Goal: Task Accomplishment & Management: Manage account settings

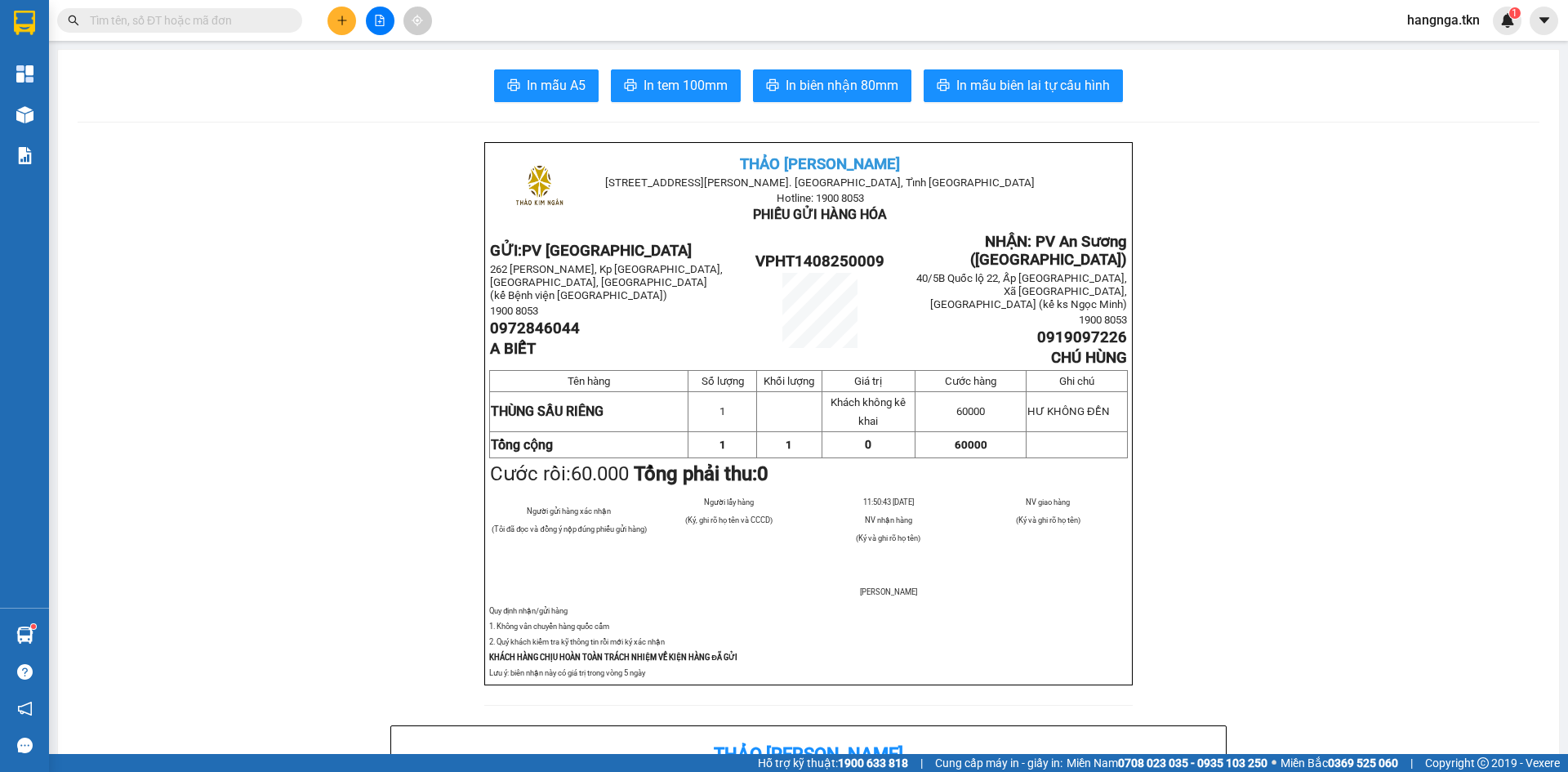
click at [347, 19] on icon "plus" at bounding box center [343, 21] width 12 height 12
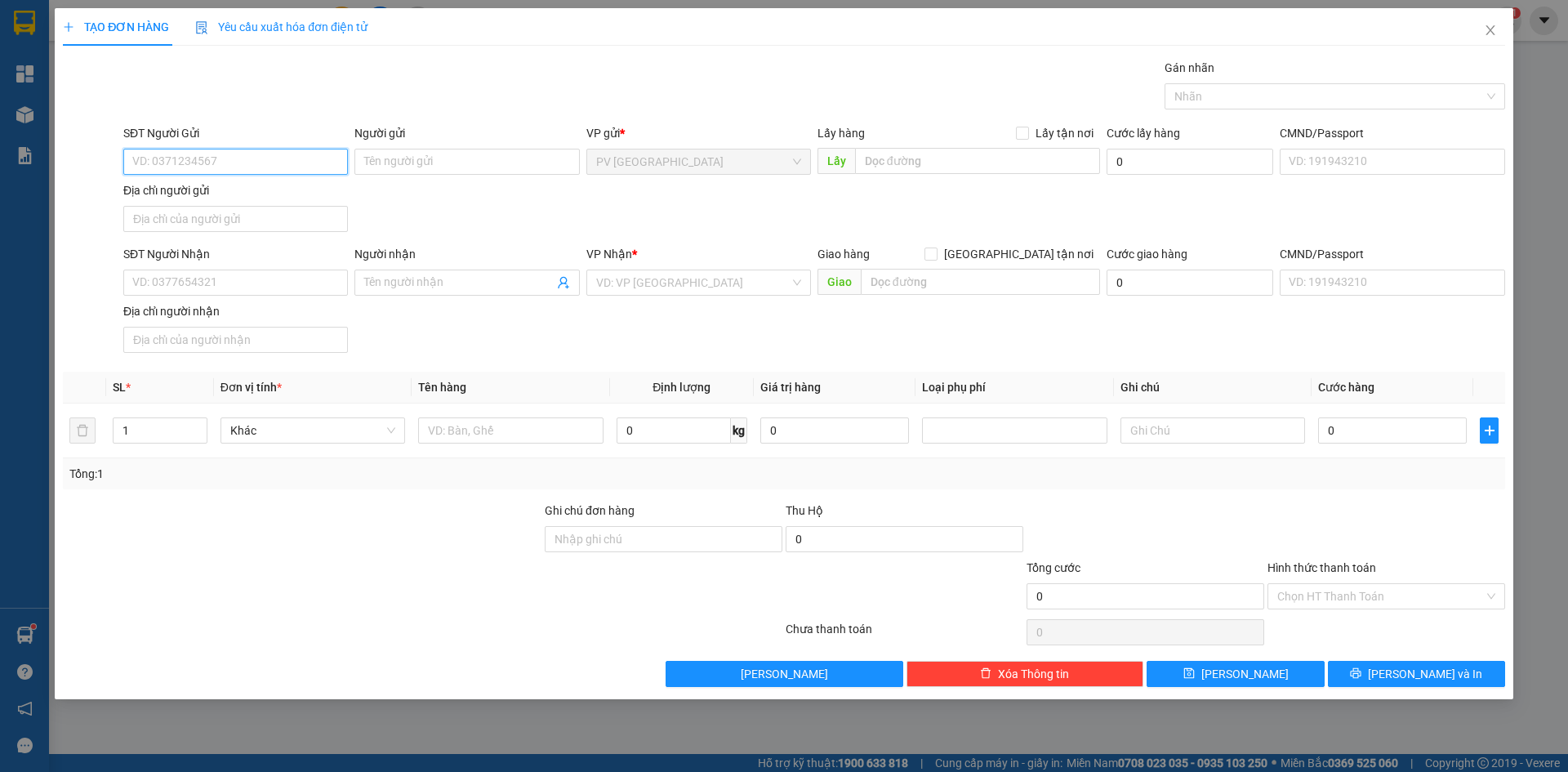
click at [248, 165] on input "SĐT Người Gửi" at bounding box center [235, 162] width 225 height 26
click at [172, 165] on input "0937376096" at bounding box center [235, 162] width 225 height 26
drag, startPoint x: 177, startPoint y: 161, endPoint x: 188, endPoint y: 168, distance: 13.0
click at [180, 165] on input "0937376096" at bounding box center [235, 162] width 225 height 26
click at [207, 169] on input "0937376096" at bounding box center [235, 162] width 225 height 26
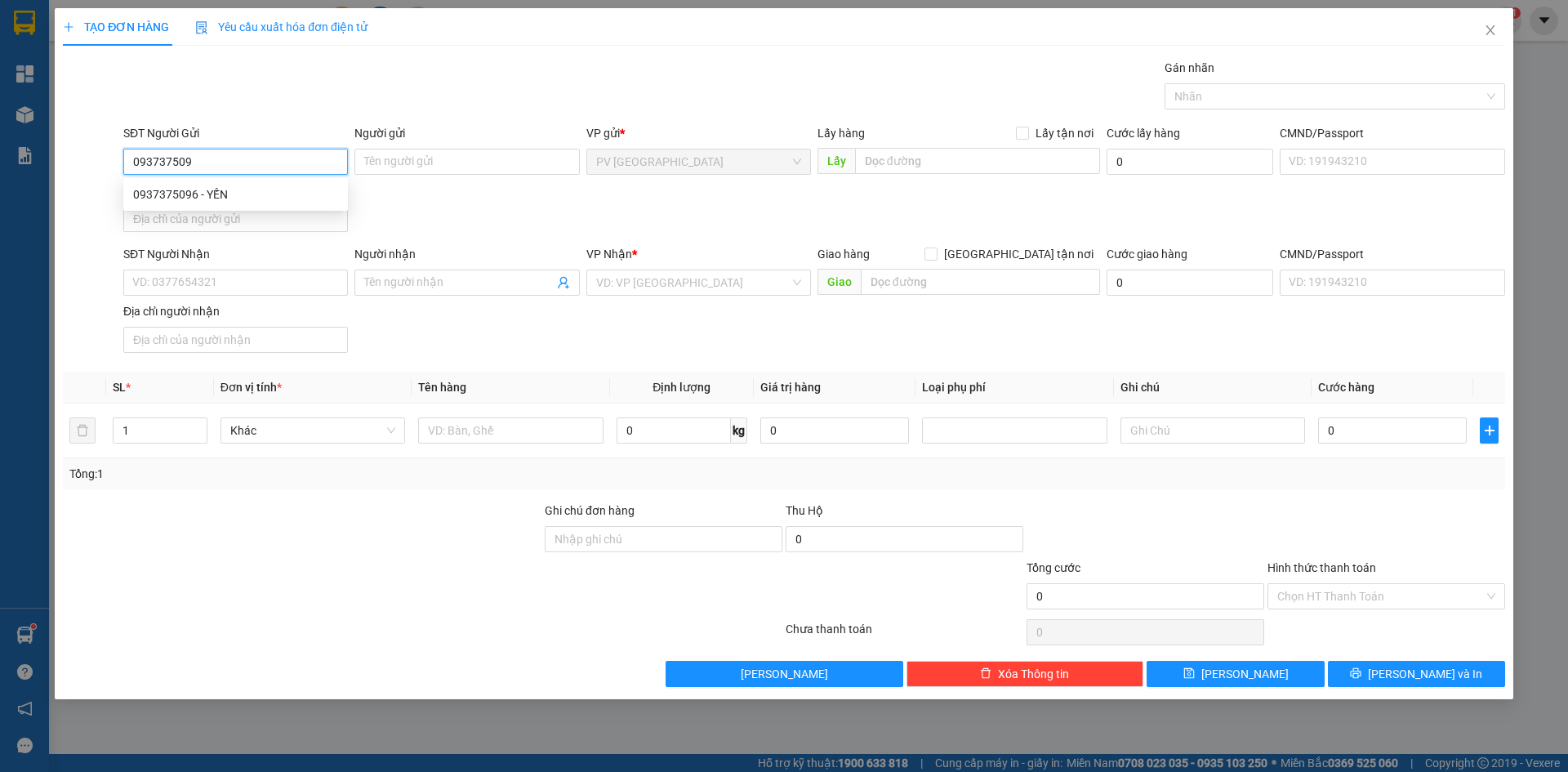
type input "0937375096"
click at [250, 193] on div "0937375096 - YẾN" at bounding box center [235, 194] width 205 height 18
type input "YẾN"
type input "0978788939"
type input "PHONG"
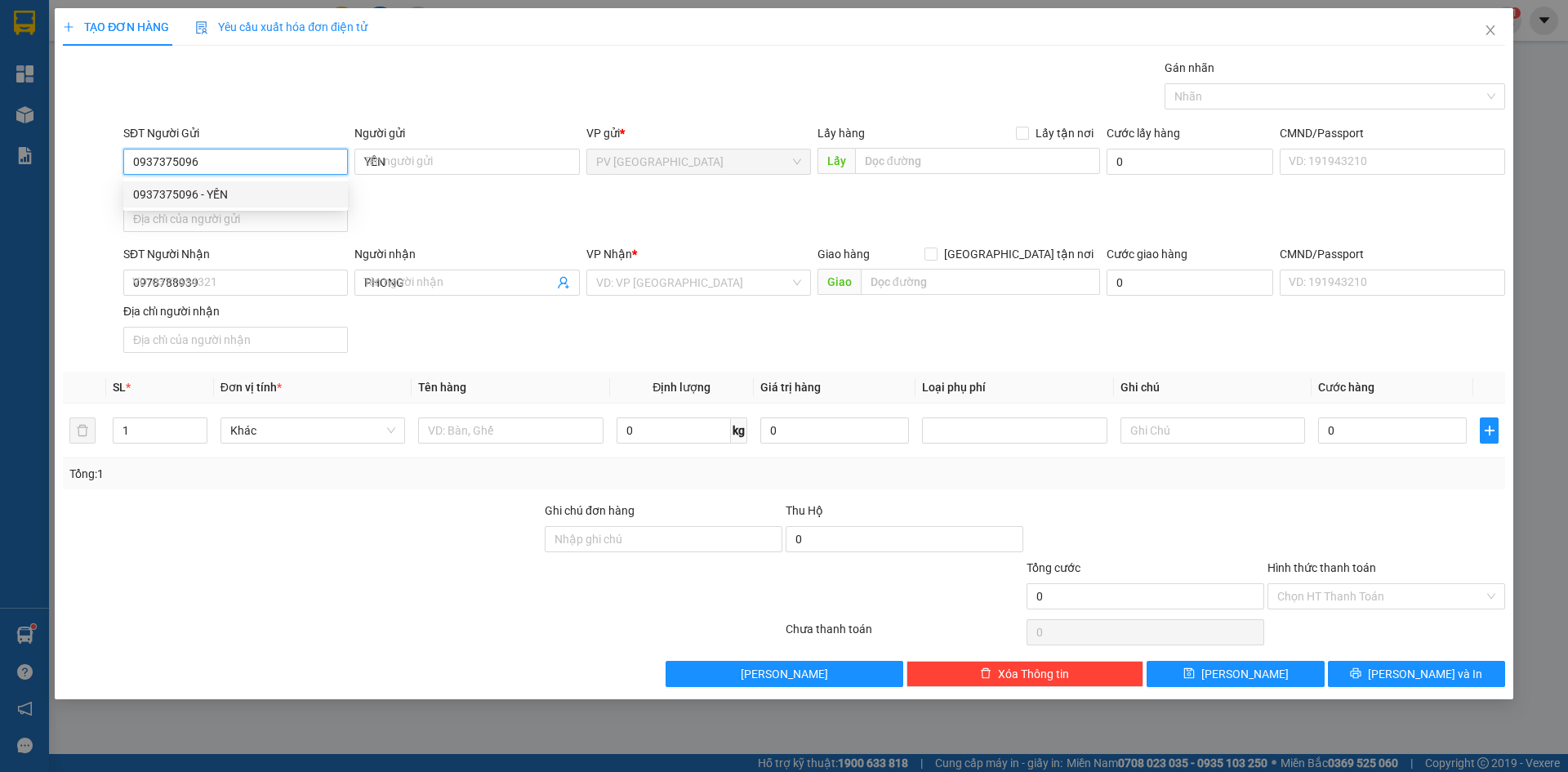
type input "30.000"
type input "0937375096"
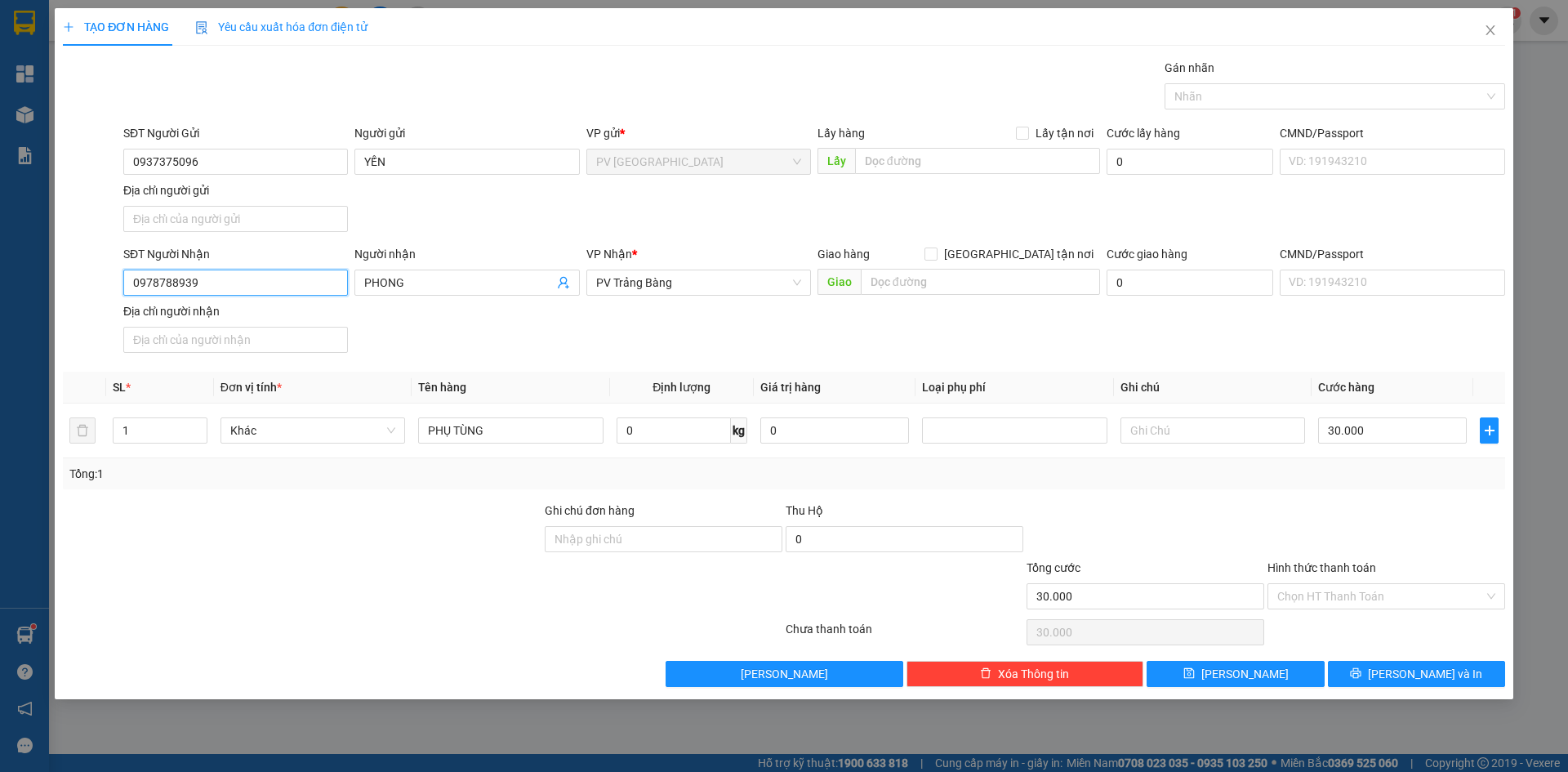
click at [303, 277] on input "0978788939" at bounding box center [235, 282] width 225 height 26
click at [413, 284] on input "PHONG" at bounding box center [459, 282] width 188 height 18
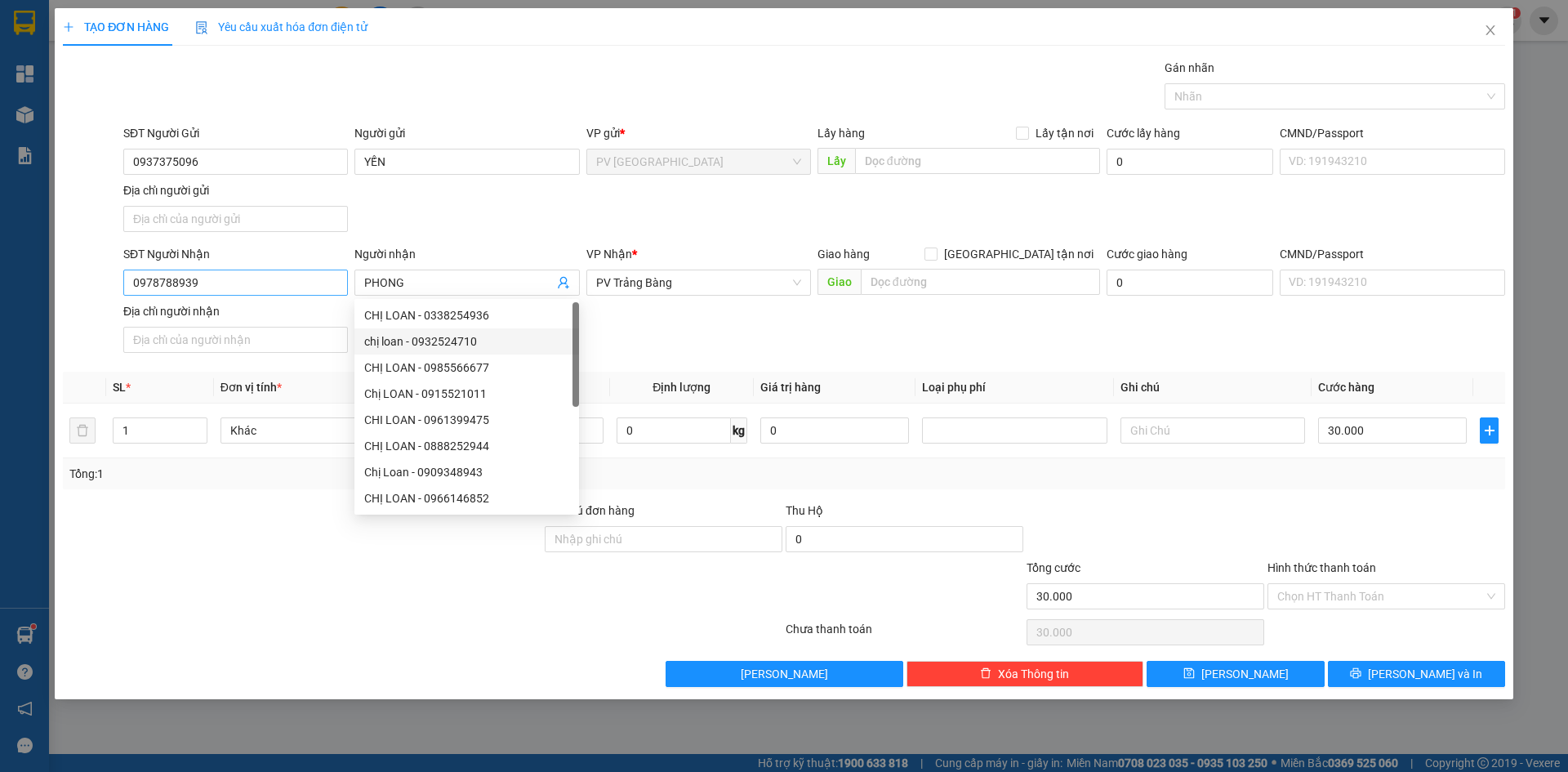
drag, startPoint x: 262, startPoint y: 268, endPoint x: 133, endPoint y: 276, distance: 129.2
click at [133, 276] on div "SĐT Người Nhận 0978788939" at bounding box center [235, 274] width 225 height 57
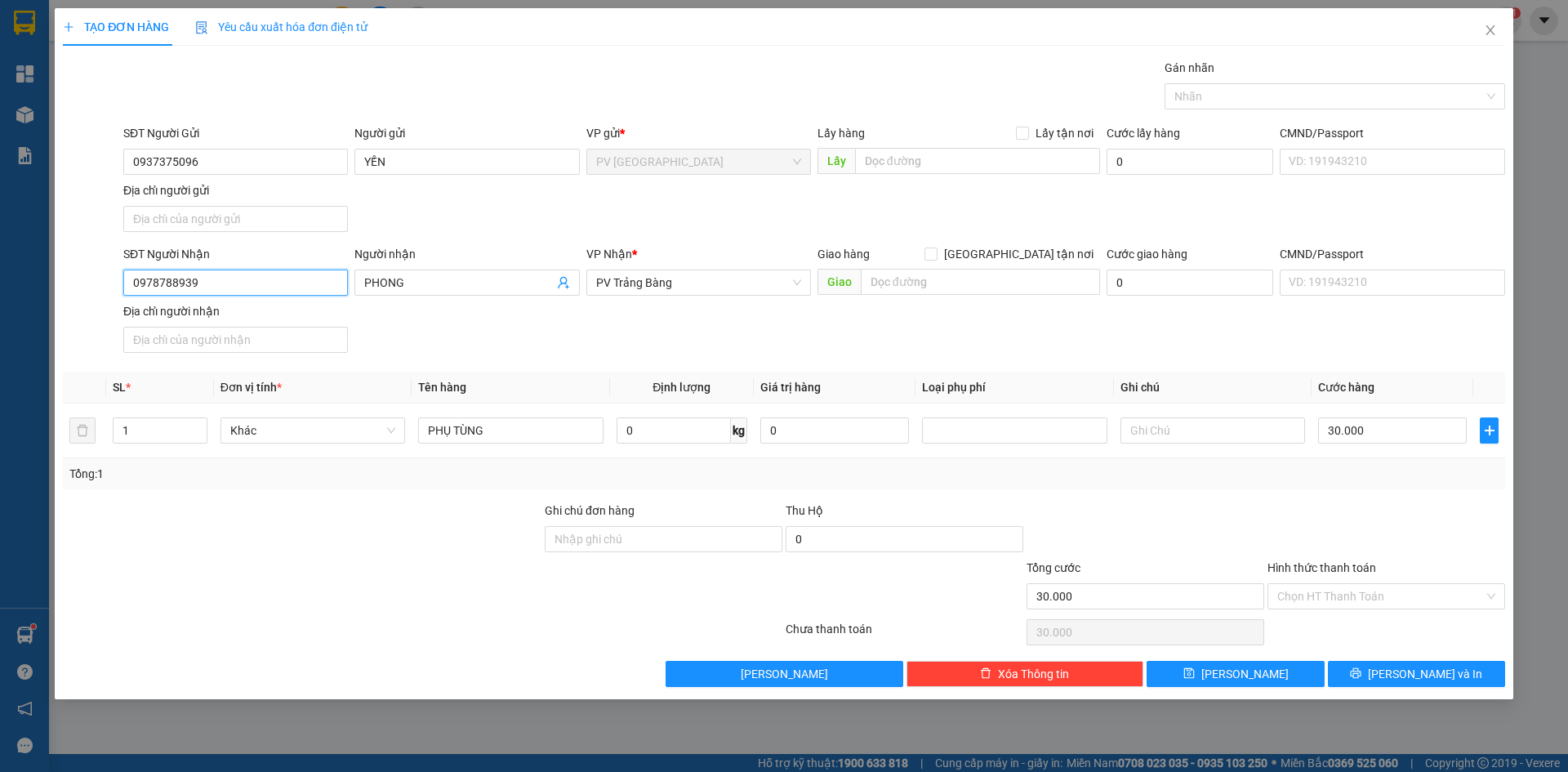
drag, startPoint x: 156, startPoint y: 283, endPoint x: 129, endPoint y: 283, distance: 27.0
click at [130, 283] on input "0978788939" at bounding box center [235, 282] width 225 height 26
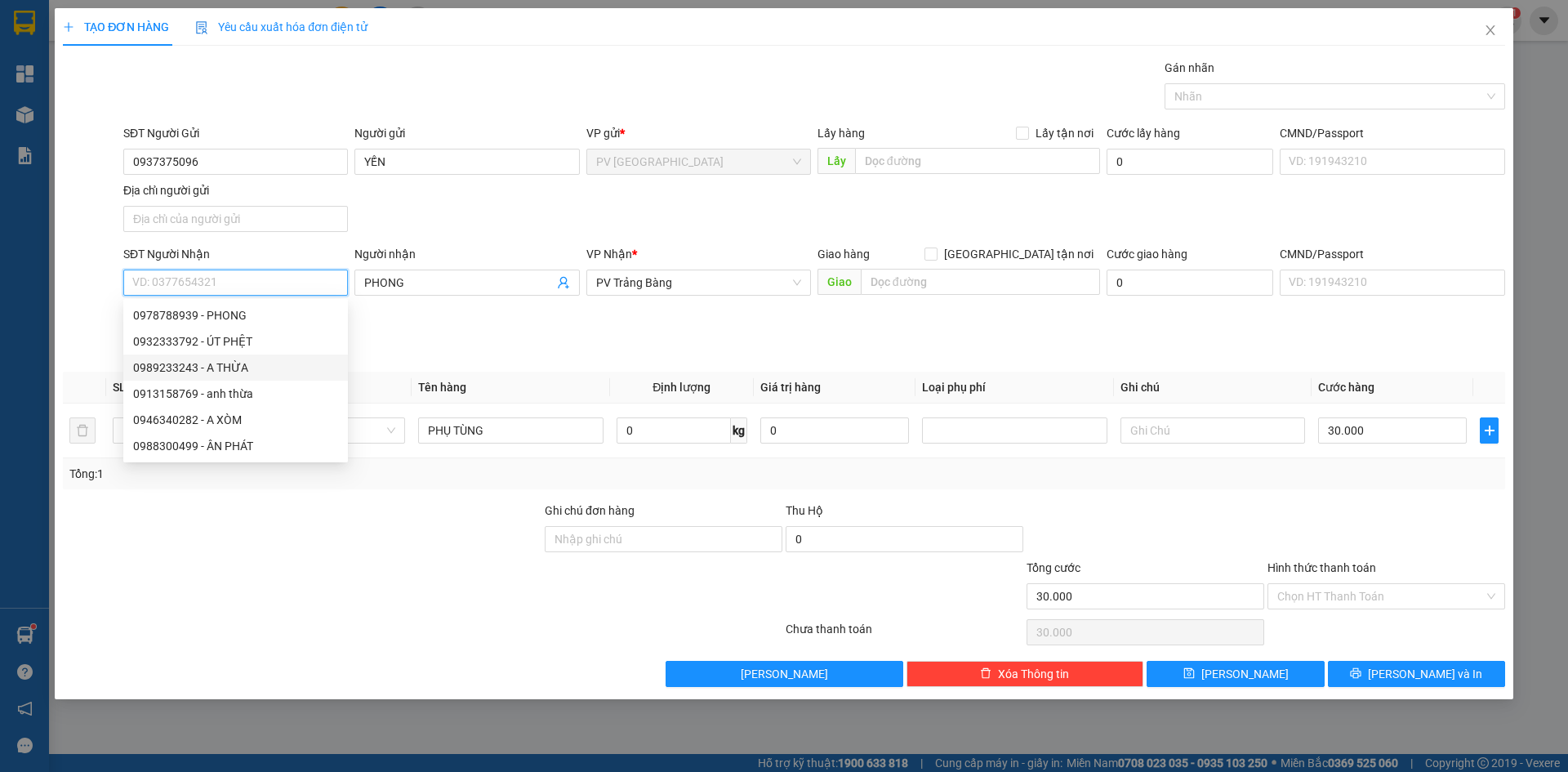
click at [181, 366] on div "0989233243 - A THỪA" at bounding box center [235, 368] width 205 height 18
type input "0989233243"
type input "A THỪA"
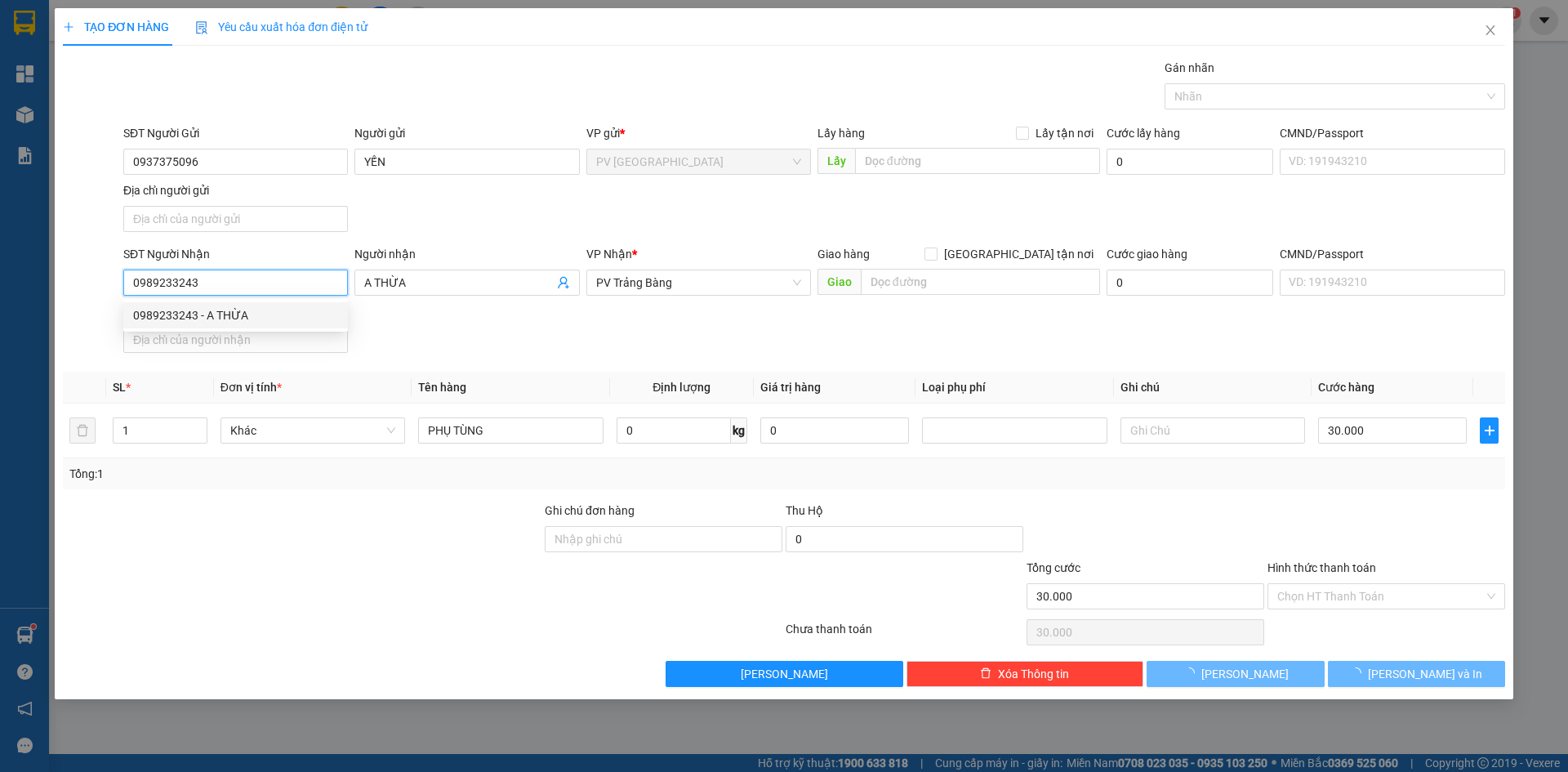
type input "20.000"
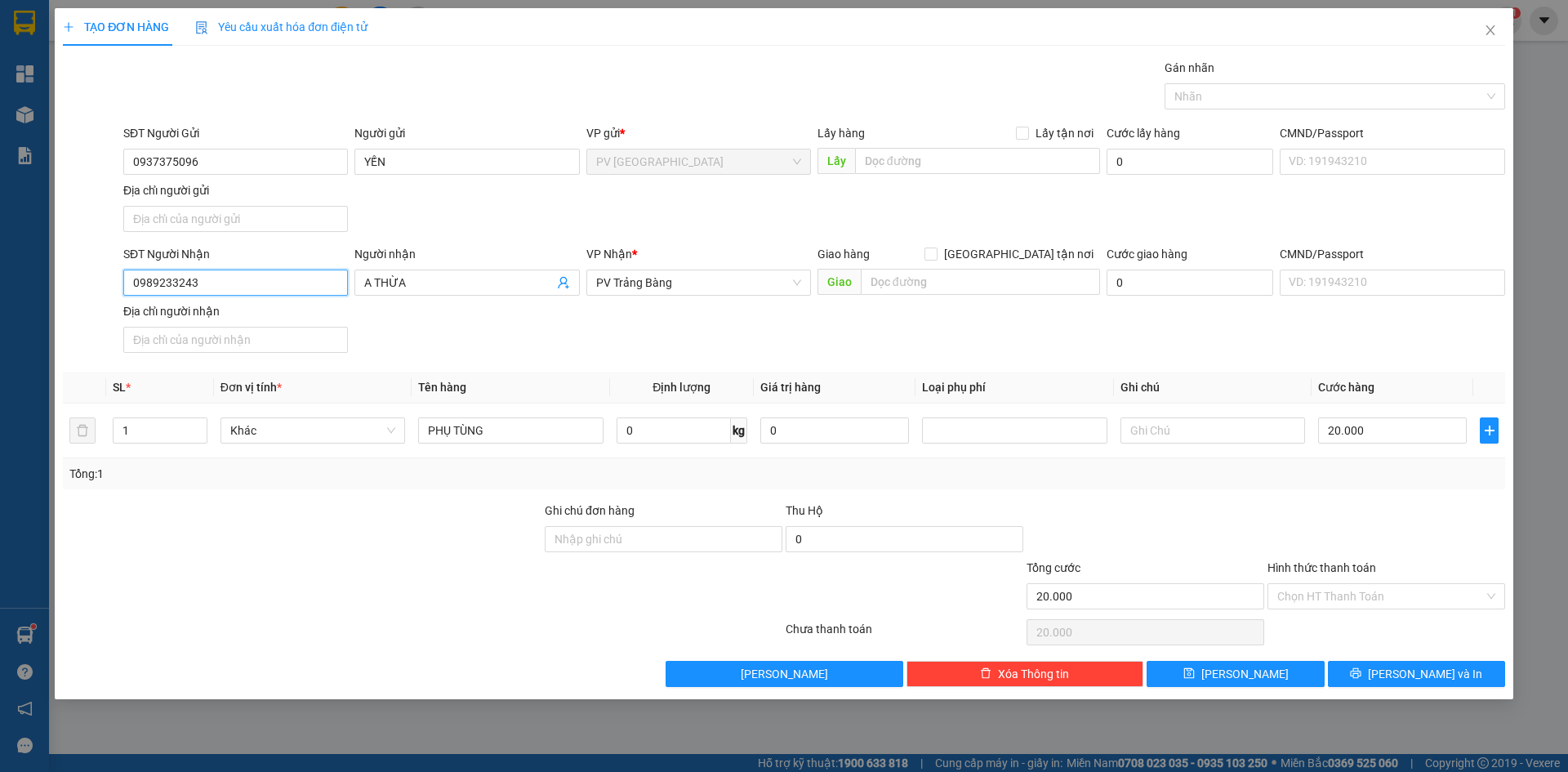
type input "0989233243"
click at [463, 332] on div "SĐT Người Nhận 0989233243 Người nhận A THỪA VP Nhận * PV Trảng Bàng Giao hàng G…" at bounding box center [814, 301] width 1389 height 114
drag, startPoint x: 388, startPoint y: 528, endPoint x: 408, endPoint y: 515, distance: 23.9
click at [390, 528] on div at bounding box center [302, 530] width 481 height 57
click at [1339, 593] on input "Hình thức thanh toán" at bounding box center [1380, 596] width 207 height 25
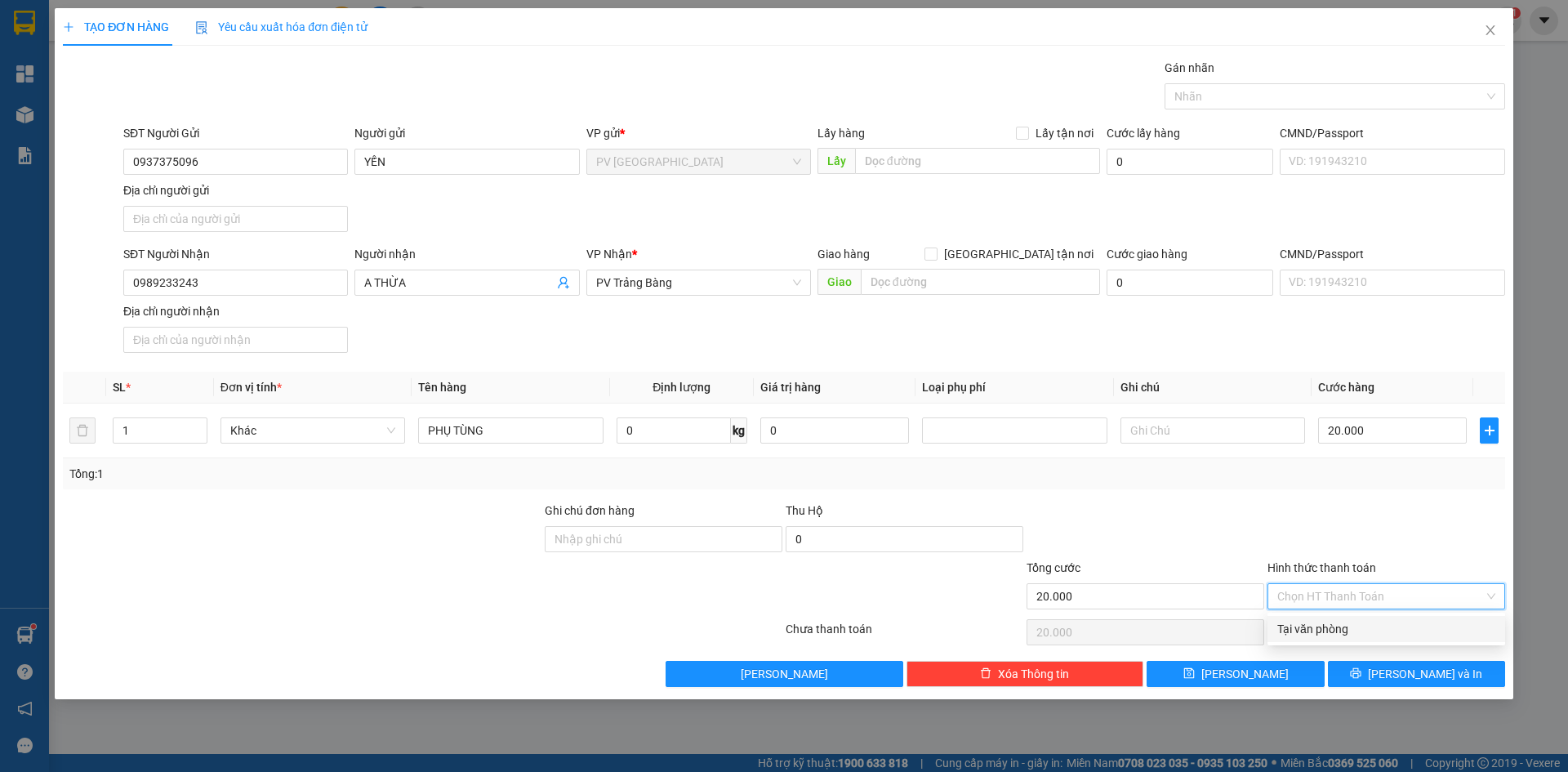
click at [1334, 622] on div "Tại văn phòng" at bounding box center [1386, 629] width 218 height 18
type input "0"
click at [1337, 533] on div at bounding box center [1386, 530] width 241 height 57
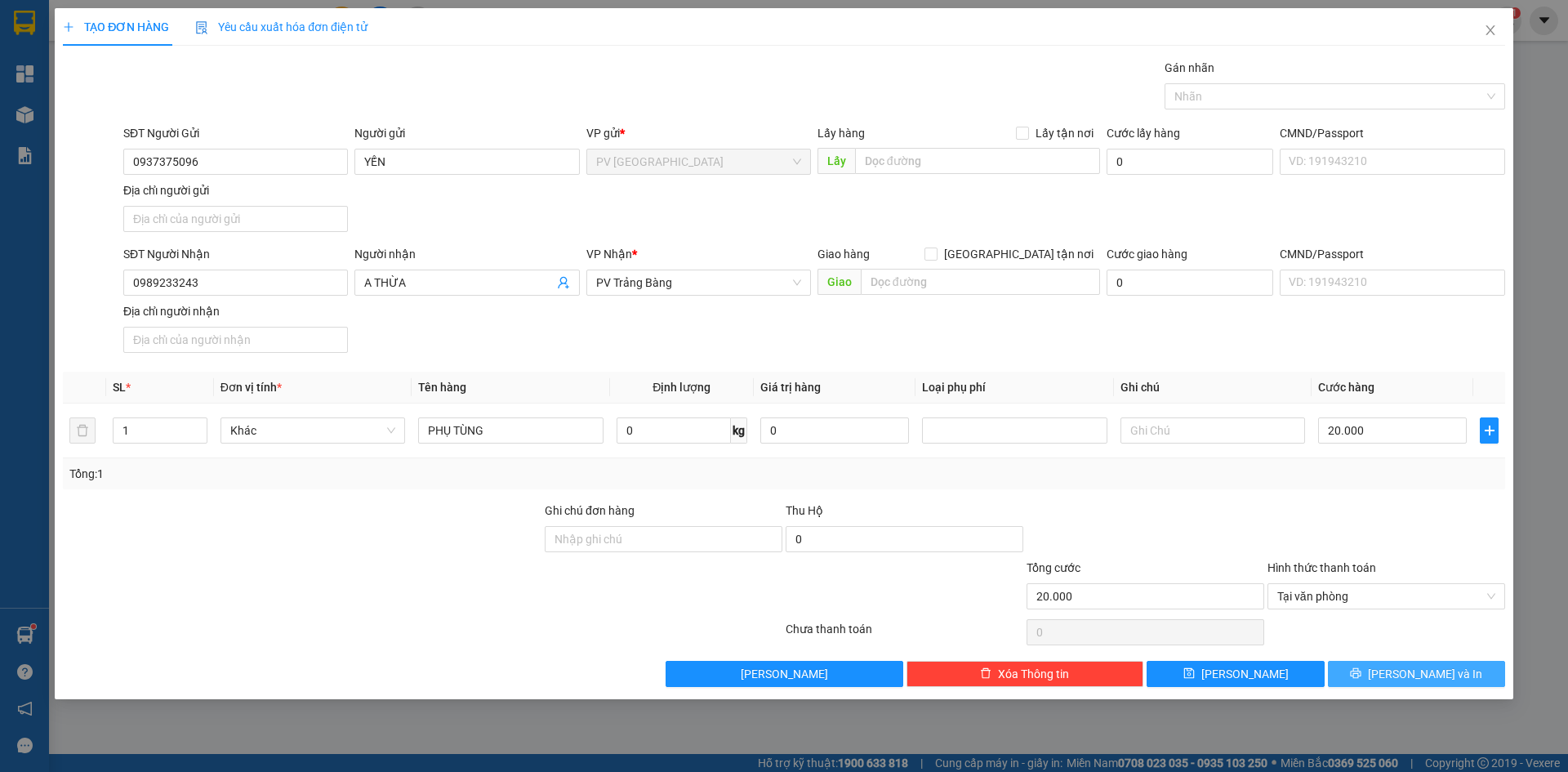
click at [1360, 678] on button "[PERSON_NAME] và In" at bounding box center [1416, 674] width 177 height 26
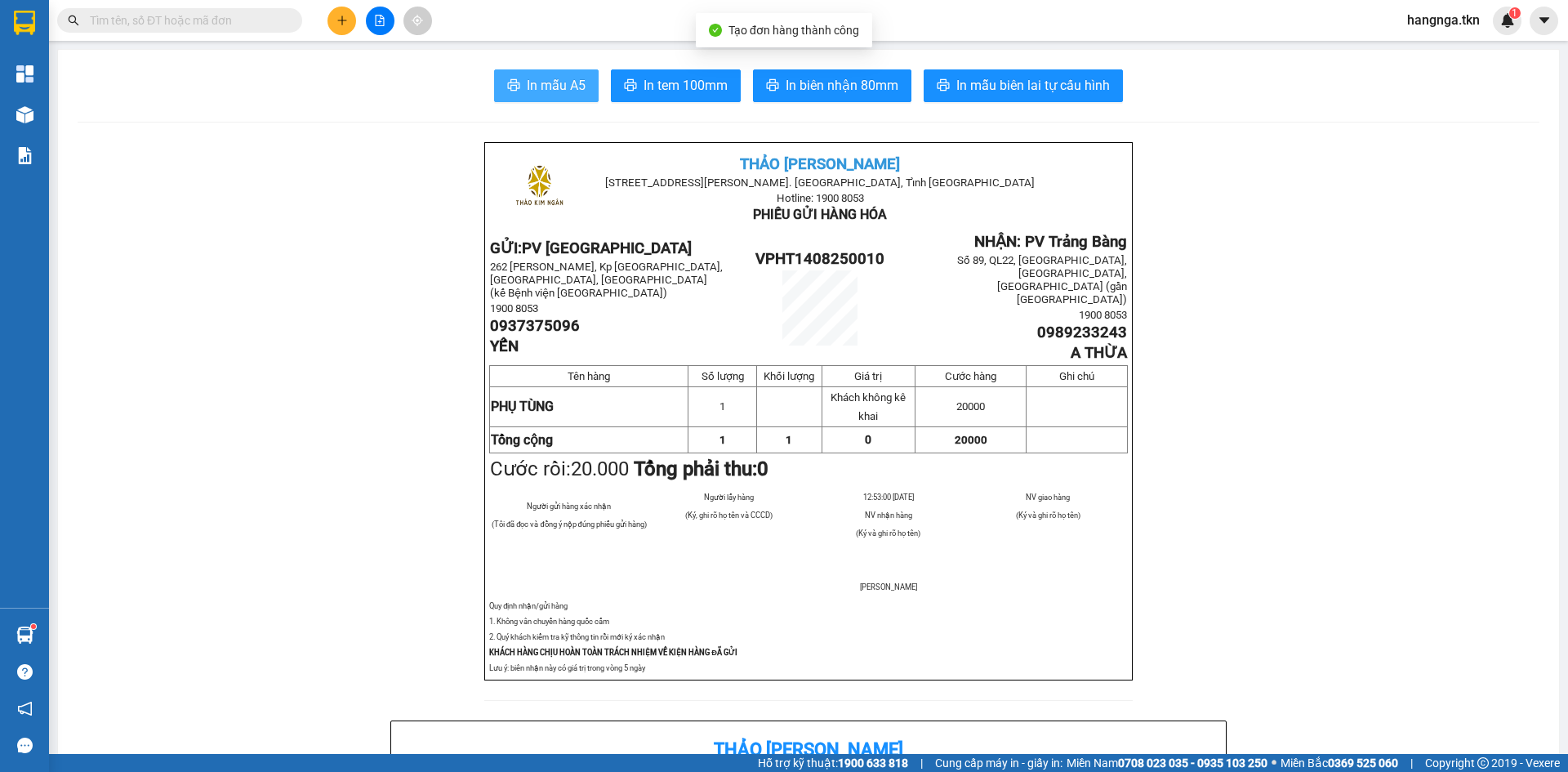
click at [565, 89] on span "In mẫu A5" at bounding box center [556, 85] width 58 height 21
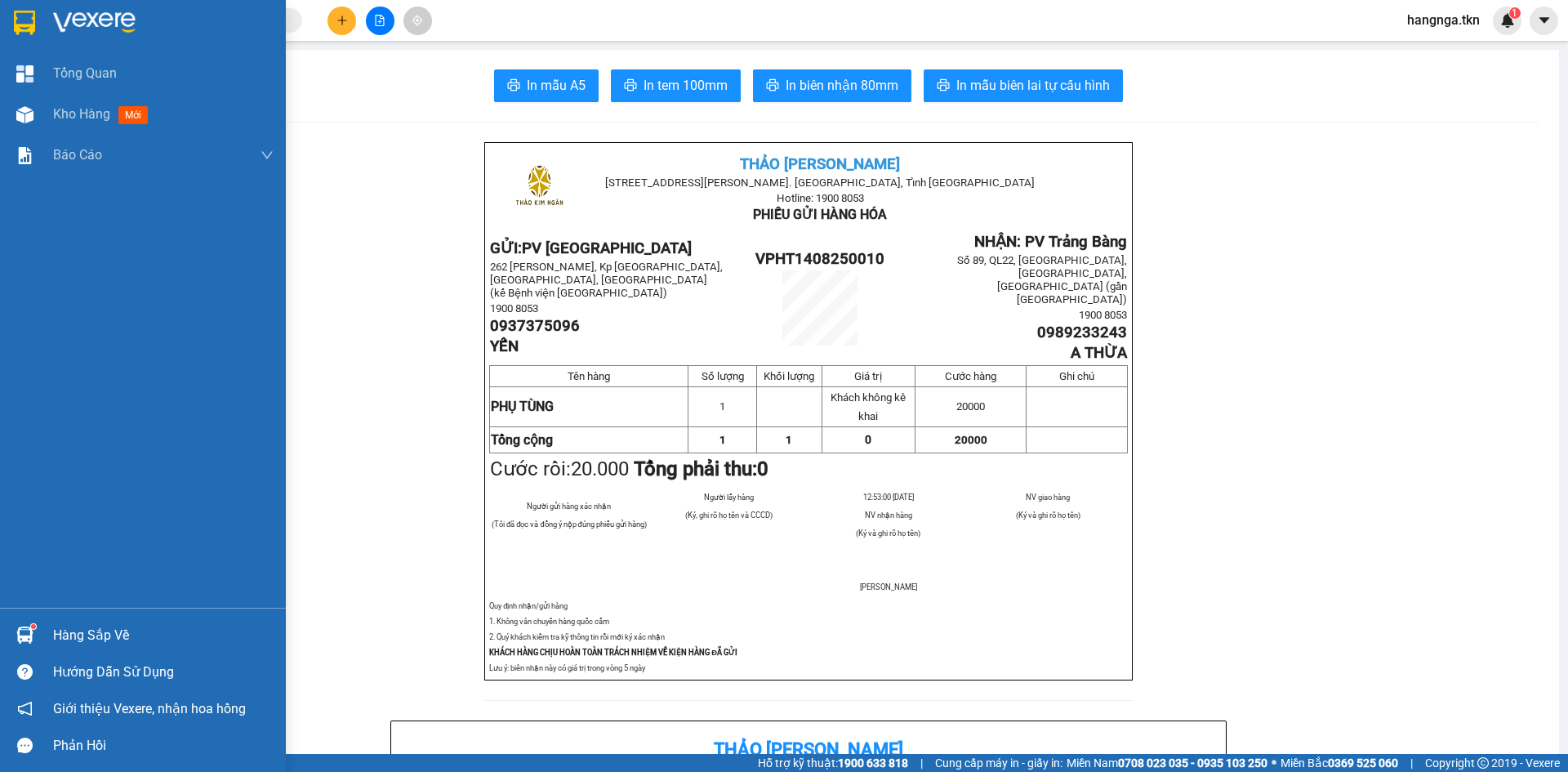
click at [53, 638] on div "Hàng sắp về" at bounding box center [163, 635] width 221 height 25
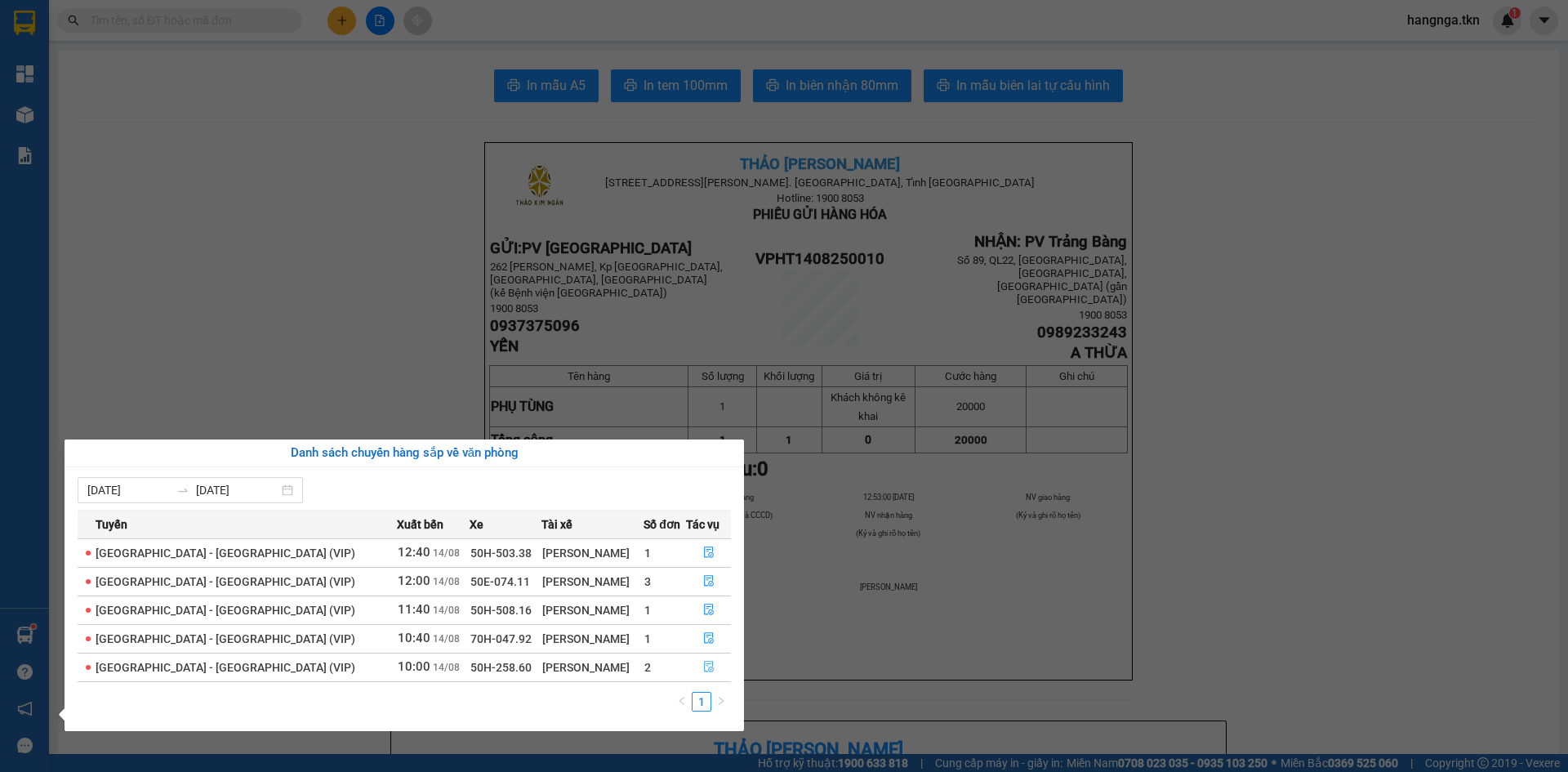
click at [703, 669] on icon "file-done" at bounding box center [709, 667] width 12 height 12
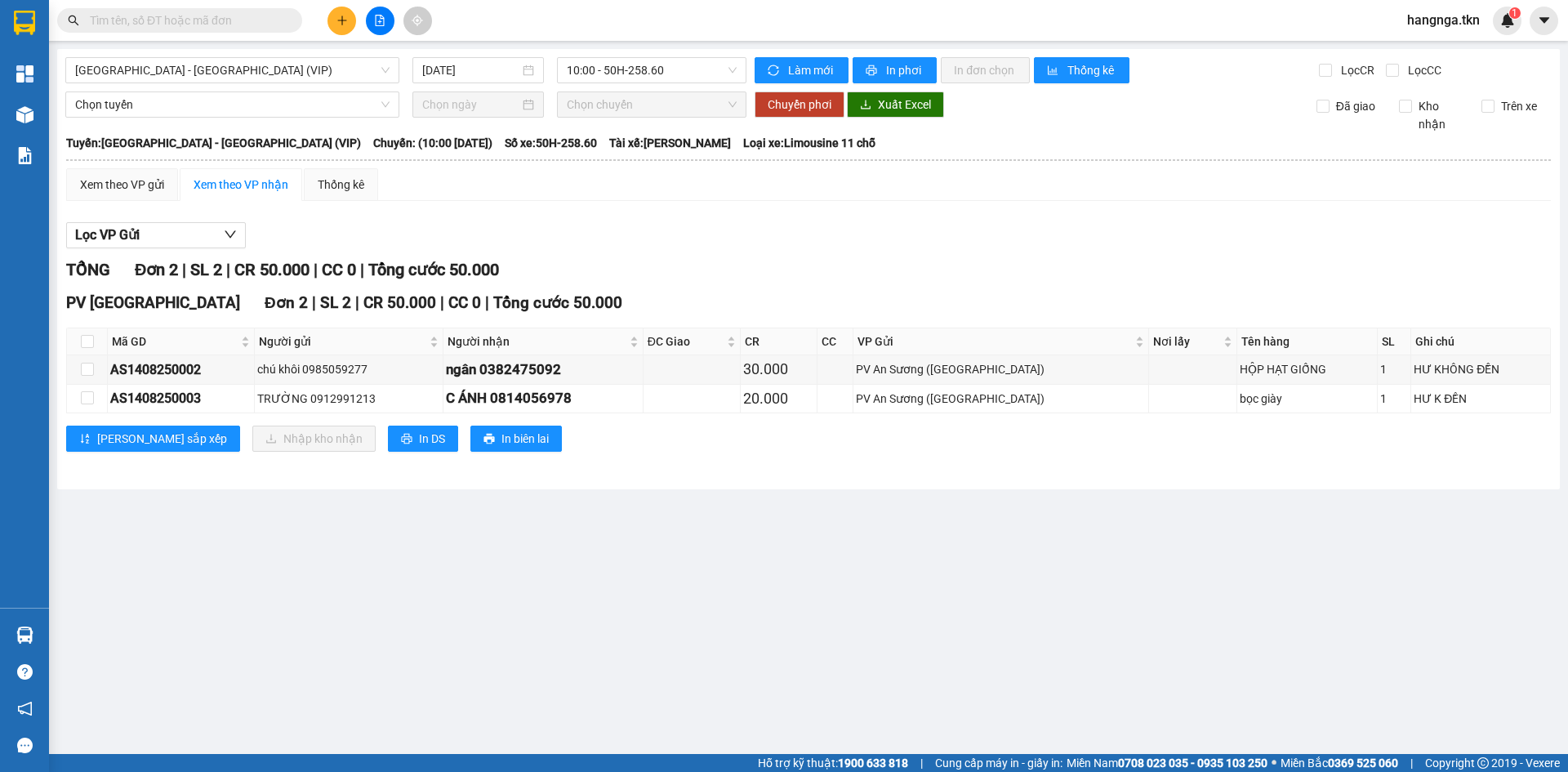
click at [95, 343] on th at bounding box center [87, 341] width 41 height 27
click at [86, 347] on input "checkbox" at bounding box center [87, 341] width 13 height 13
checkbox input "true"
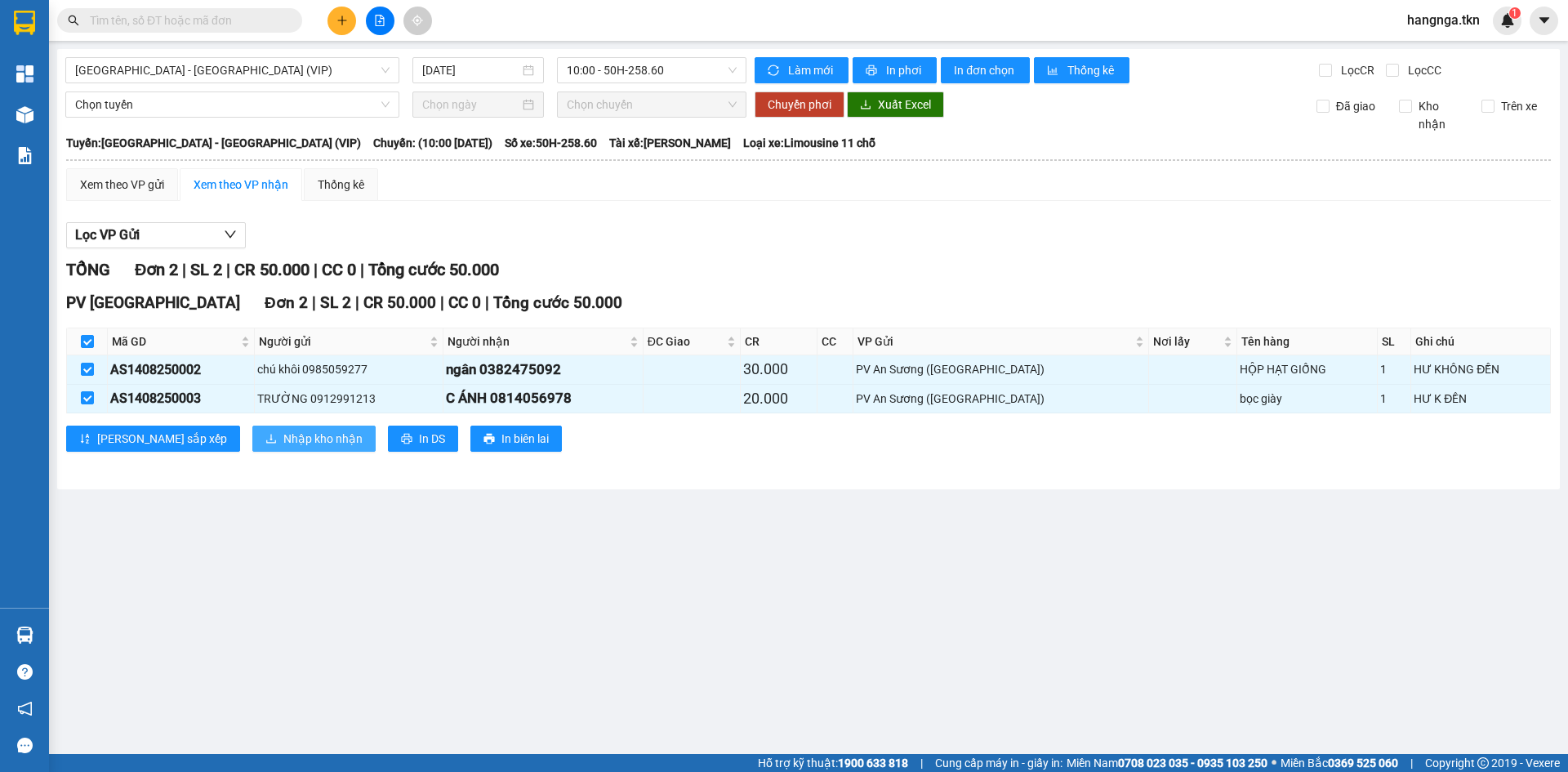
click at [283, 437] on span "Nhập kho nhận" at bounding box center [323, 439] width 79 height 18
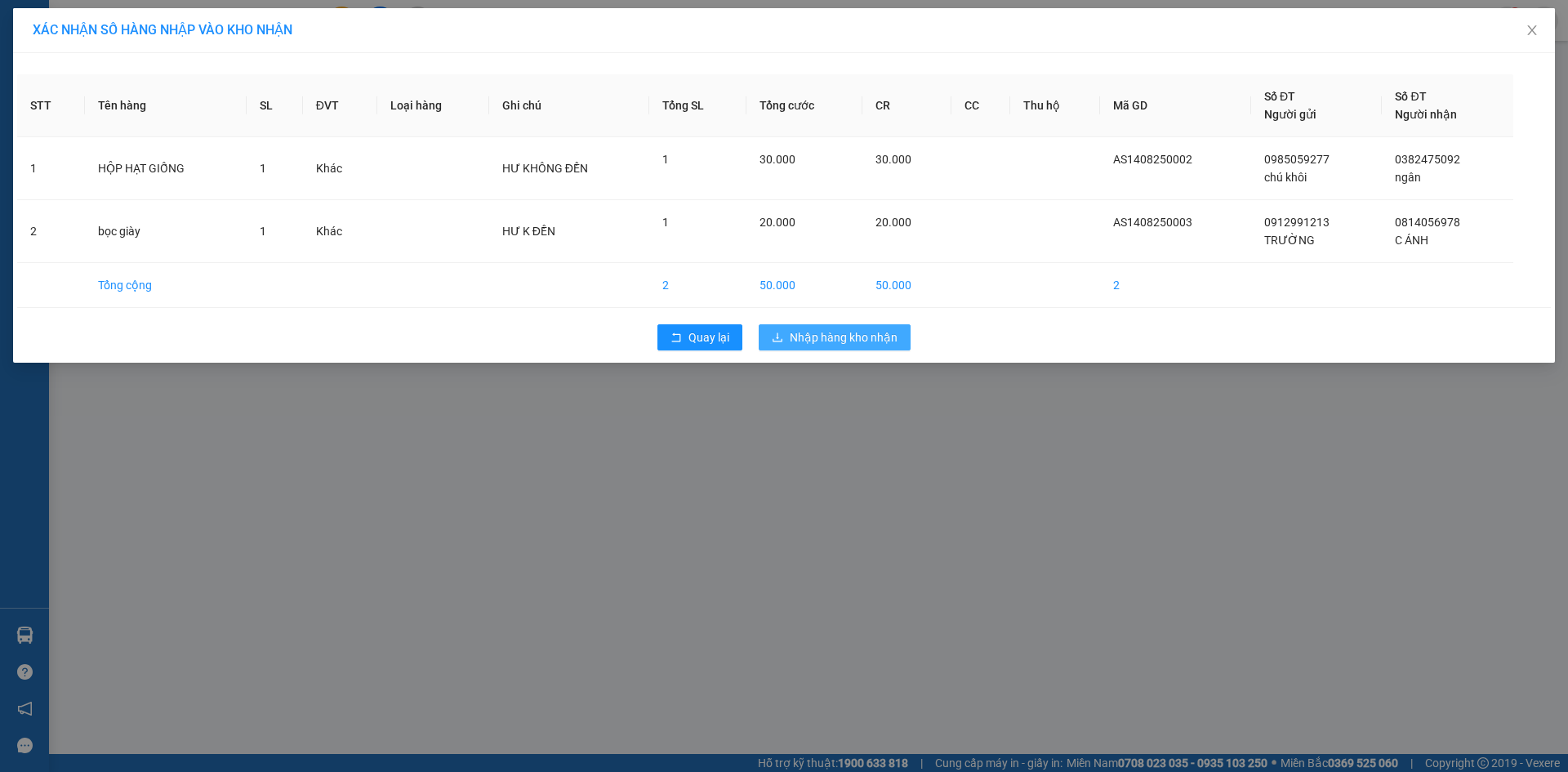
click at [825, 338] on span "Nhập hàng kho nhận" at bounding box center [843, 337] width 108 height 18
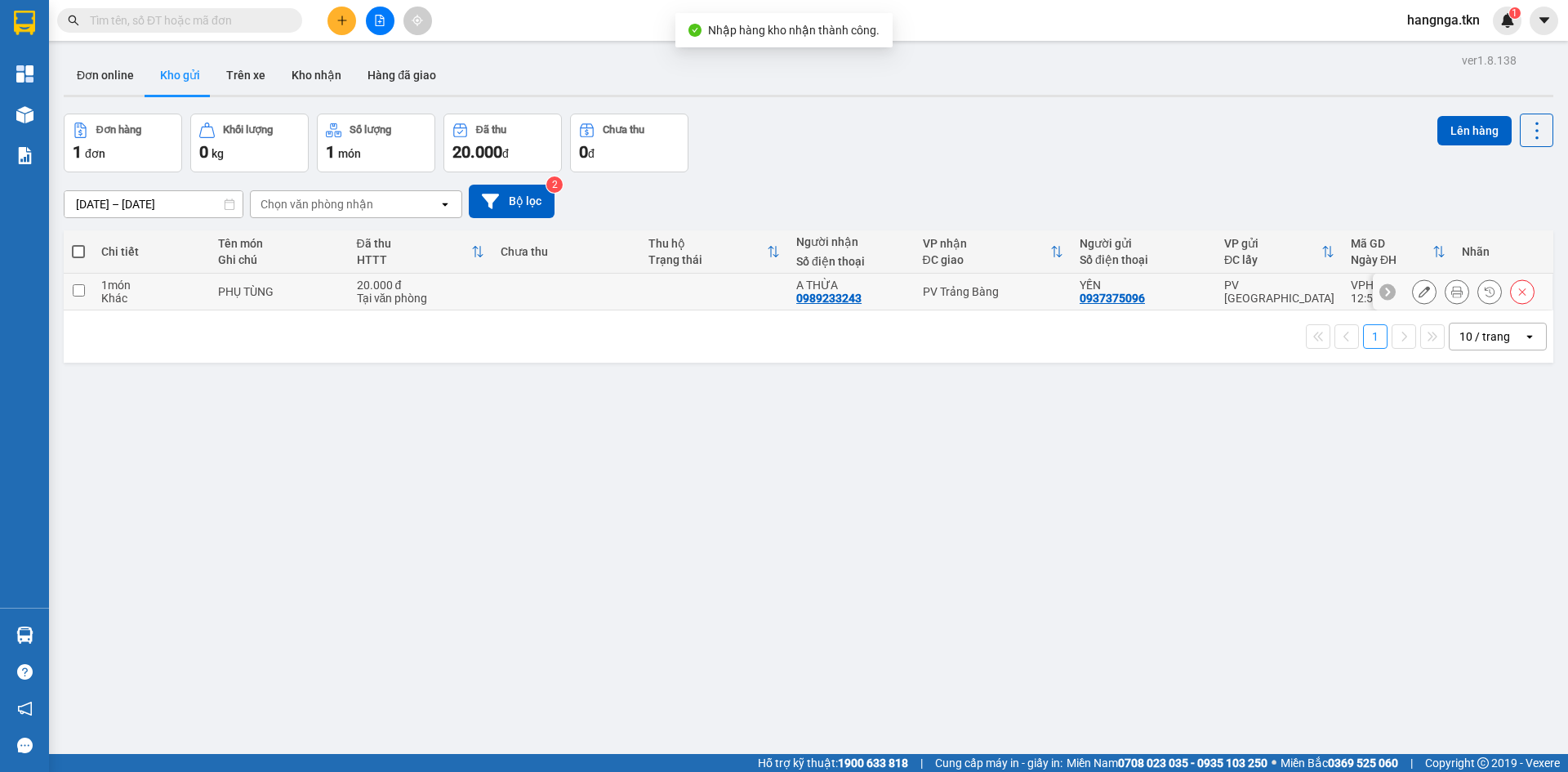
click at [393, 289] on div "20.000 đ" at bounding box center [420, 284] width 128 height 13
checkbox input "true"
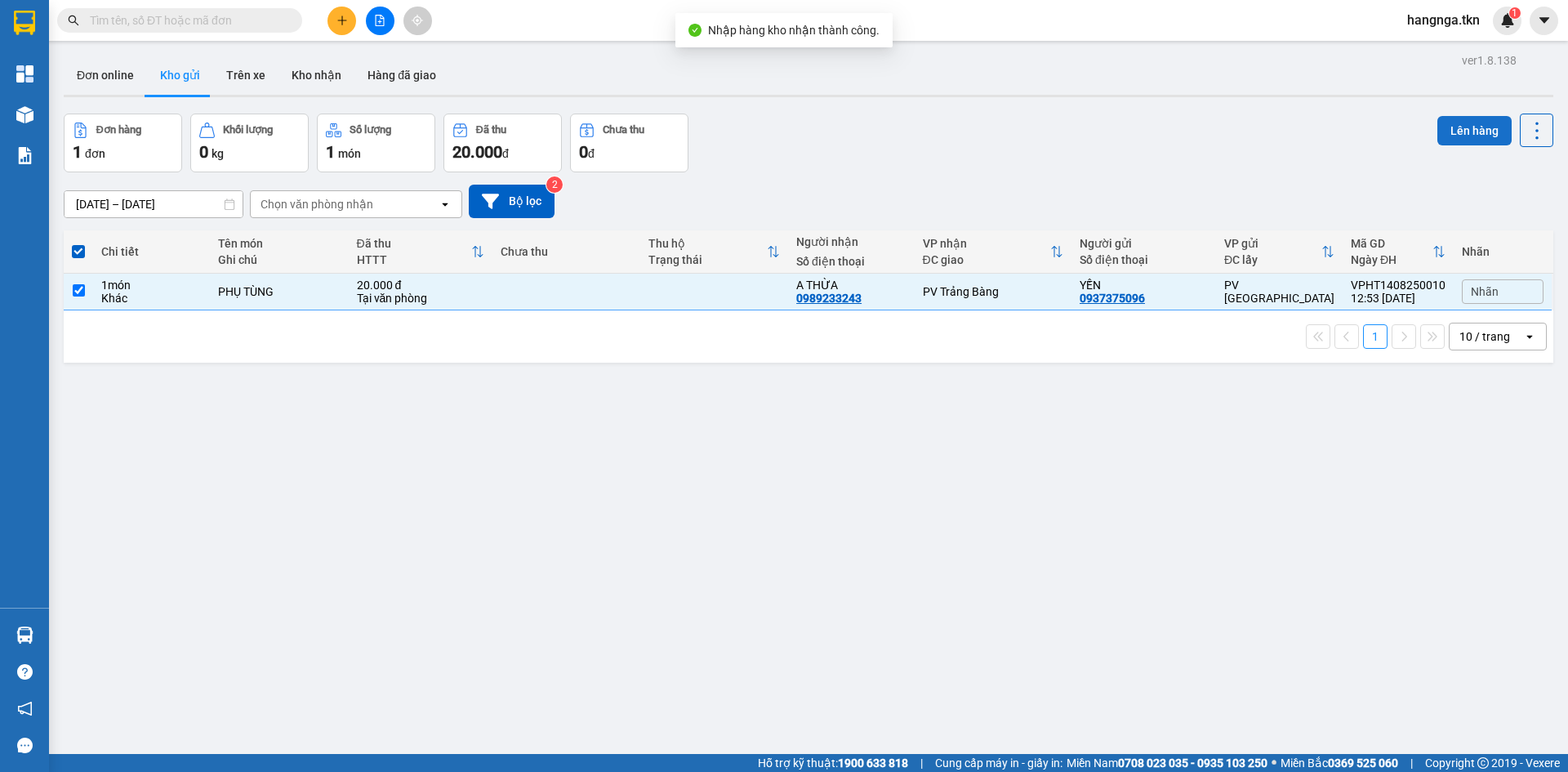
click at [1456, 133] on button "Lên hàng" at bounding box center [1474, 131] width 74 height 30
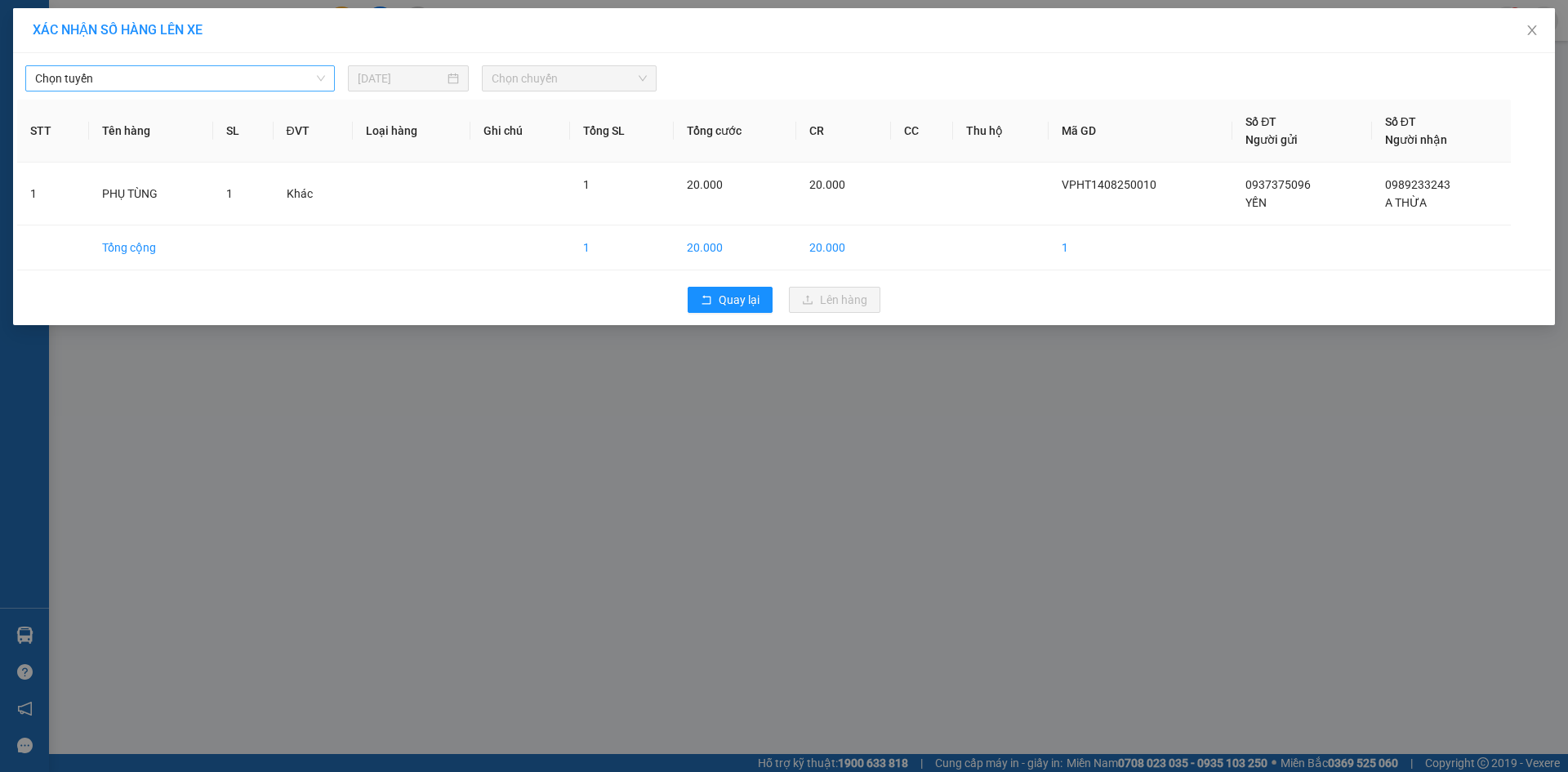
click at [266, 72] on span "Chọn tuyến" at bounding box center [179, 78] width 290 height 25
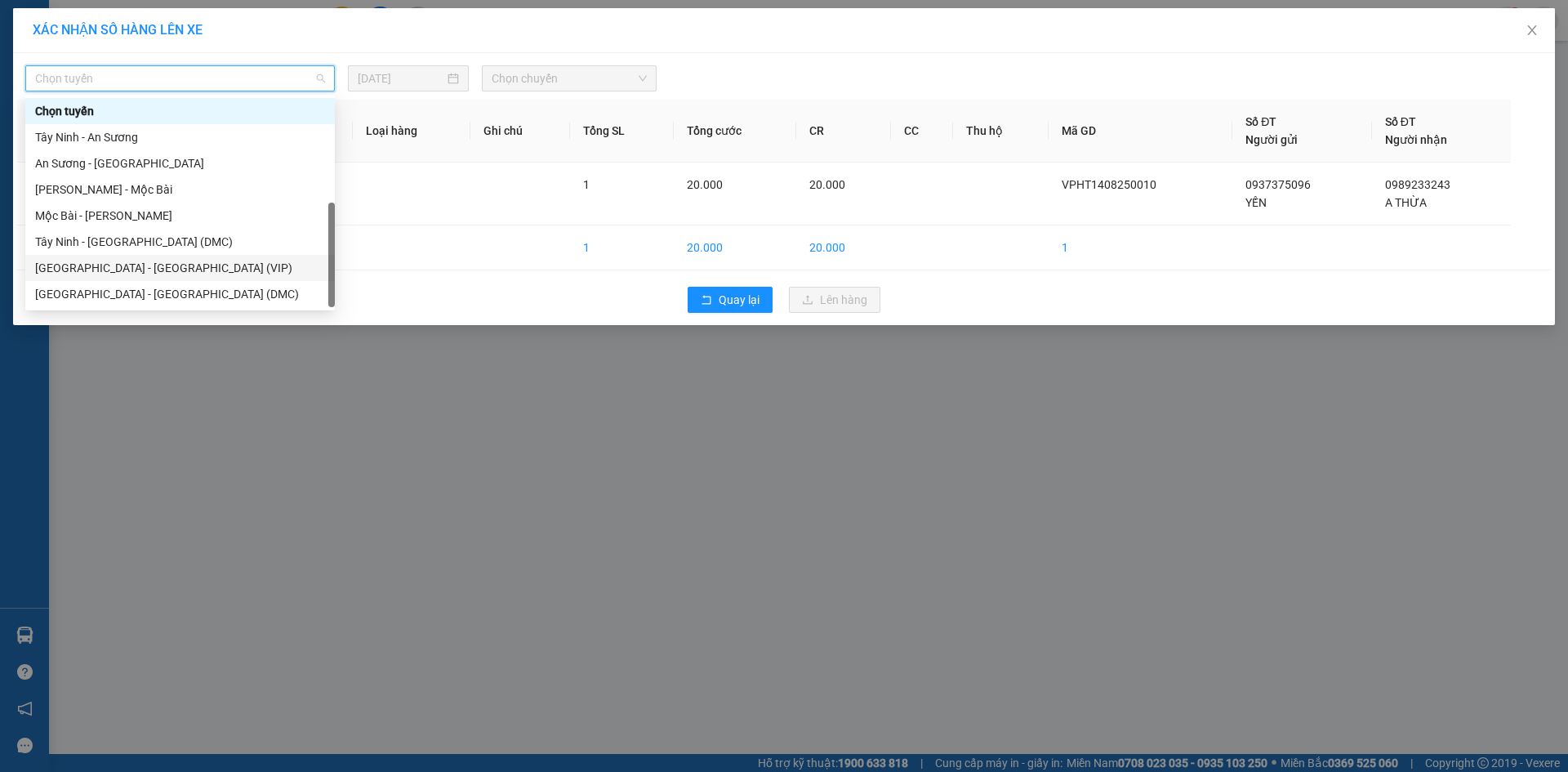
scroll to position [26, 0]
click at [244, 286] on div "Tây Ninh - [GEOGRAPHIC_DATA] (VIP)" at bounding box center [179, 294] width 290 height 18
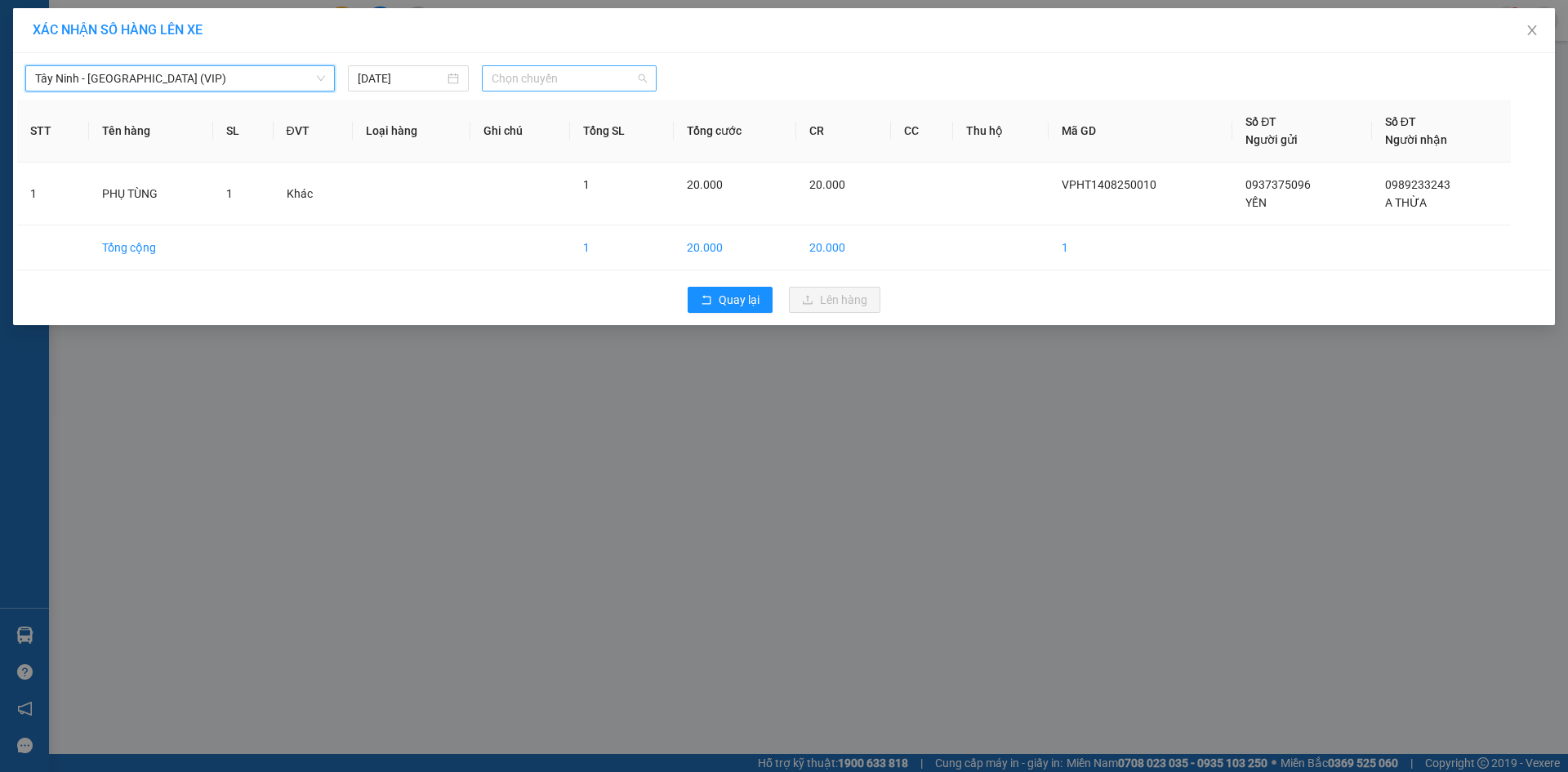
click at [528, 82] on span "Chọn chuyến" at bounding box center [569, 78] width 156 height 25
type input "414"
click at [550, 129] on div "12:50 - 50H-504.14" at bounding box center [555, 137] width 128 height 18
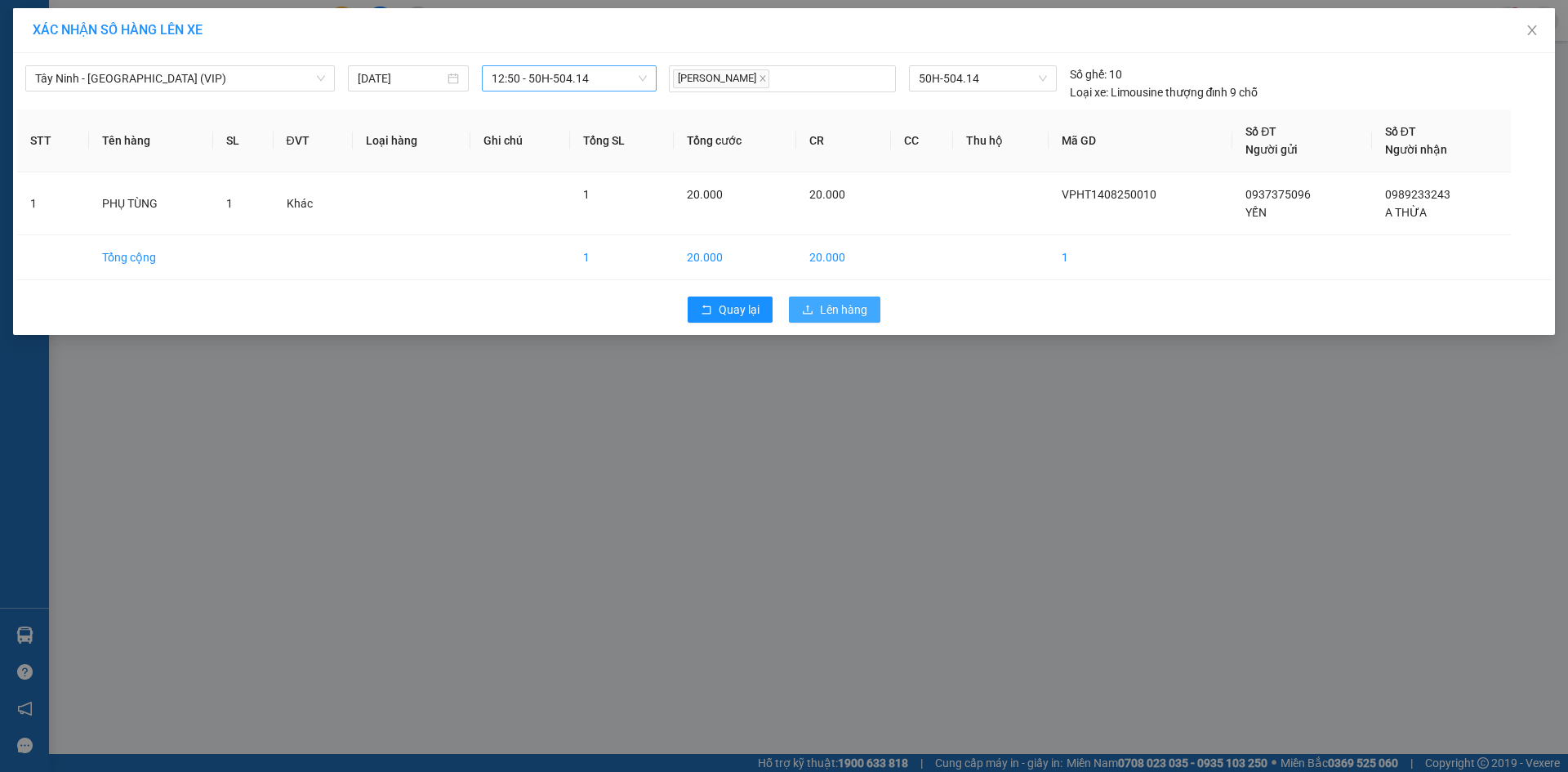
click at [836, 314] on span "Lên hàng" at bounding box center [844, 309] width 48 height 18
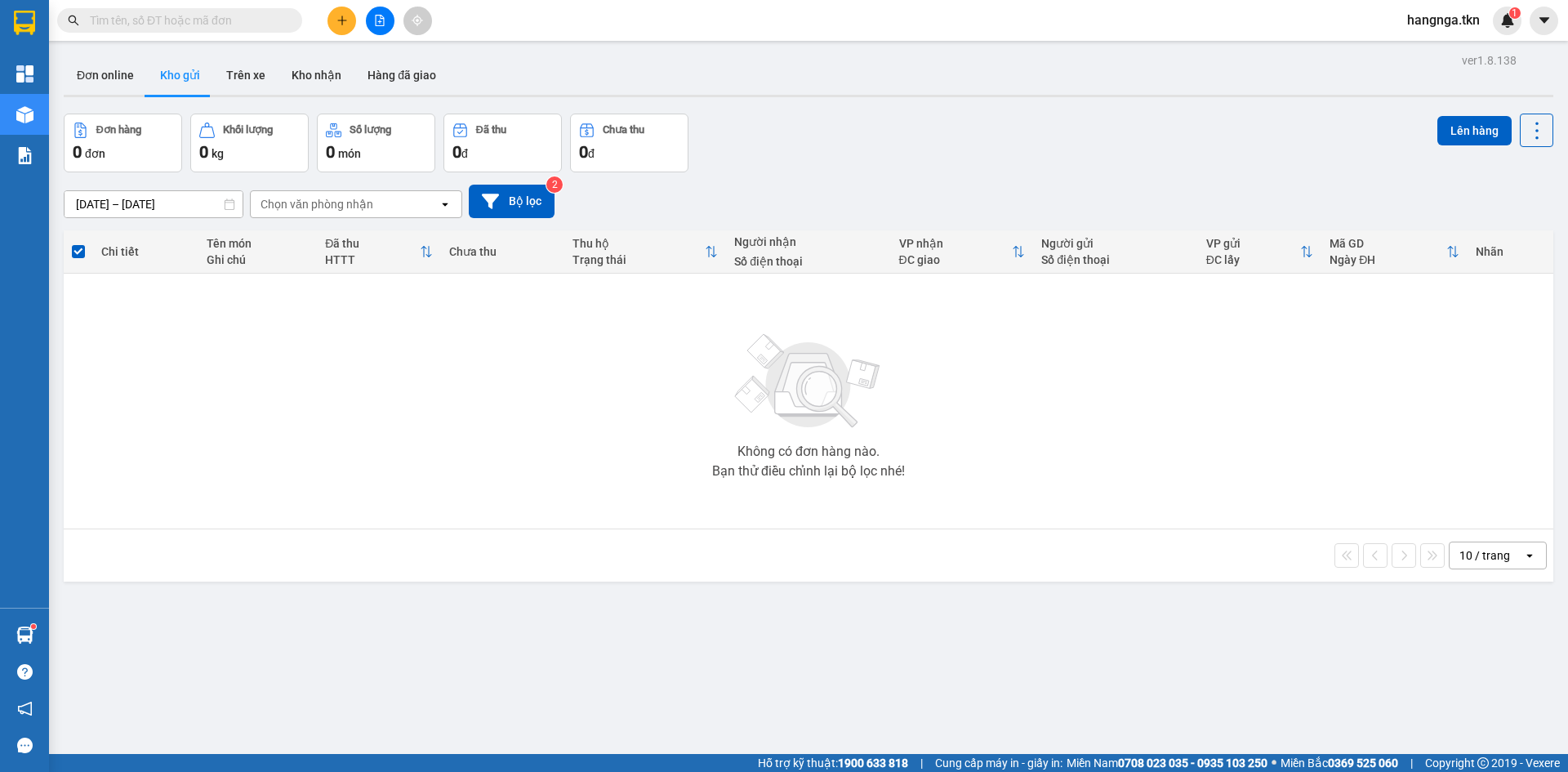
click at [341, 22] on icon "plus" at bounding box center [343, 21] width 12 height 12
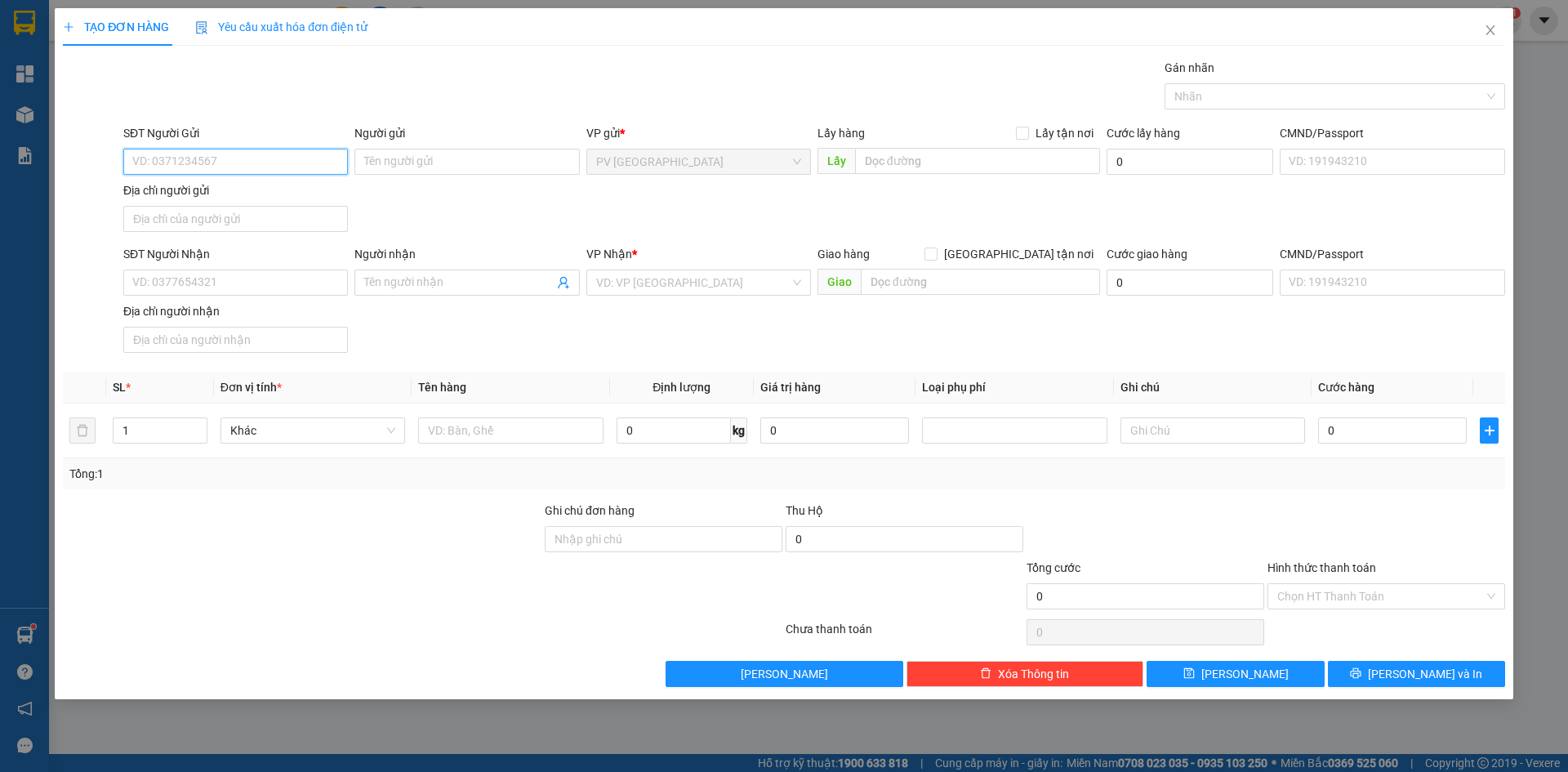
click at [230, 162] on input "SĐT Người Gửi" at bounding box center [235, 162] width 225 height 26
type input "0834707286"
click at [245, 188] on div "0834707286 - C NGỌC" at bounding box center [235, 194] width 205 height 18
type input "[PERSON_NAME]"
type input "0332838863"
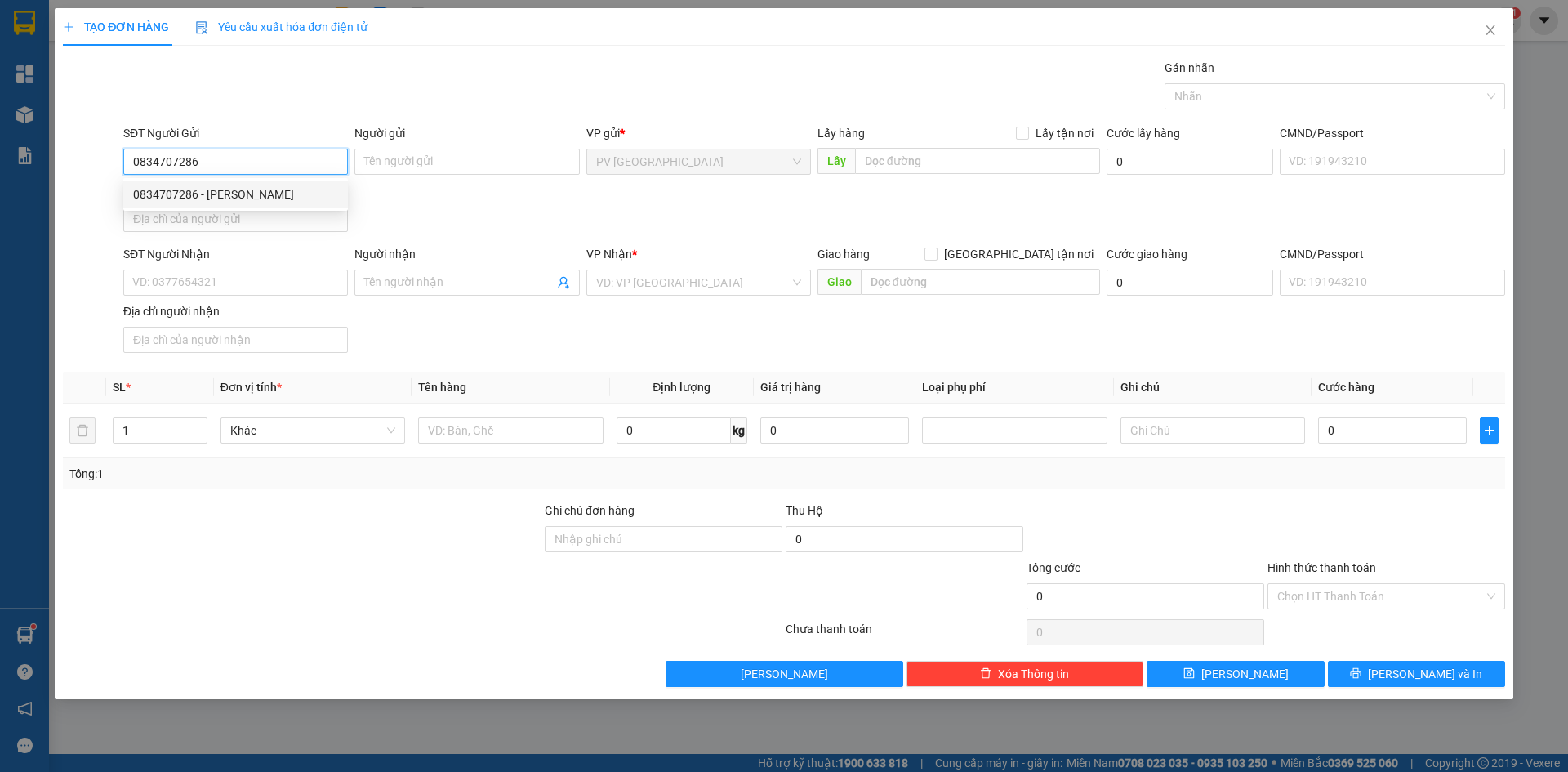
type input "TRUNG"
type input "30.000"
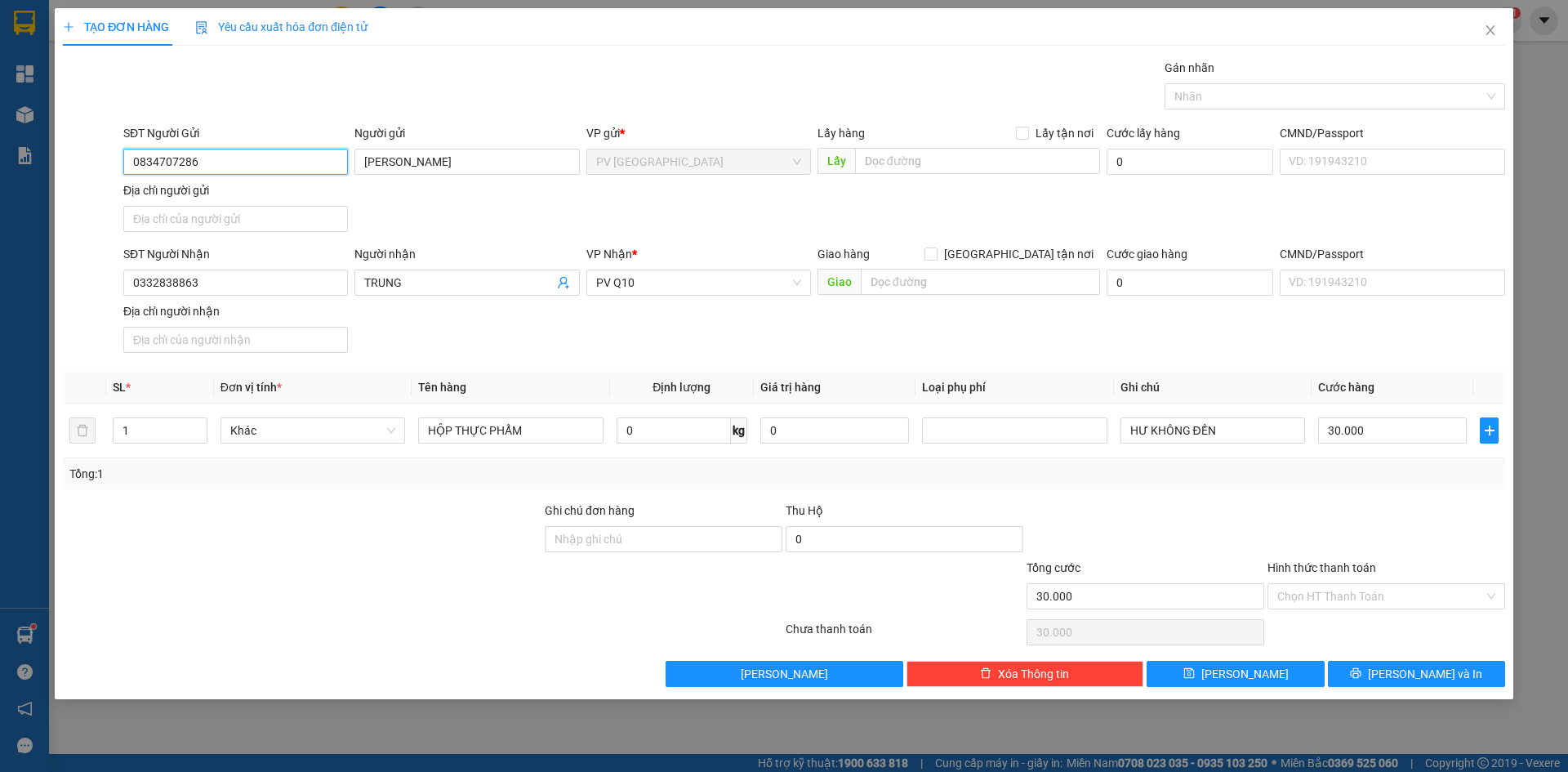
type input "0834707286"
drag, startPoint x: 395, startPoint y: 600, endPoint x: 435, endPoint y: 470, distance: 136.0
click at [397, 596] on div at bounding box center [302, 588] width 481 height 57
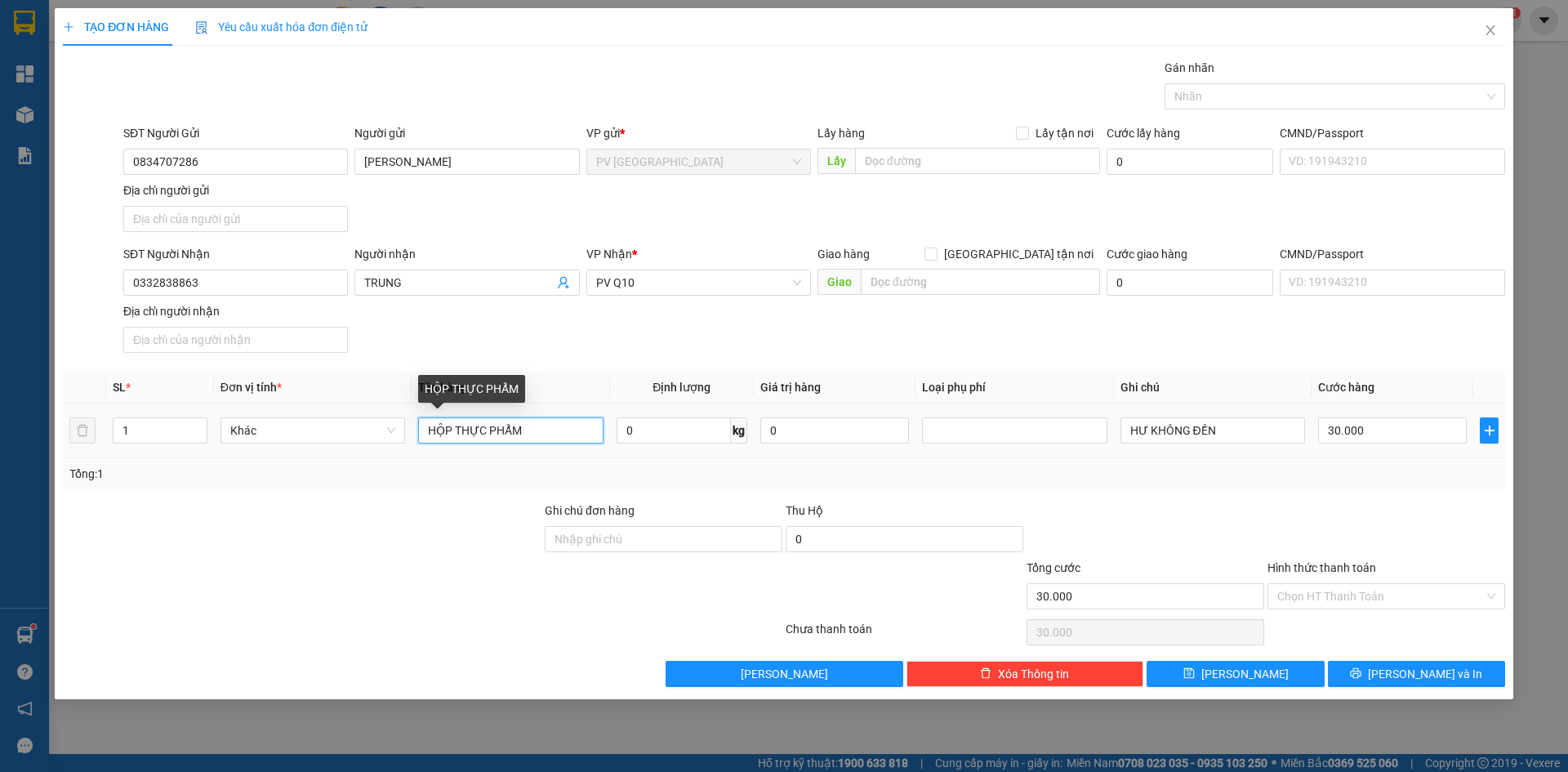
click at [555, 425] on input "HỘP THỰC PHẨM" at bounding box center [510, 430] width 184 height 26
drag, startPoint x: 555, startPoint y: 426, endPoint x: 414, endPoint y: 426, distance: 141.0
click at [414, 426] on td "HỘP THỰC PHẨM" at bounding box center [511, 430] width 198 height 55
click at [345, 543] on div at bounding box center [302, 530] width 481 height 57
click at [392, 557] on div at bounding box center [302, 530] width 481 height 57
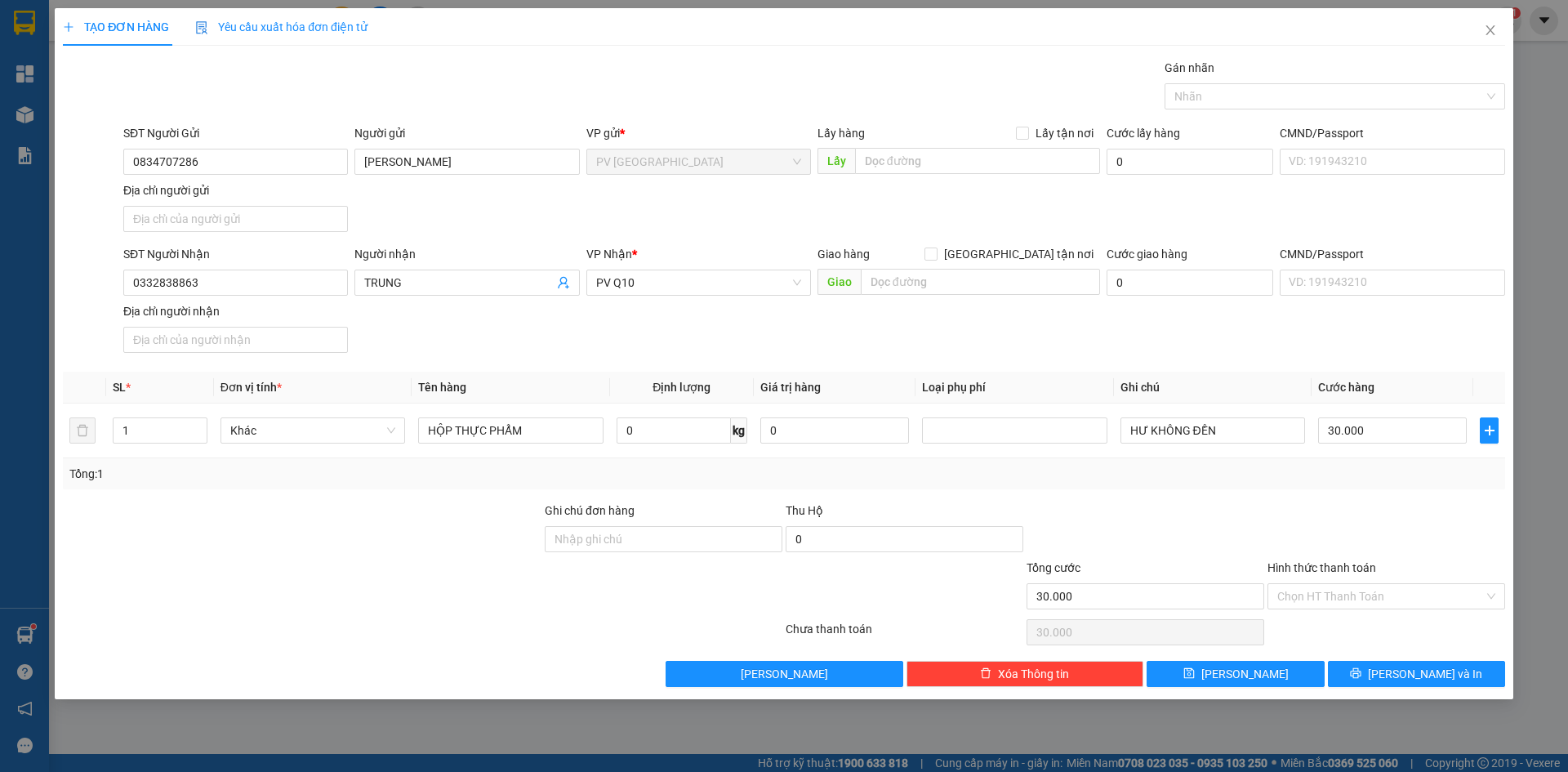
click at [1238, 491] on div "Transit Pickup Surcharge Ids Transit Deliver Surcharge Ids Transit Deliver Surc…" at bounding box center [784, 373] width 1442 height 628
click at [1314, 598] on input "Hình thức thanh toán" at bounding box center [1380, 596] width 207 height 25
click at [1312, 630] on div "Tại văn phòng" at bounding box center [1386, 629] width 218 height 18
type input "0"
click at [1305, 503] on div at bounding box center [1386, 530] width 241 height 57
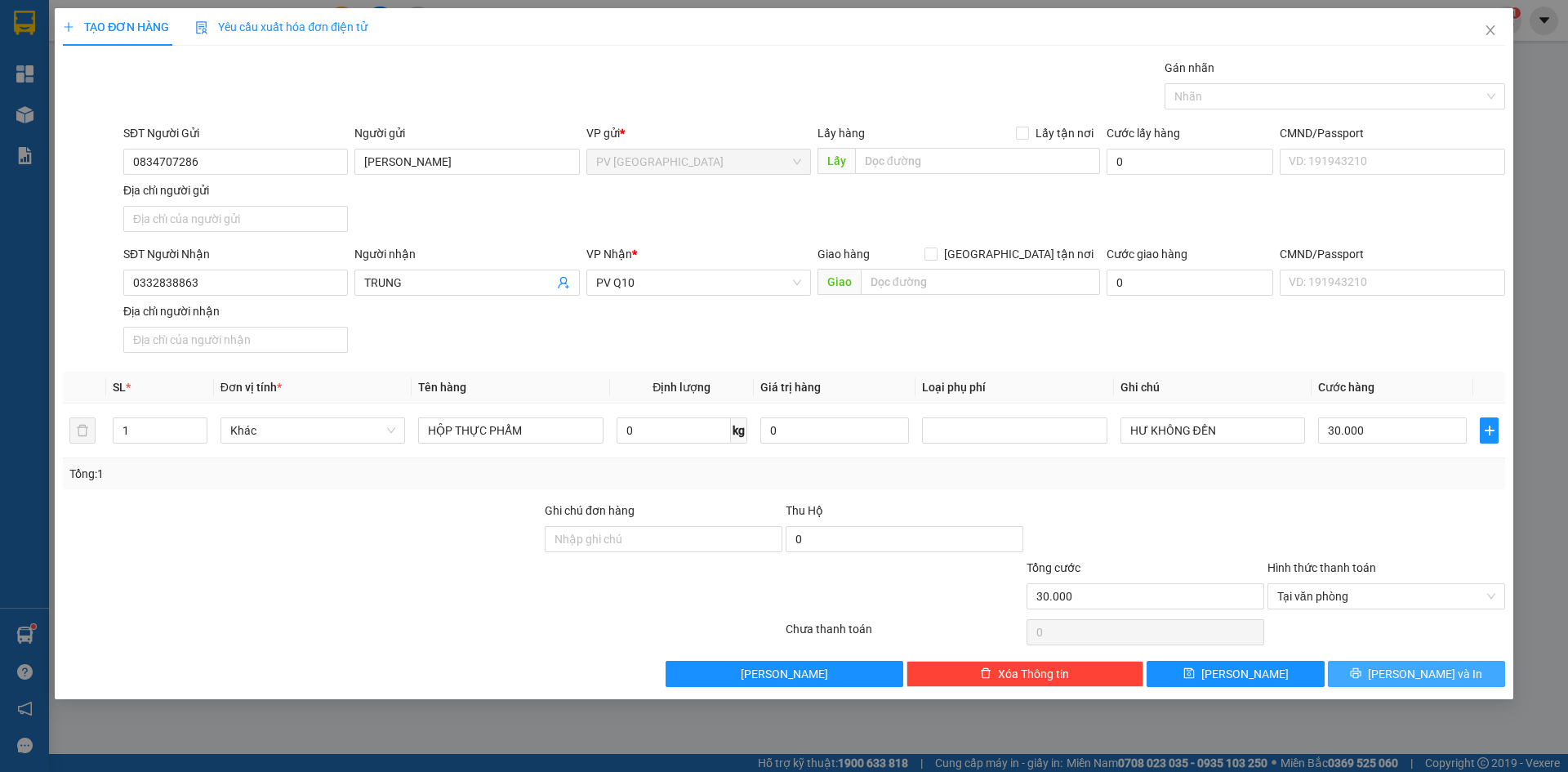
click at [1361, 674] on icon "printer" at bounding box center [1356, 673] width 11 height 11
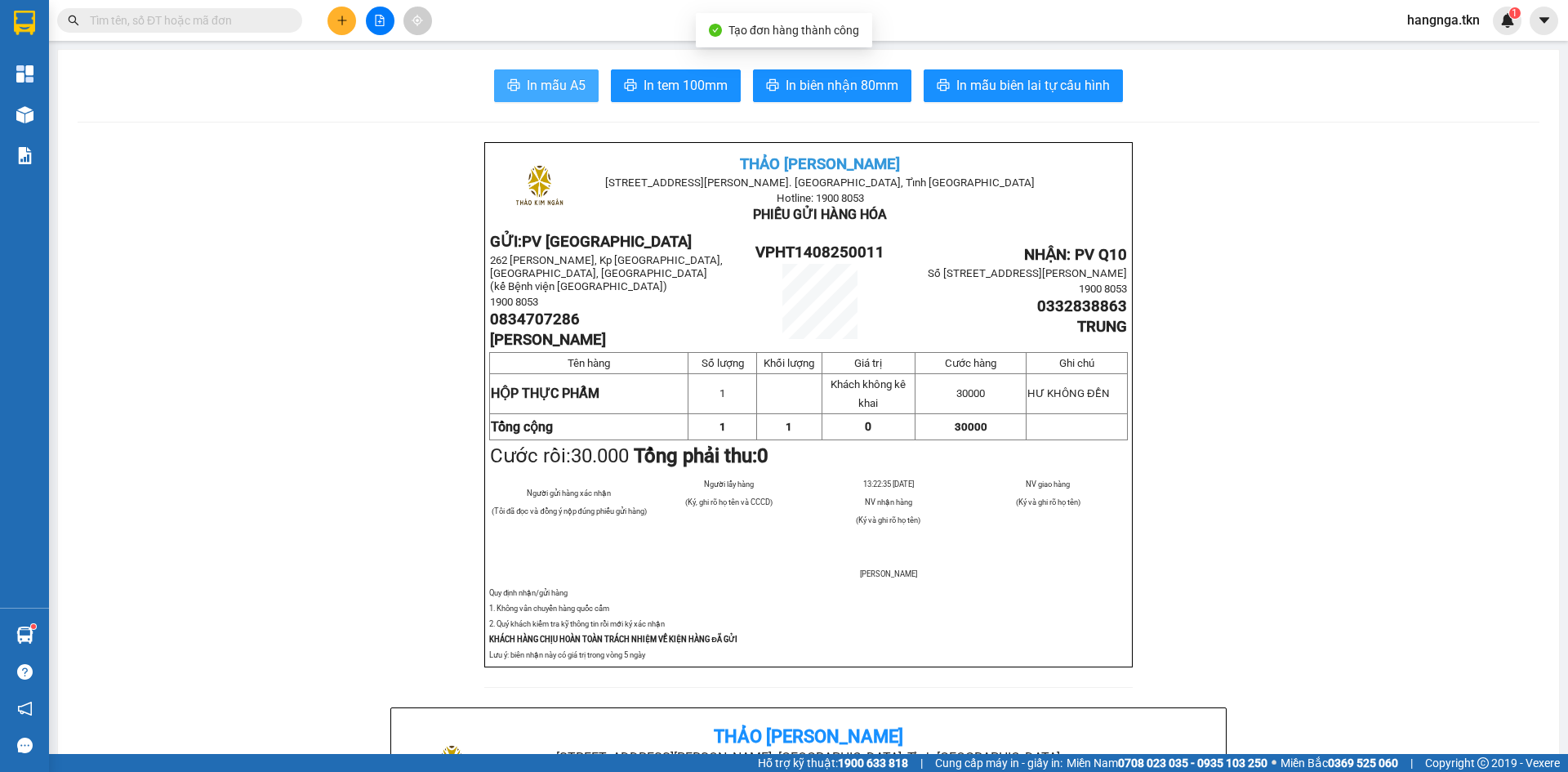
click at [583, 83] on button "In mẫu A5" at bounding box center [547, 85] width 105 height 33
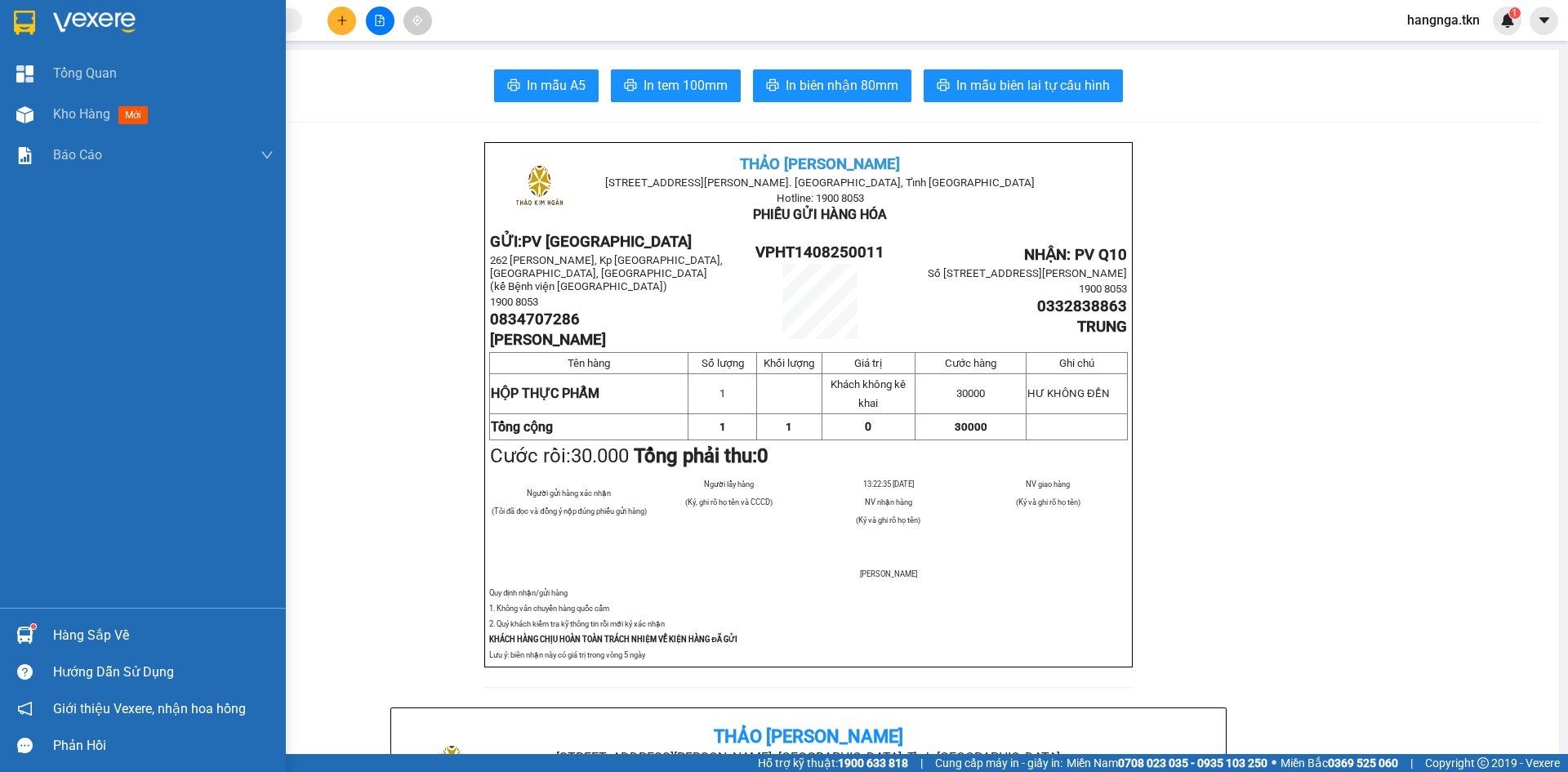
click at [28, 635] on img at bounding box center [24, 634] width 17 height 17
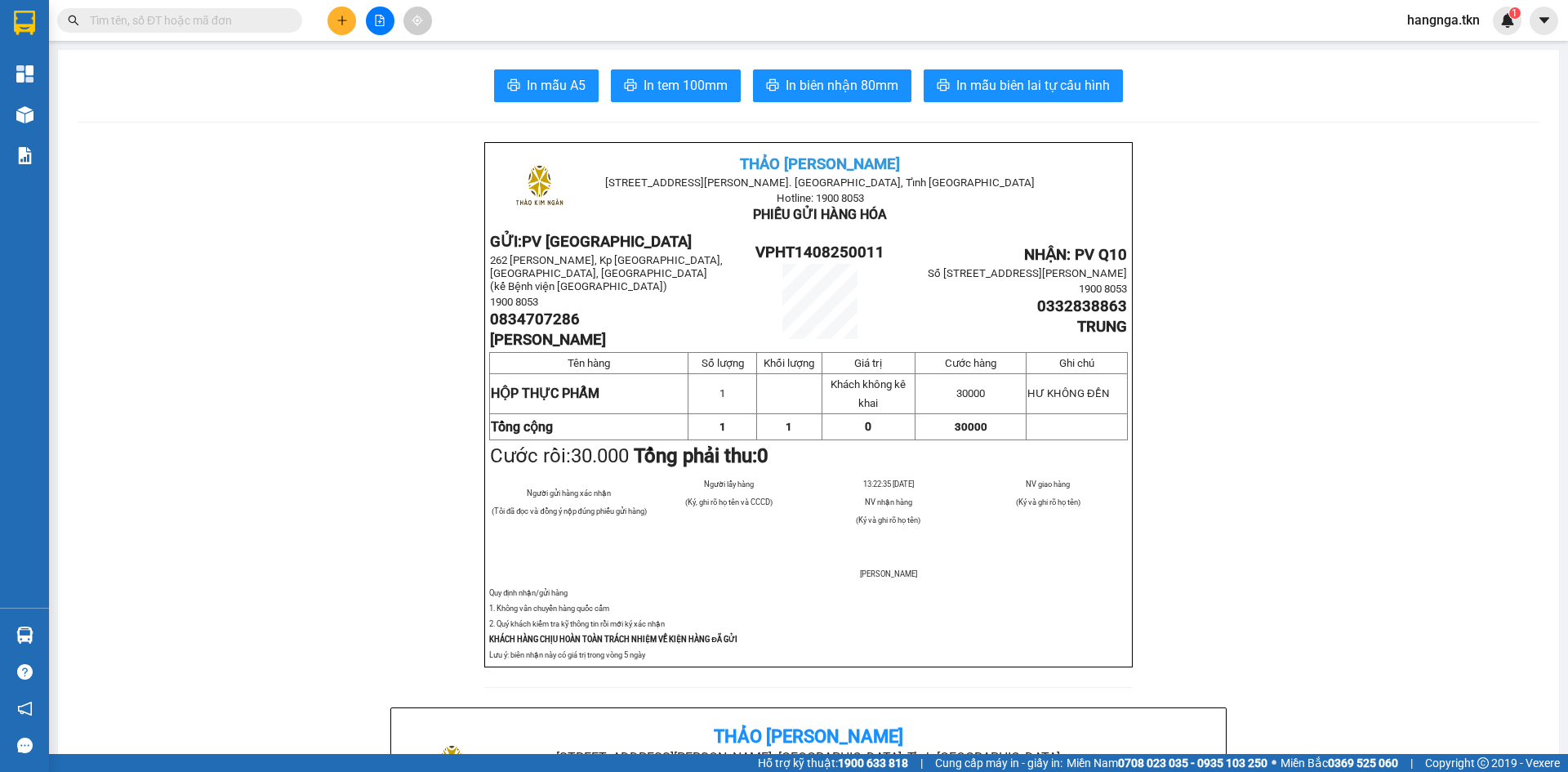
click at [340, 360] on section "Kết quả tìm kiếm ( 0 ) Bộ lọc No Data hangnga.tkn 1 Tổng Quan Kho hàng mới Báo …" at bounding box center [784, 386] width 1568 height 772
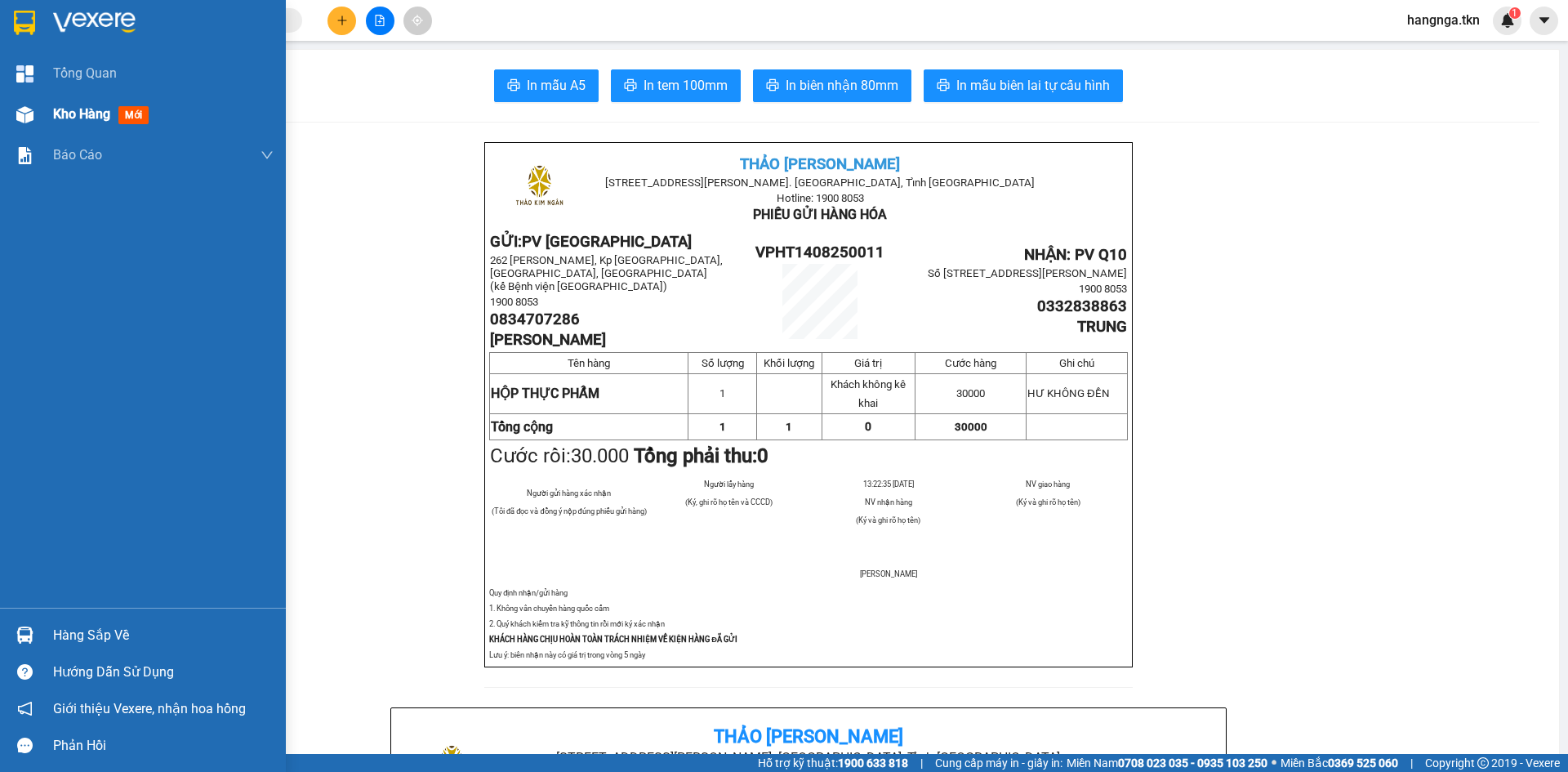
click at [47, 110] on div "Kho hàng mới" at bounding box center [143, 114] width 286 height 41
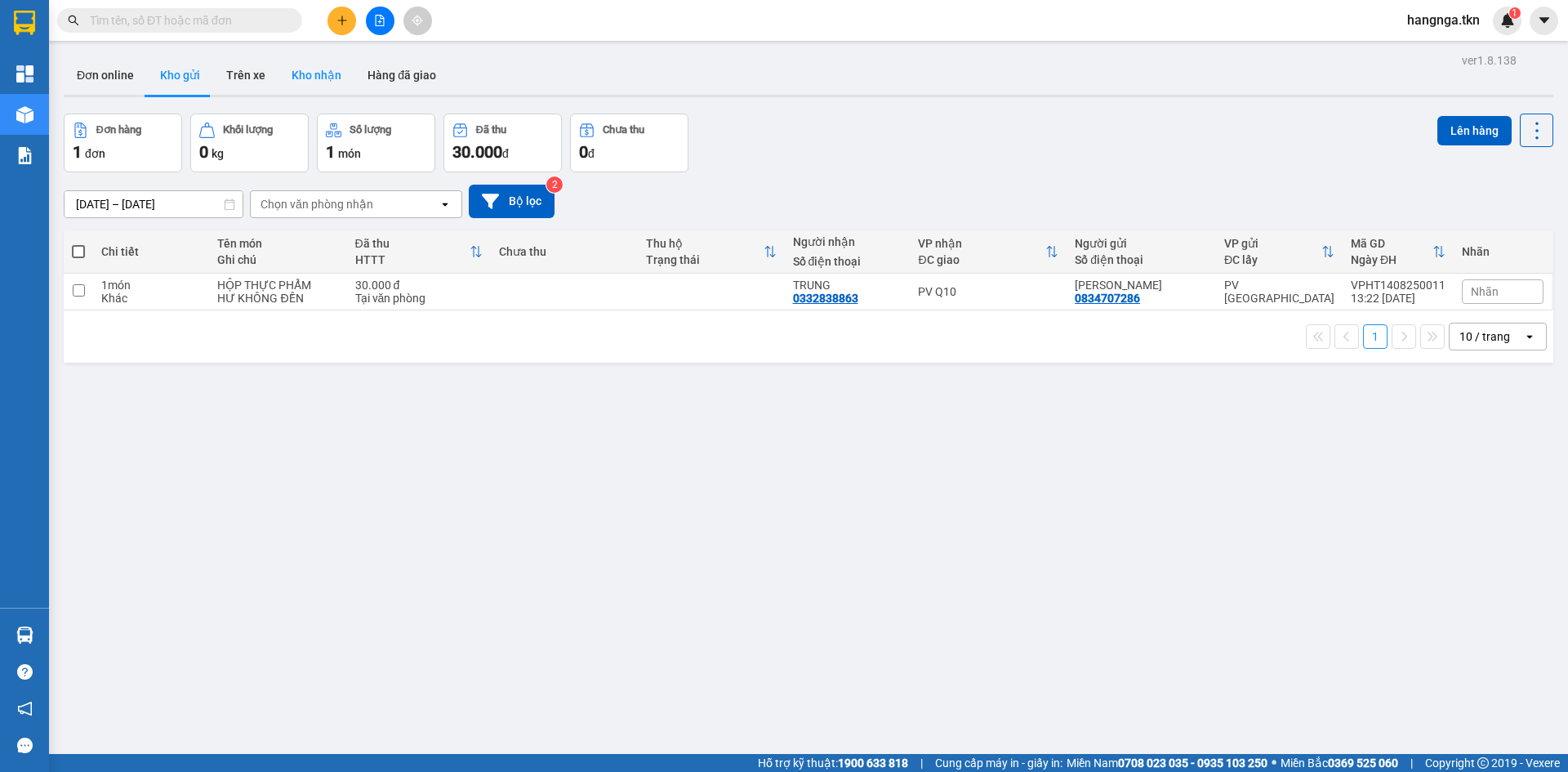
click at [320, 71] on button "Kho nhận" at bounding box center [316, 75] width 76 height 40
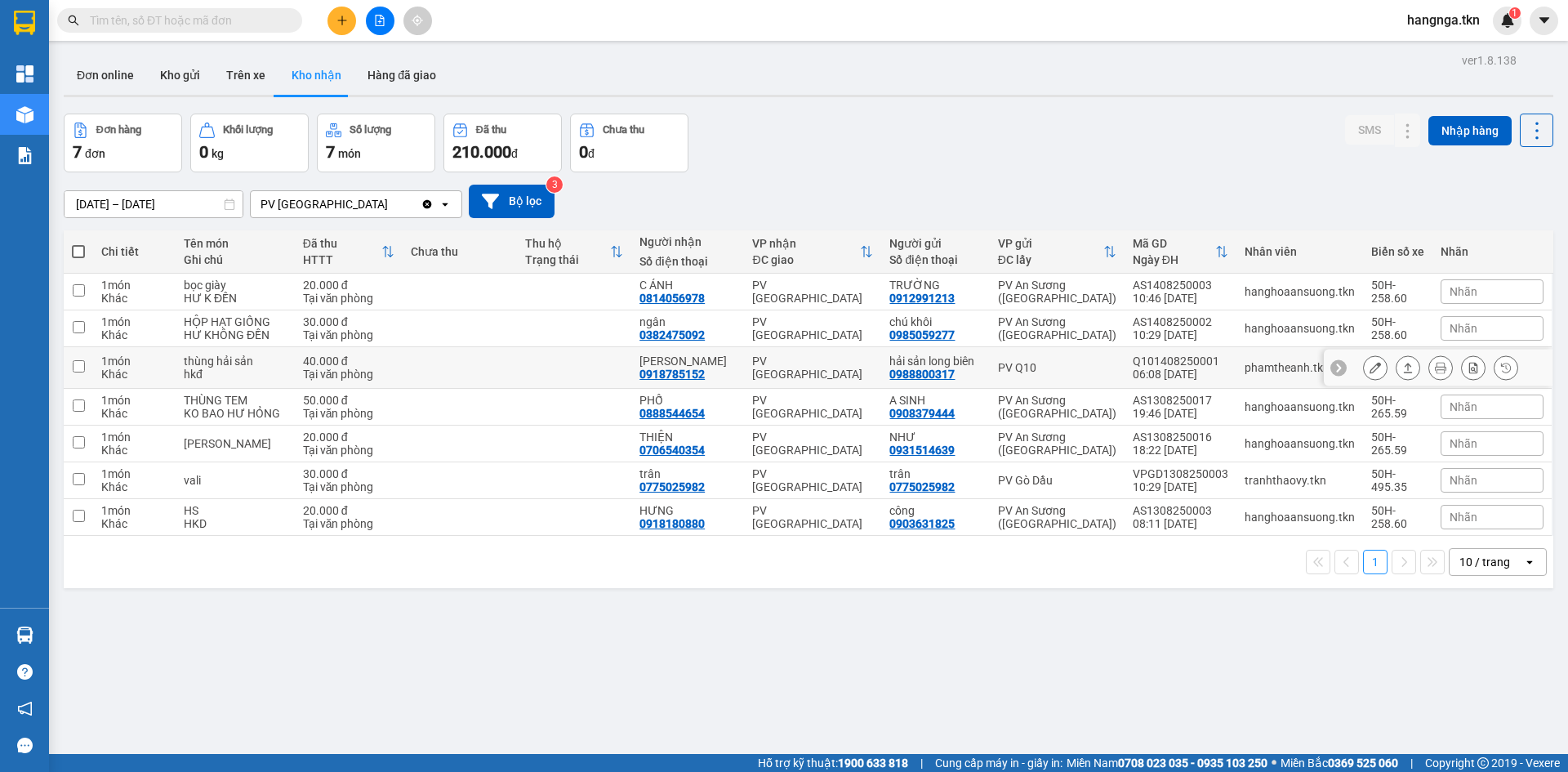
click at [652, 358] on div "ngọc dân" at bounding box center [687, 361] width 96 height 13
checkbox input "true"
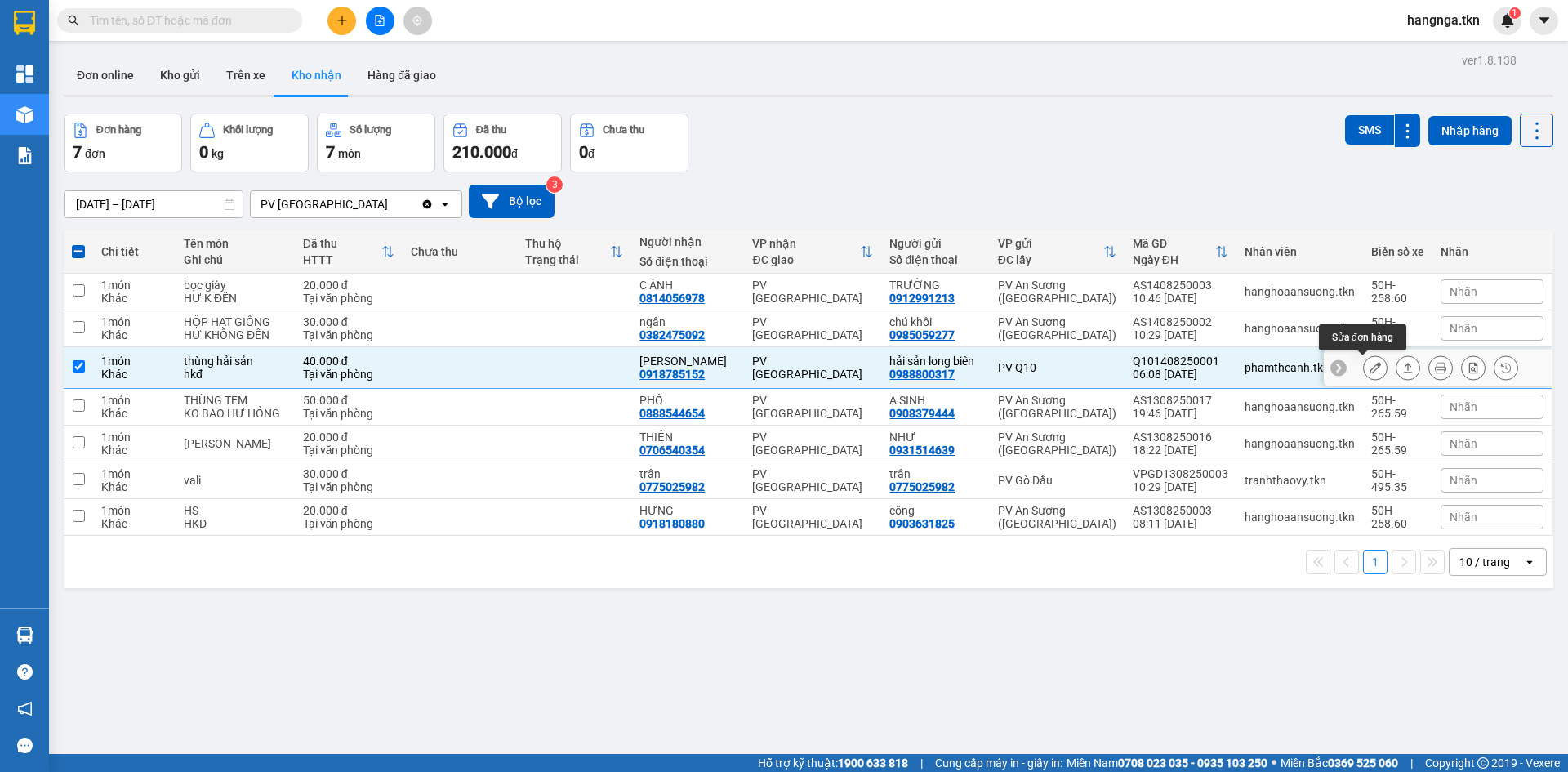
click at [1370, 366] on icon at bounding box center [1376, 368] width 12 height 12
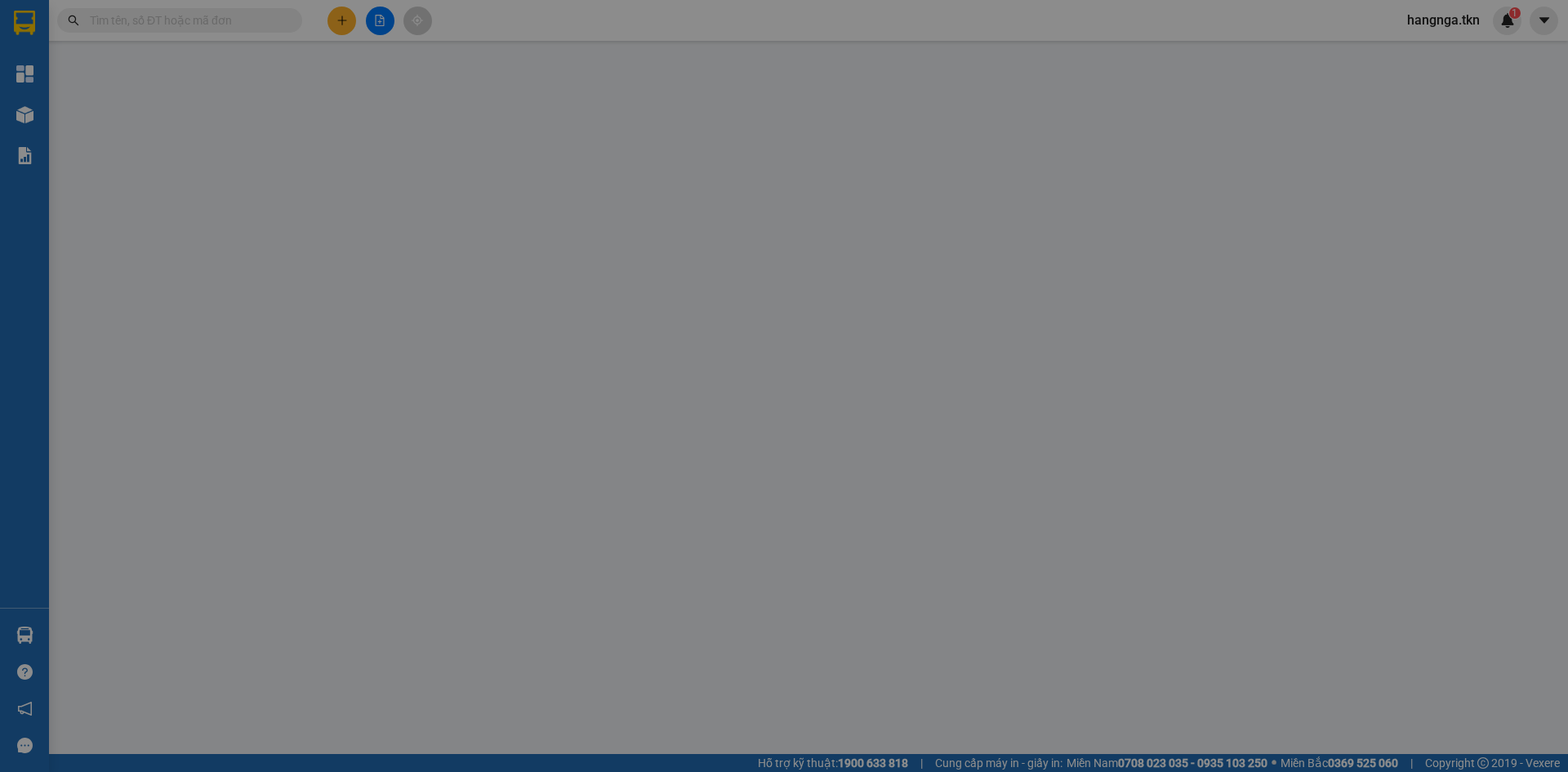
type input "0988800317"
type input "hải sản long biên"
type input "0918785152"
type input "ngọc dân"
type input "40.000"
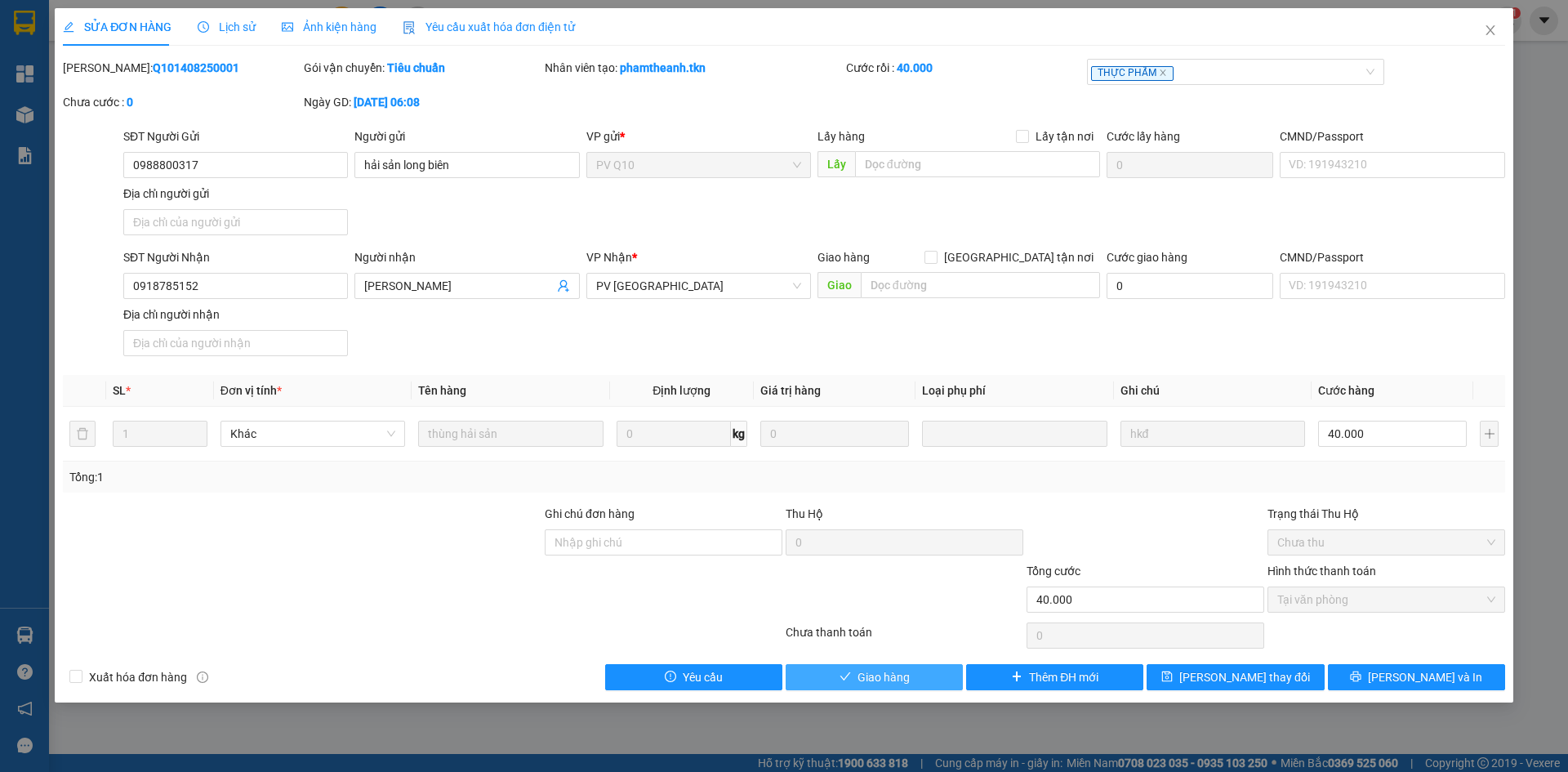
click at [857, 667] on button "Giao hàng" at bounding box center [874, 677] width 177 height 26
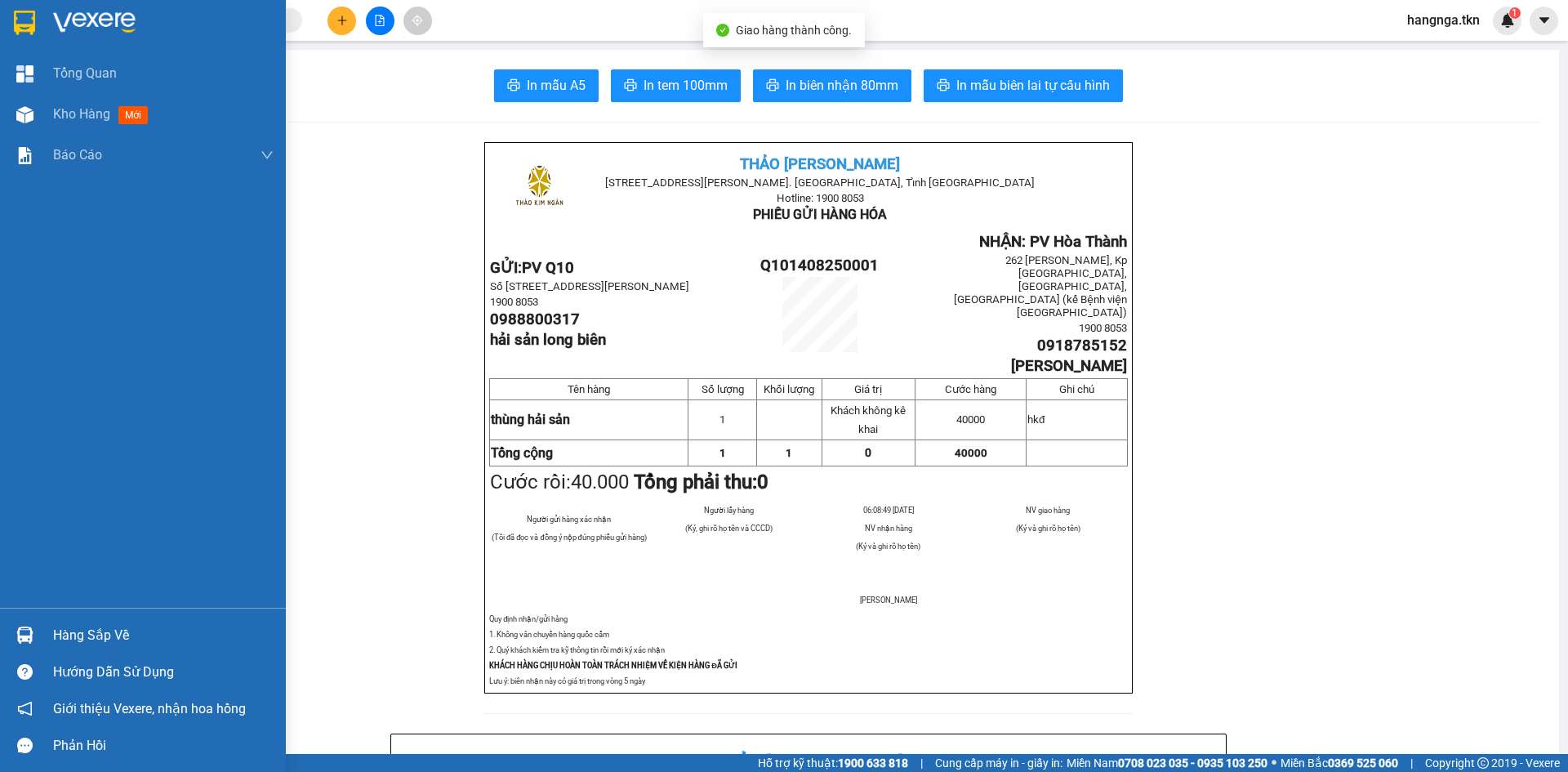
click at [38, 125] on div at bounding box center [25, 114] width 29 height 29
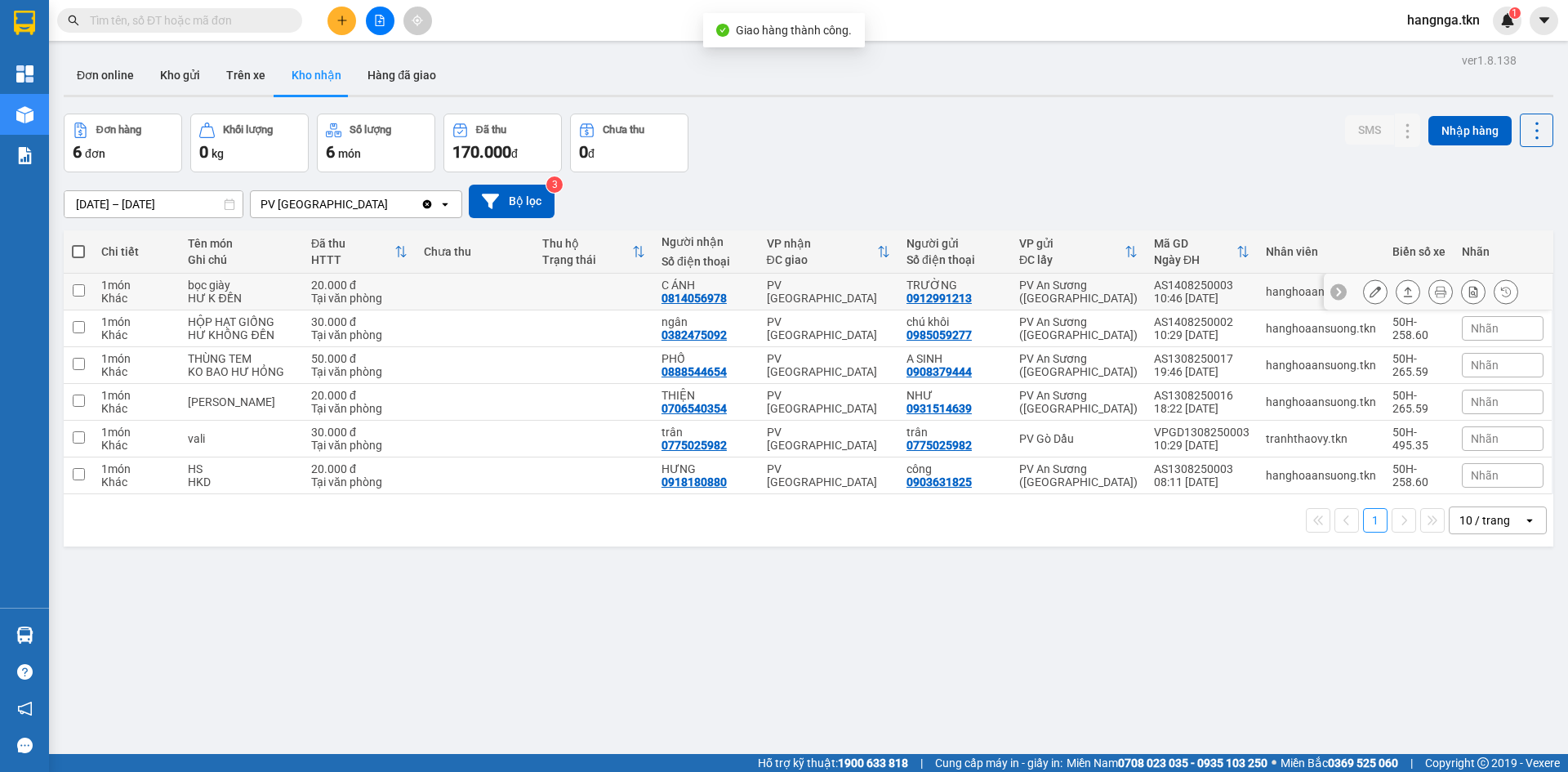
drag, startPoint x: 542, startPoint y: 283, endPoint x: 537, endPoint y: 308, distance: 25.5
click at [542, 286] on td at bounding box center [593, 291] width 119 height 37
checkbox input "true"
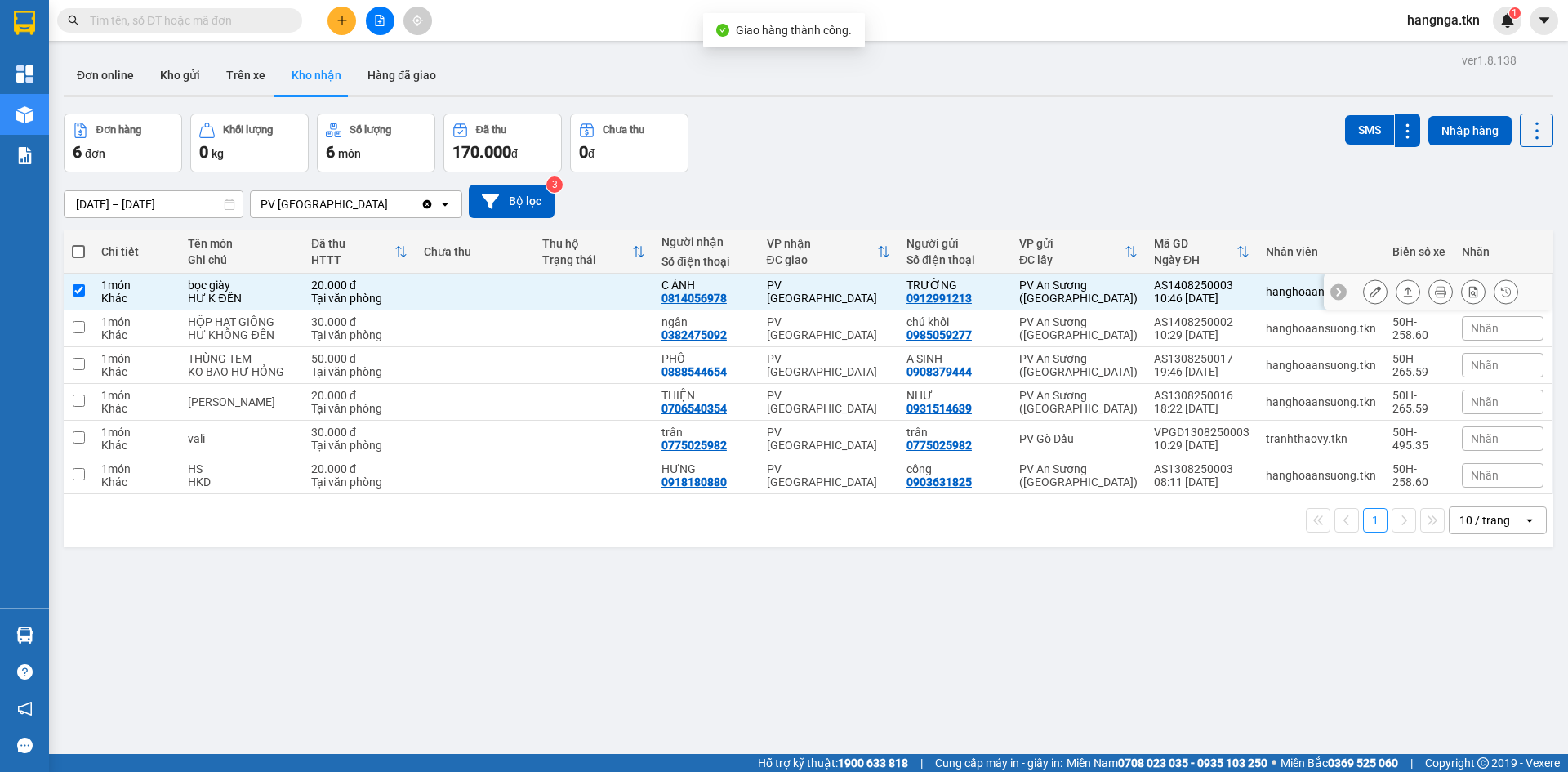
click at [534, 319] on td at bounding box center [593, 328] width 119 height 37
checkbox input "true"
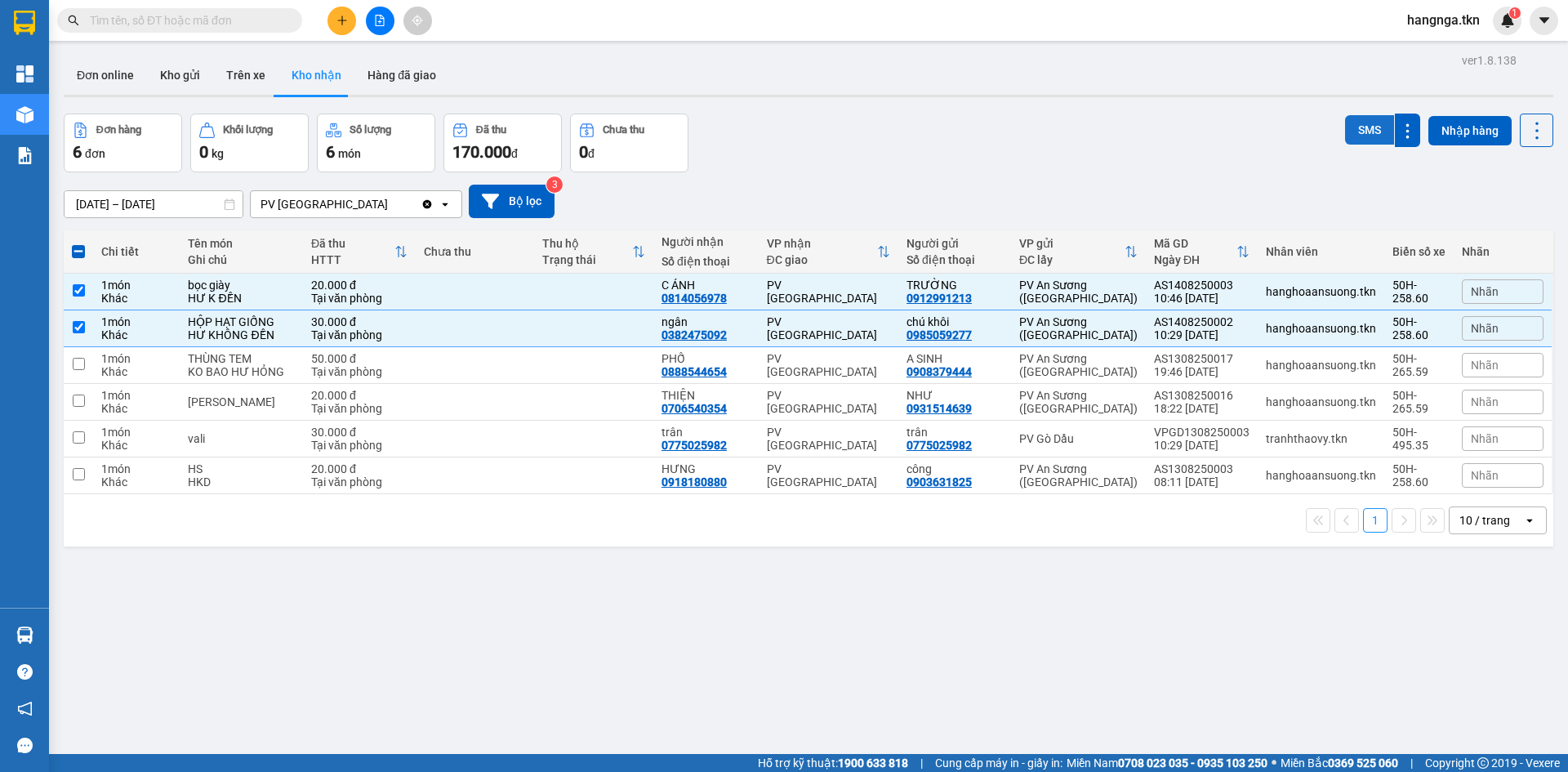
click at [1345, 138] on button "SMS" at bounding box center [1369, 130] width 49 height 30
click at [1345, 135] on button "SMS" at bounding box center [1369, 130] width 49 height 30
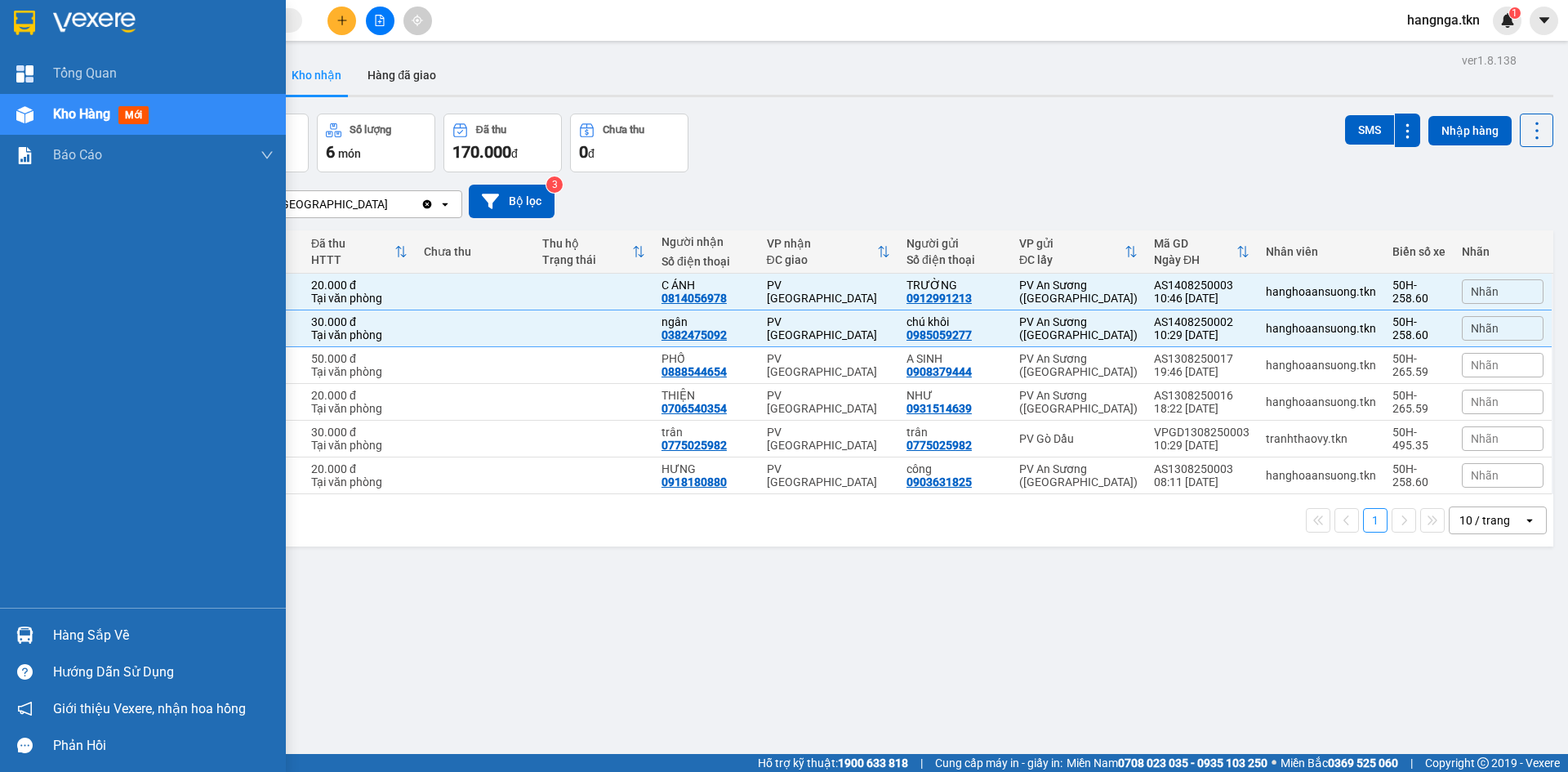
click at [123, 632] on div "Hàng sắp về" at bounding box center [163, 635] width 221 height 25
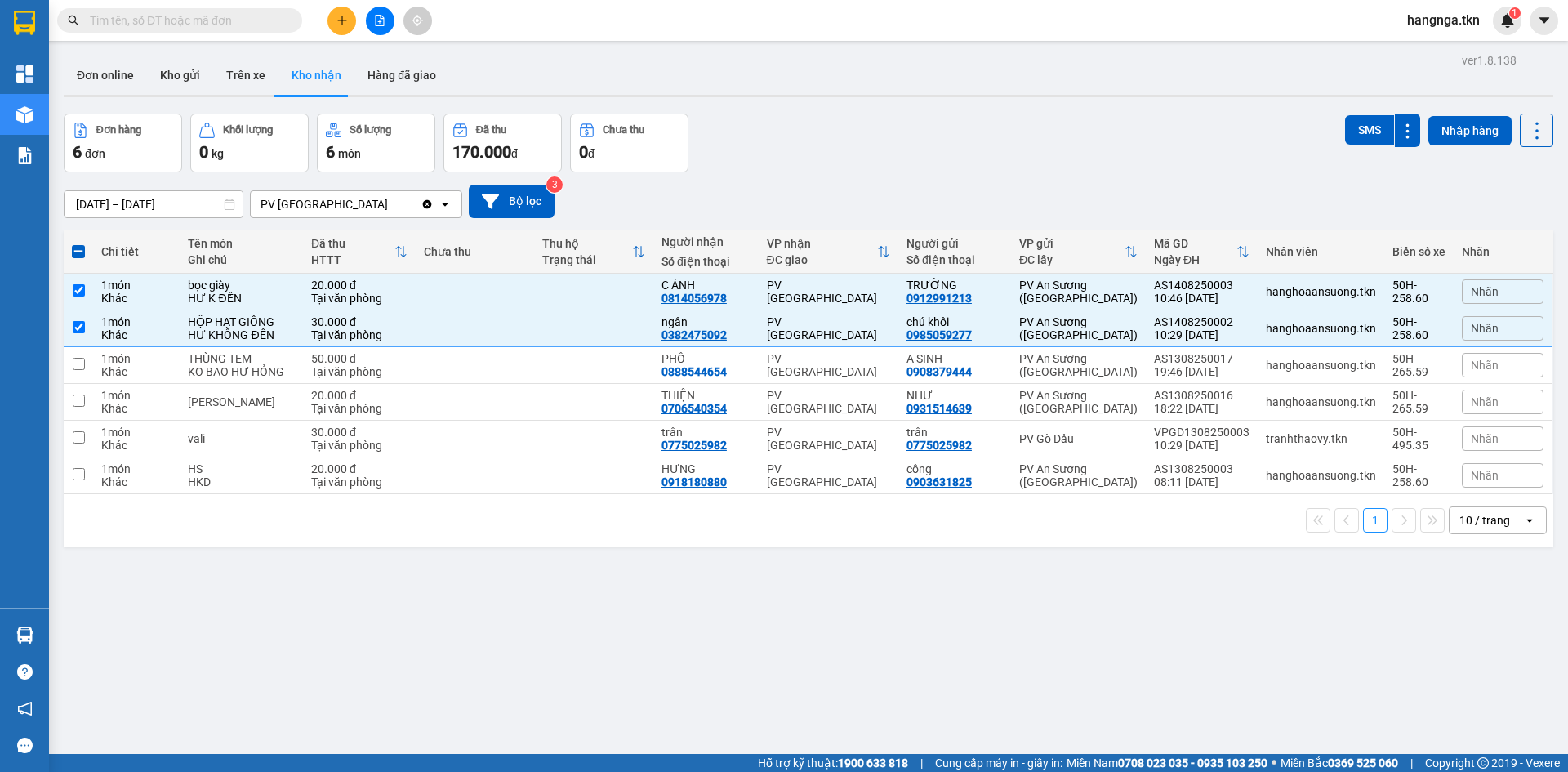
click at [836, 125] on section "Kết quả tìm kiếm ( 0 ) Bộ lọc No Data hangnga.tkn 1 Tổng Quan Kho hàng mới Báo …" at bounding box center [784, 386] width 1568 height 772
click at [934, 165] on div "Đơn hàng 6 đơn Khối lượng 0 kg Số lượng 6 món Đã thu 170.000 đ Chưa thu 0 đ SMS…" at bounding box center [808, 143] width 1490 height 58
click at [318, 79] on button "Kho nhận" at bounding box center [316, 75] width 76 height 40
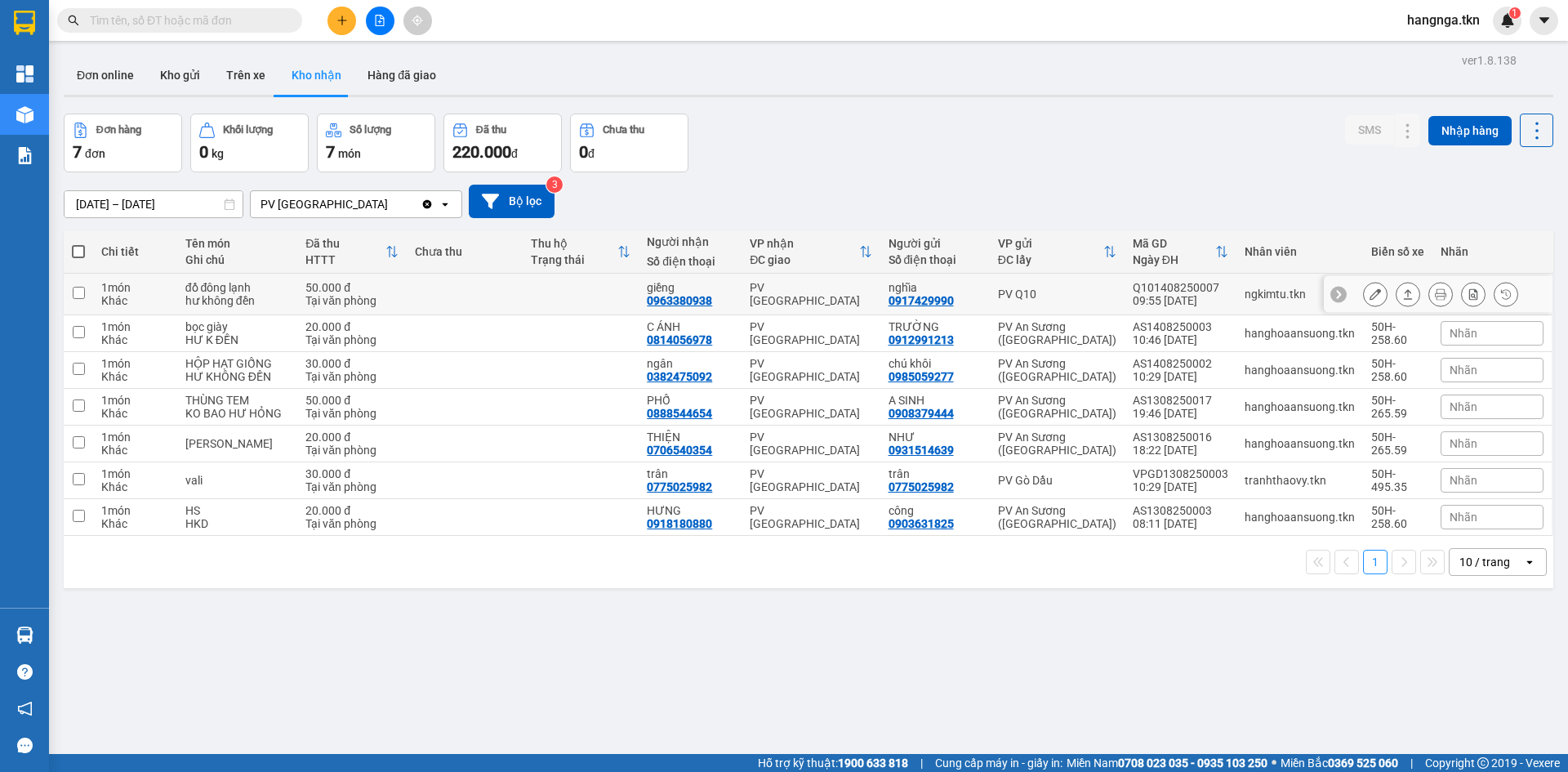
click at [82, 295] on input "checkbox" at bounding box center [78, 292] width 12 height 12
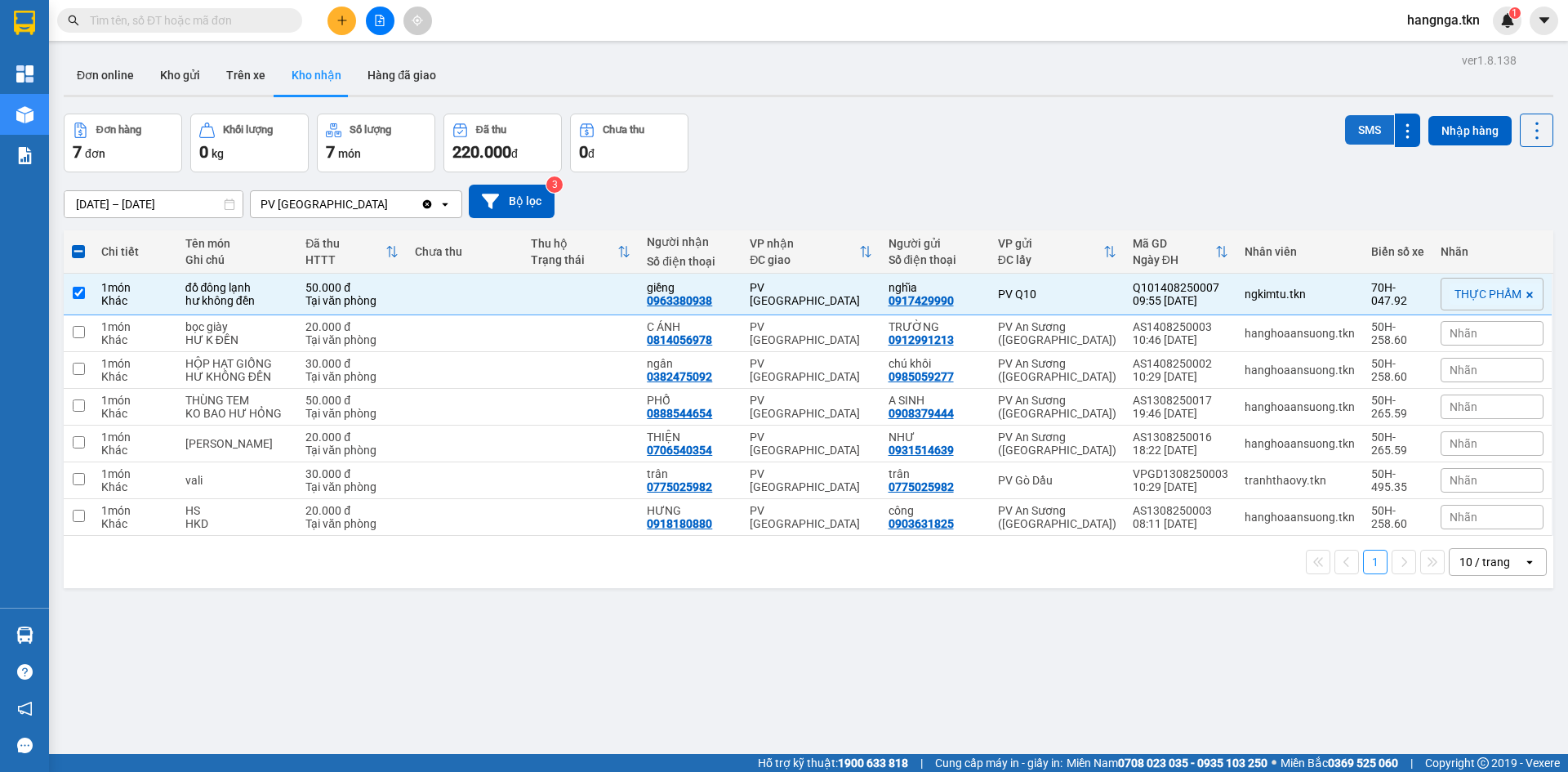
click at [1353, 128] on button "SMS" at bounding box center [1369, 130] width 49 height 30
click at [83, 296] on input "checkbox" at bounding box center [78, 292] width 12 height 12
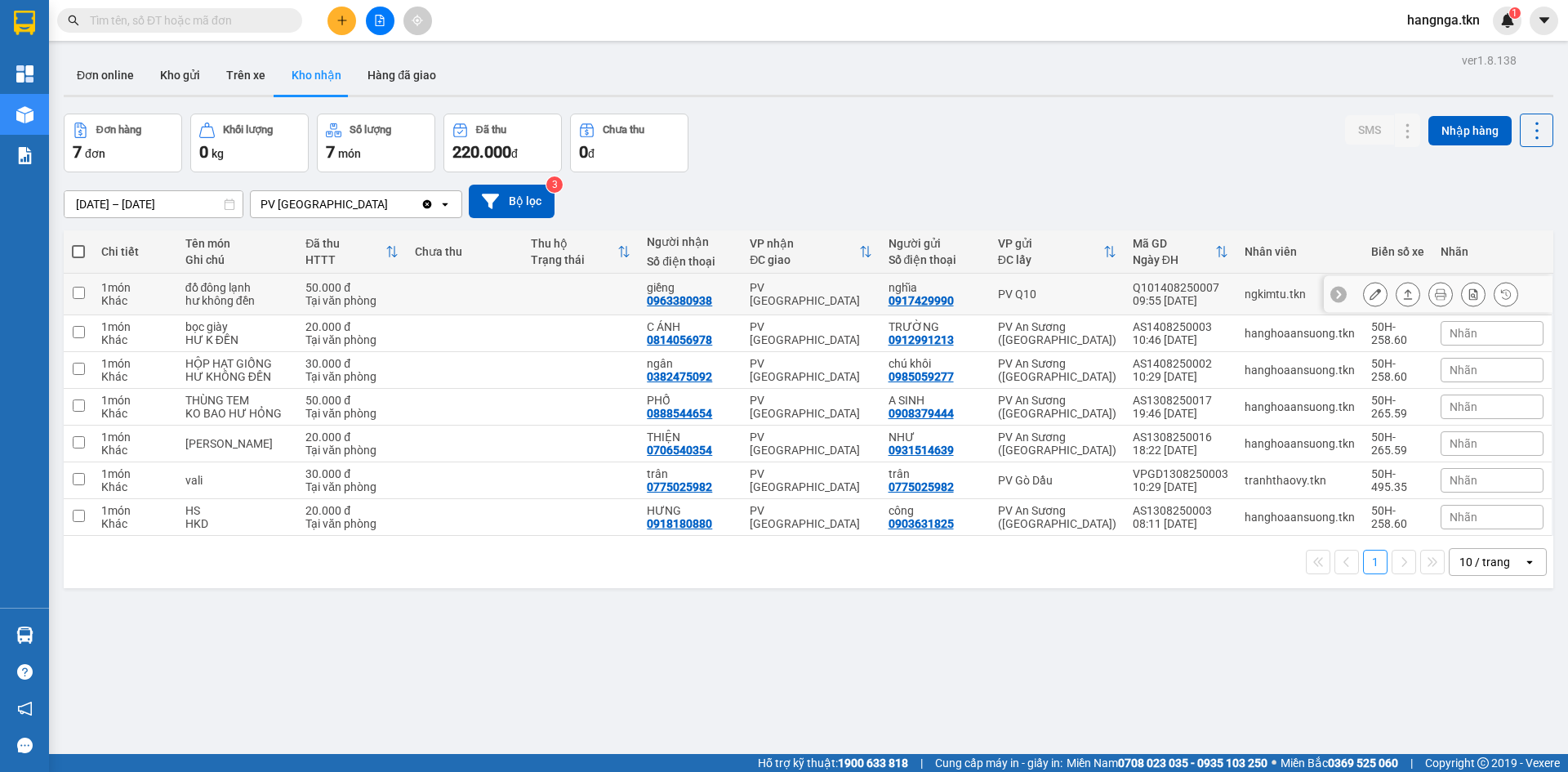
click at [605, 298] on td at bounding box center [580, 294] width 116 height 42
checkbox input "true"
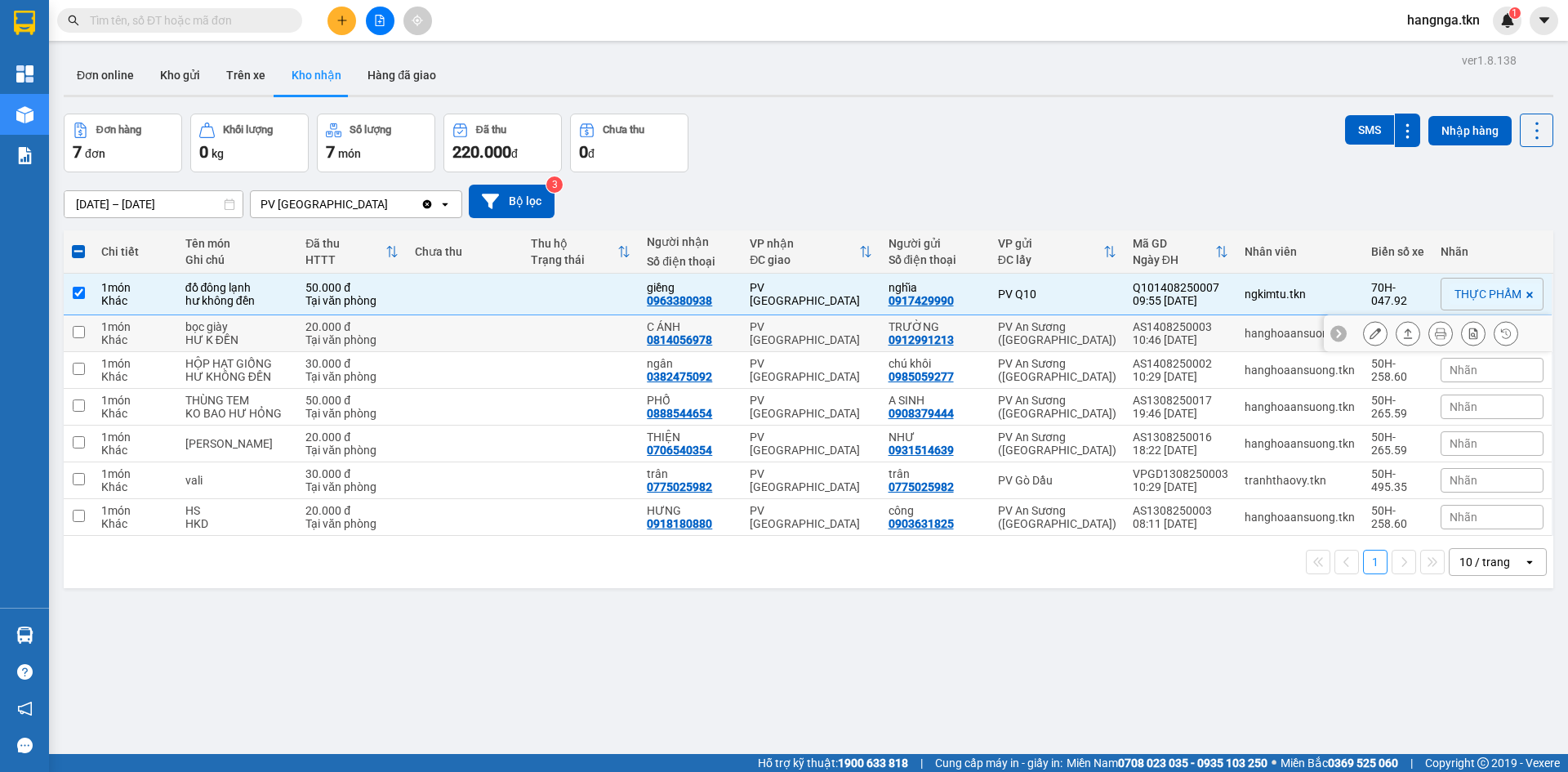
click at [690, 304] on div "0963380938" at bounding box center [679, 300] width 65 height 13
click at [1370, 291] on icon at bounding box center [1376, 294] width 12 height 12
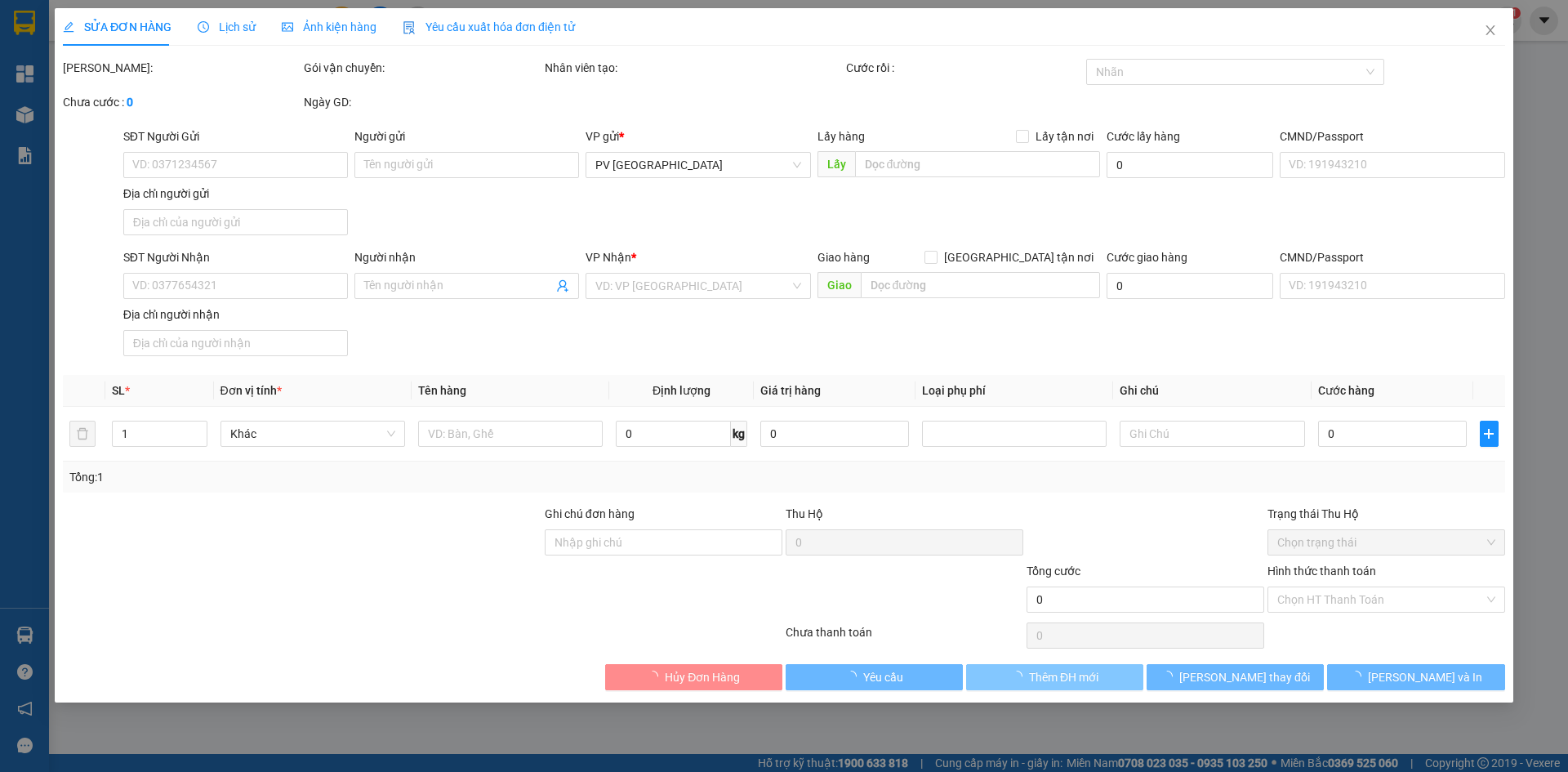
type input "0917429990"
type input "nghĩa"
type input "0963380938"
type input "giềng"
type input "50.000"
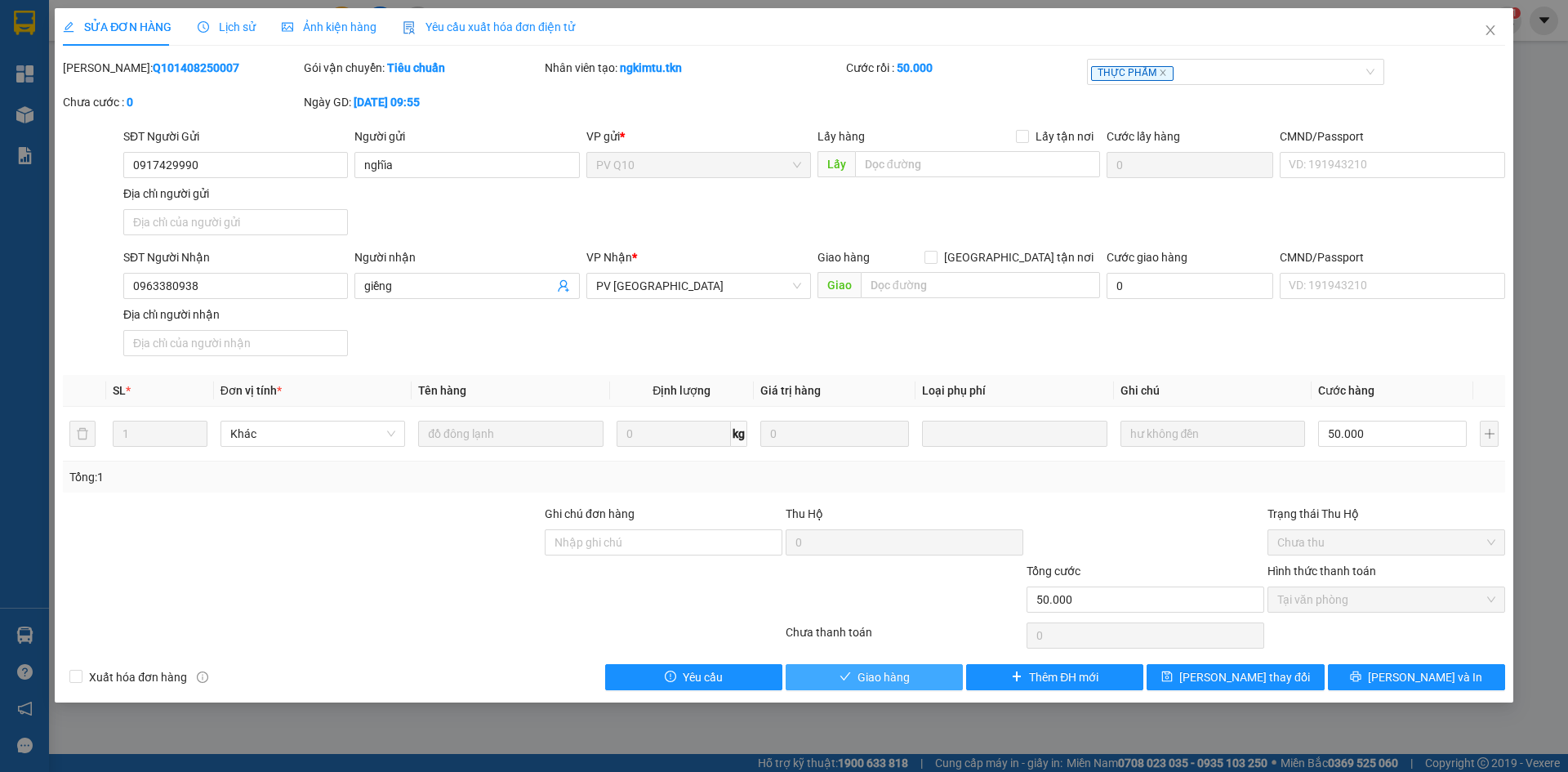
click at [923, 673] on button "Giao hàng" at bounding box center [874, 677] width 177 height 26
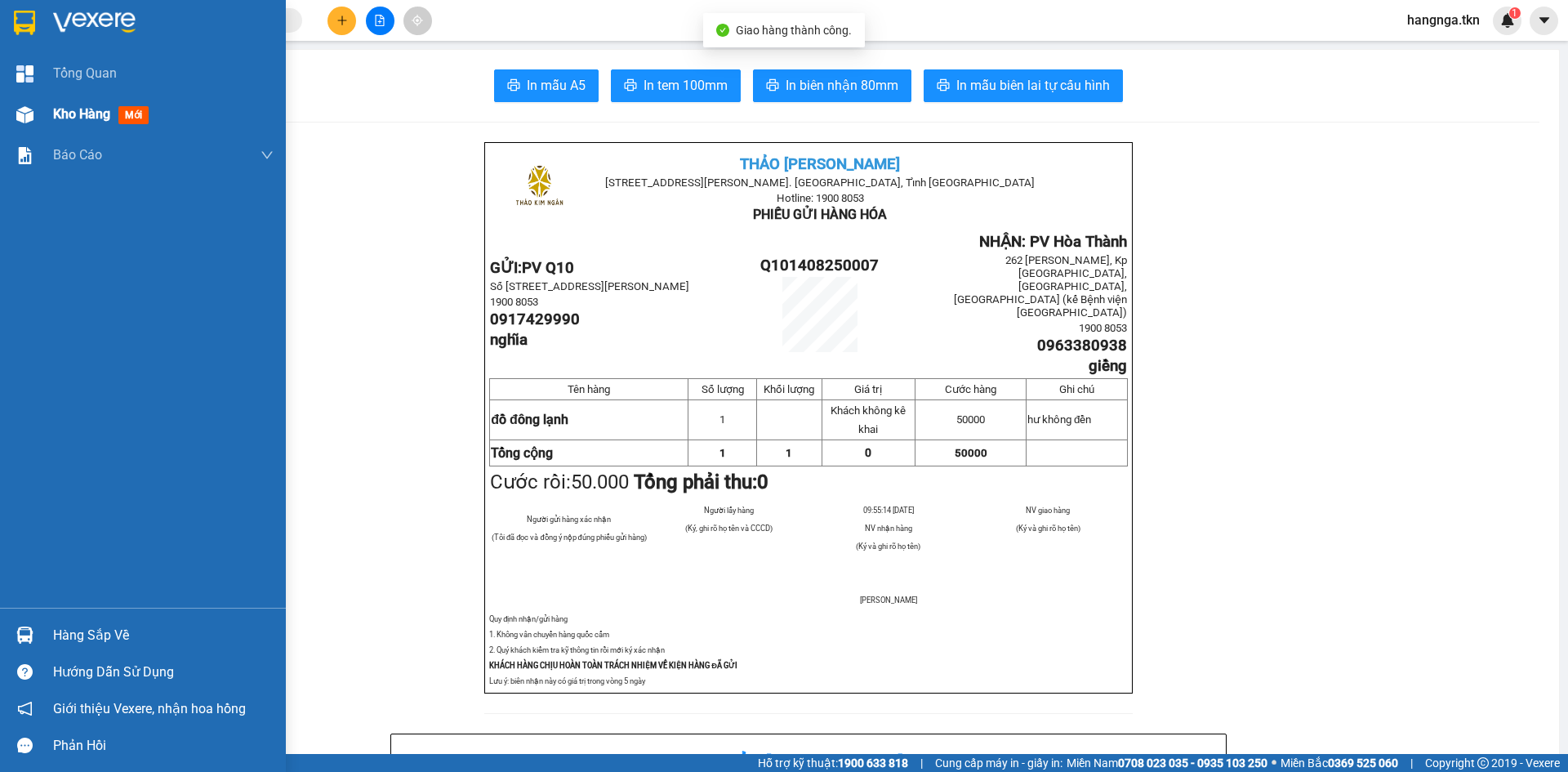
click at [31, 120] on img at bounding box center [24, 114] width 17 height 17
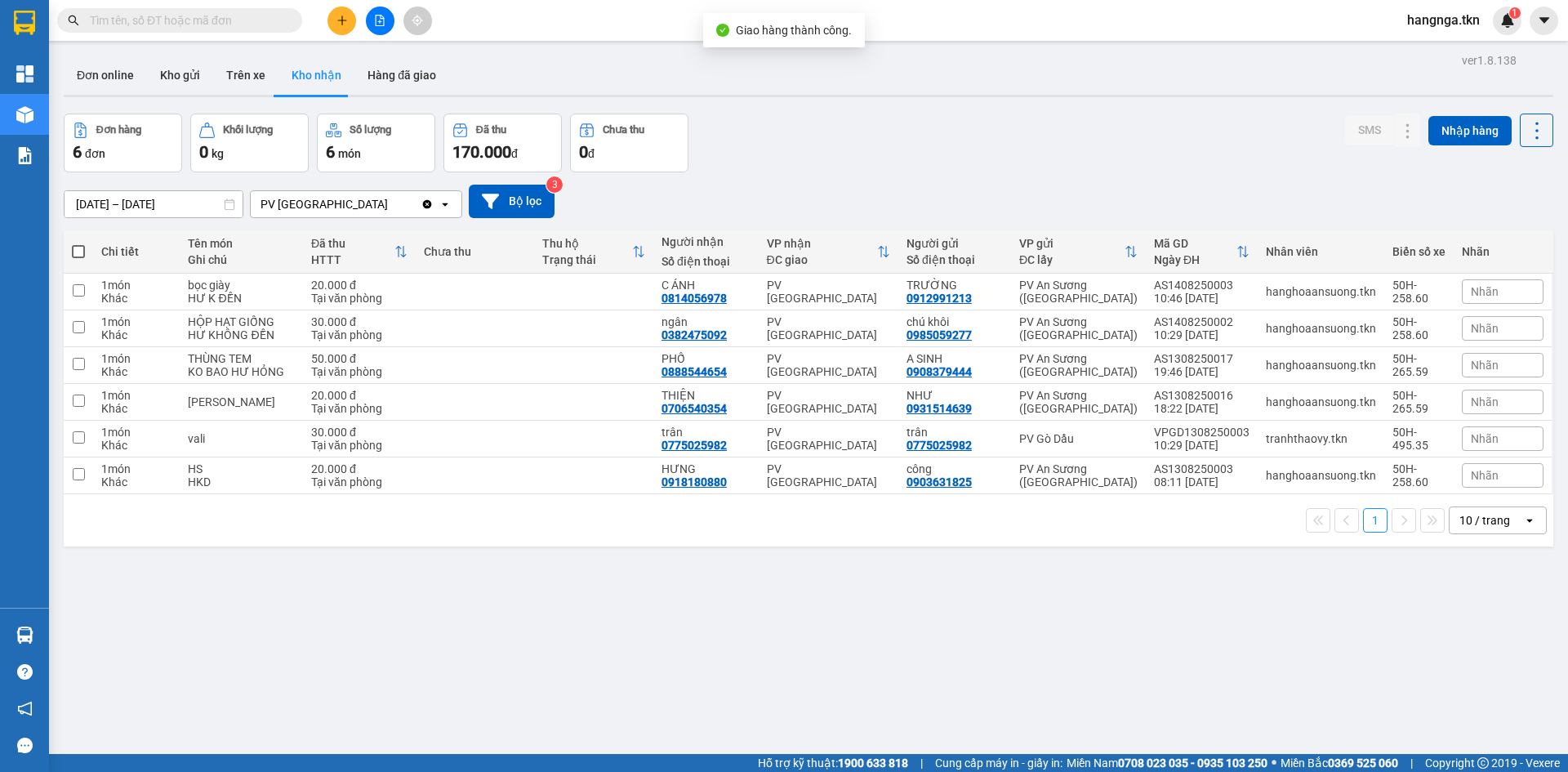
click at [85, 250] on span at bounding box center [78, 251] width 13 height 13
click at [78, 244] on input "checkbox" at bounding box center [78, 244] width 0 height 0
checkbox input "true"
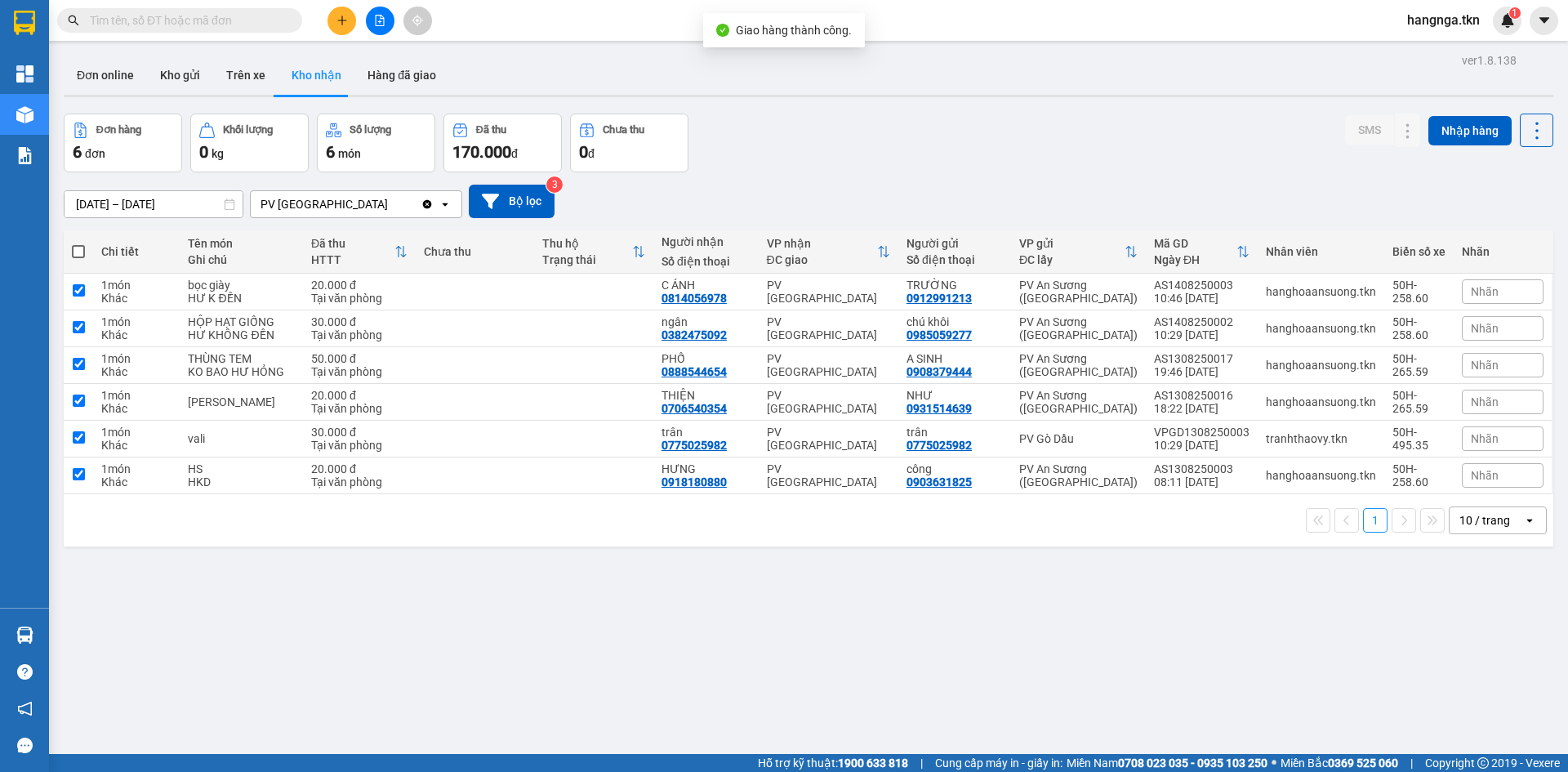
checkbox input "true"
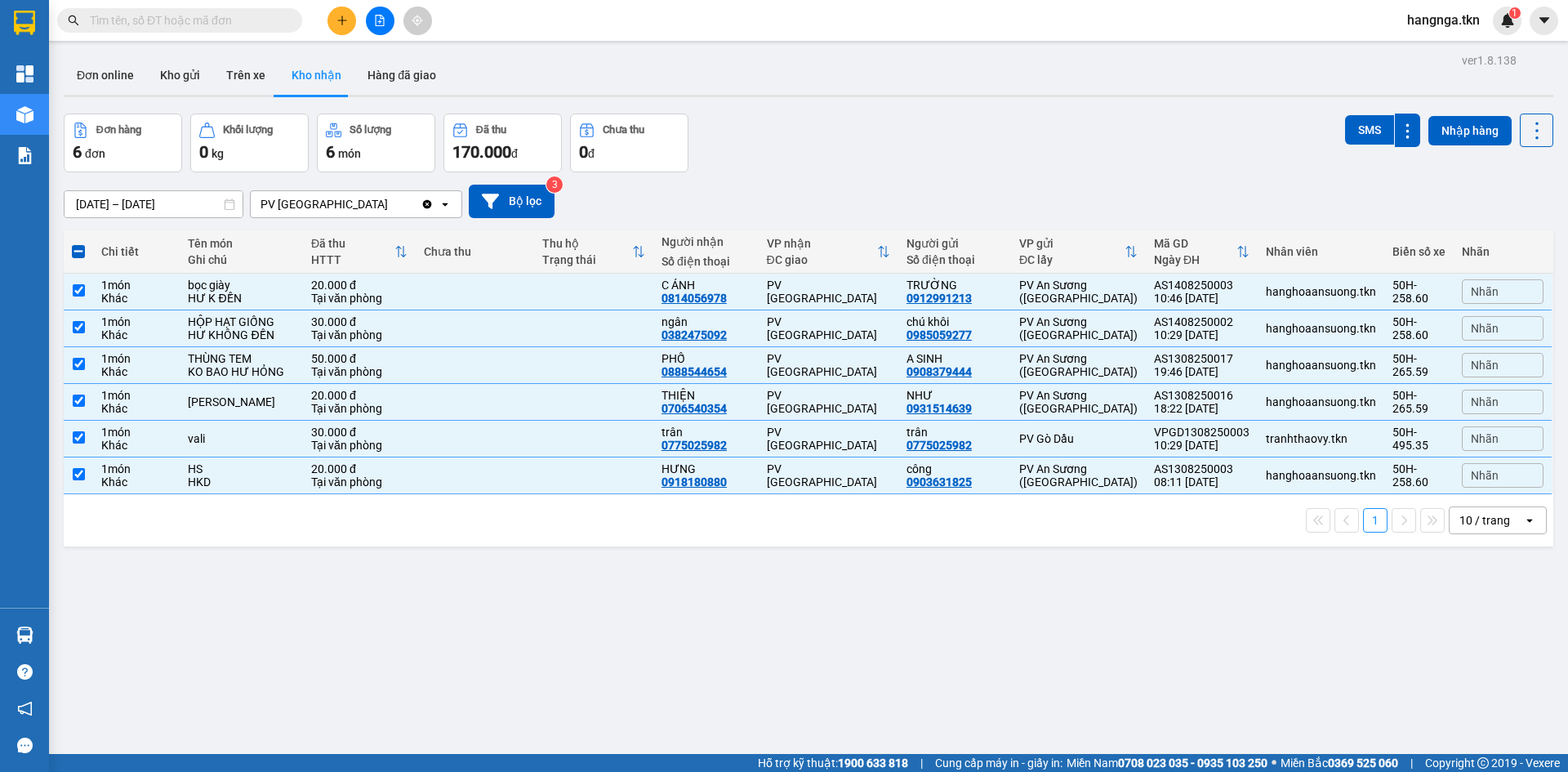
click at [1312, 119] on div "Đơn hàng 6 đơn Khối lượng 0 kg Số lượng 6 món Đã thu 170.000 đ Chưa thu 0 đ SMS…" at bounding box center [808, 143] width 1490 height 58
drag, startPoint x: 1333, startPoint y: 125, endPoint x: 1358, endPoint y: 129, distance: 25.3
click at [1337, 126] on div "Đơn hàng 6 đơn Khối lượng 0 kg Số lượng 6 món Đã thu 170.000 đ Chưa thu 0 đ SMS…" at bounding box center [808, 143] width 1490 height 58
click at [1358, 129] on button "SMS" at bounding box center [1369, 130] width 49 height 30
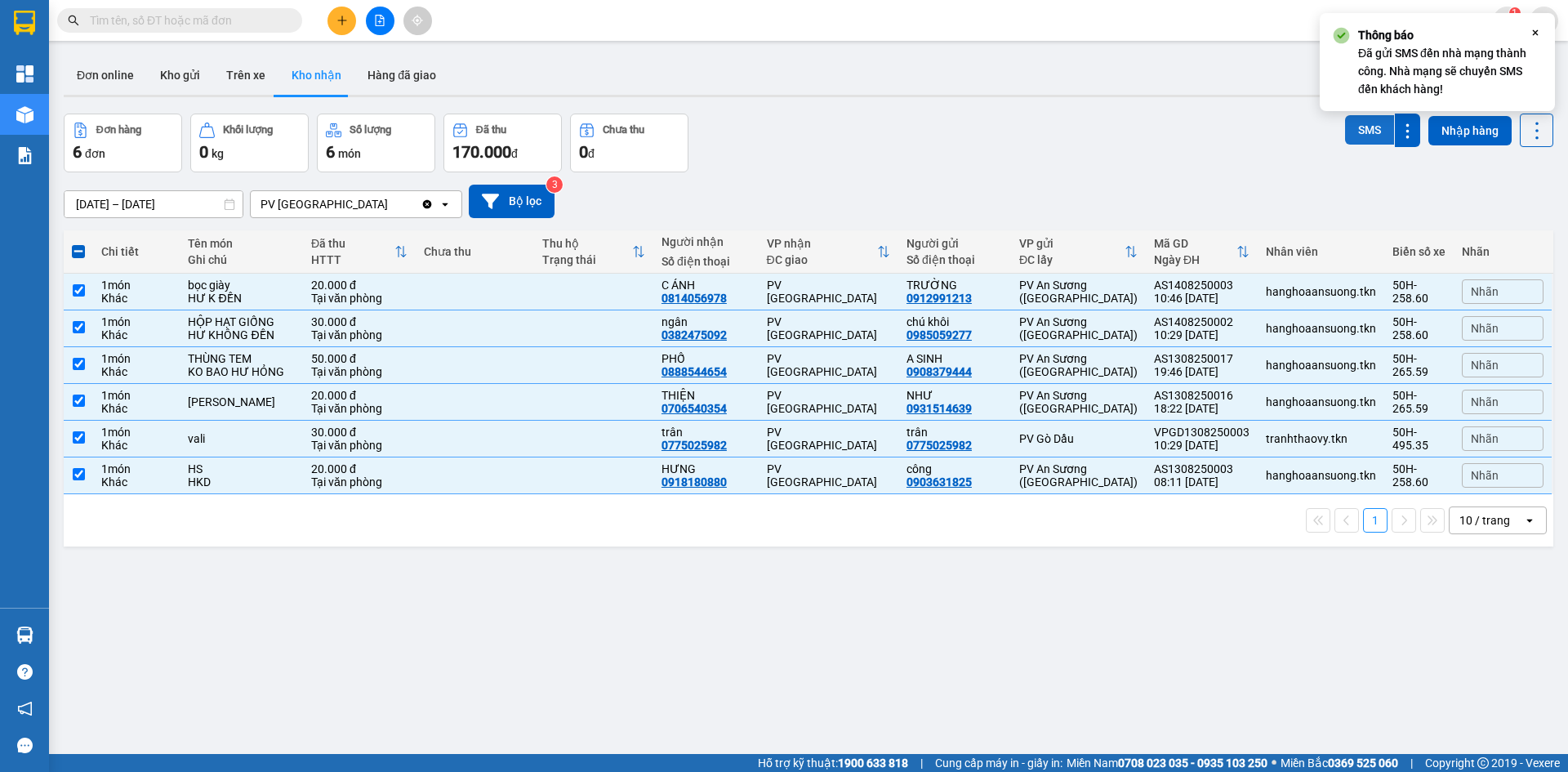
click at [1356, 130] on button "SMS" at bounding box center [1369, 130] width 49 height 30
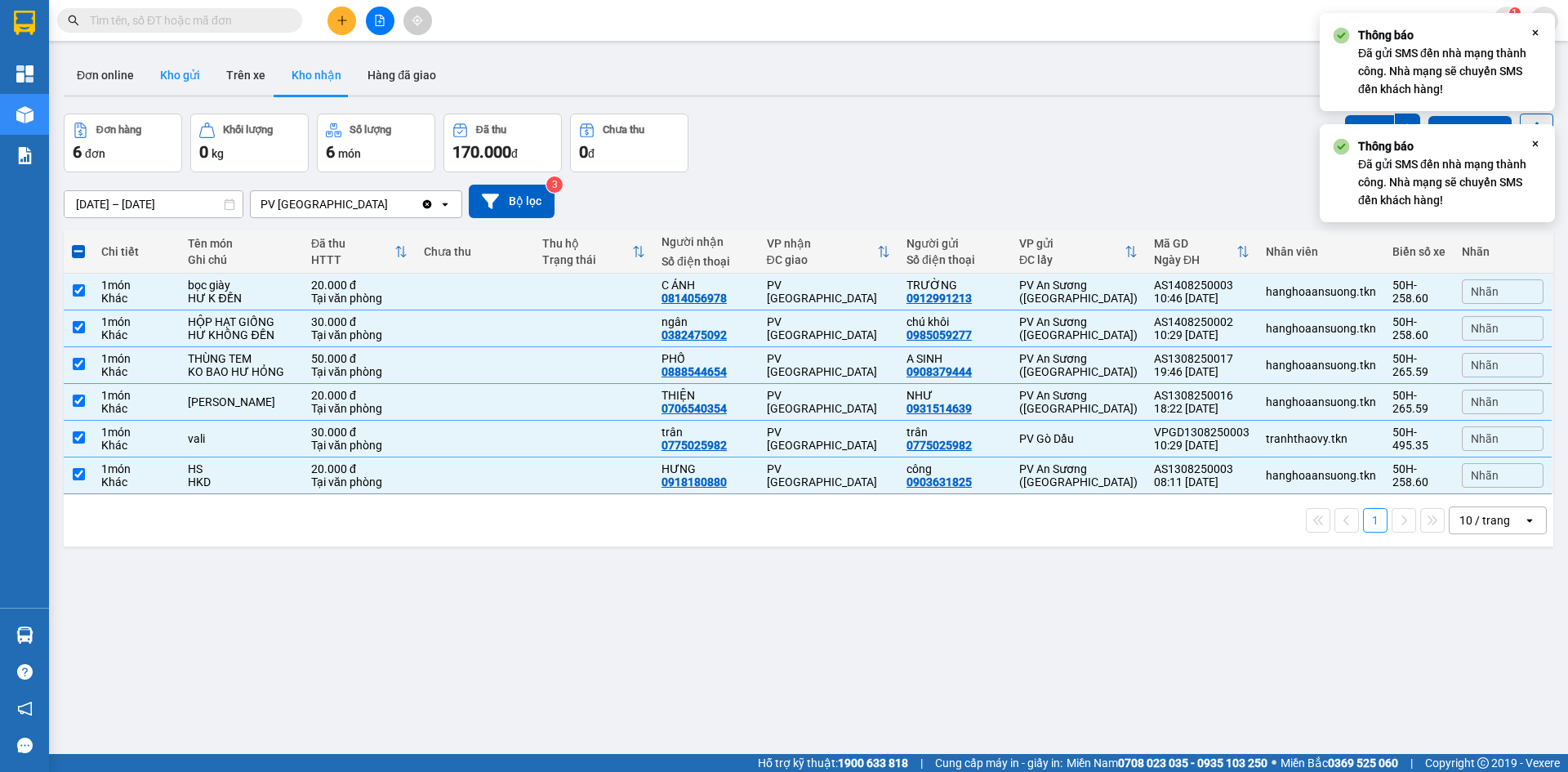
click at [189, 72] on button "Kho gửi" at bounding box center [179, 75] width 66 height 40
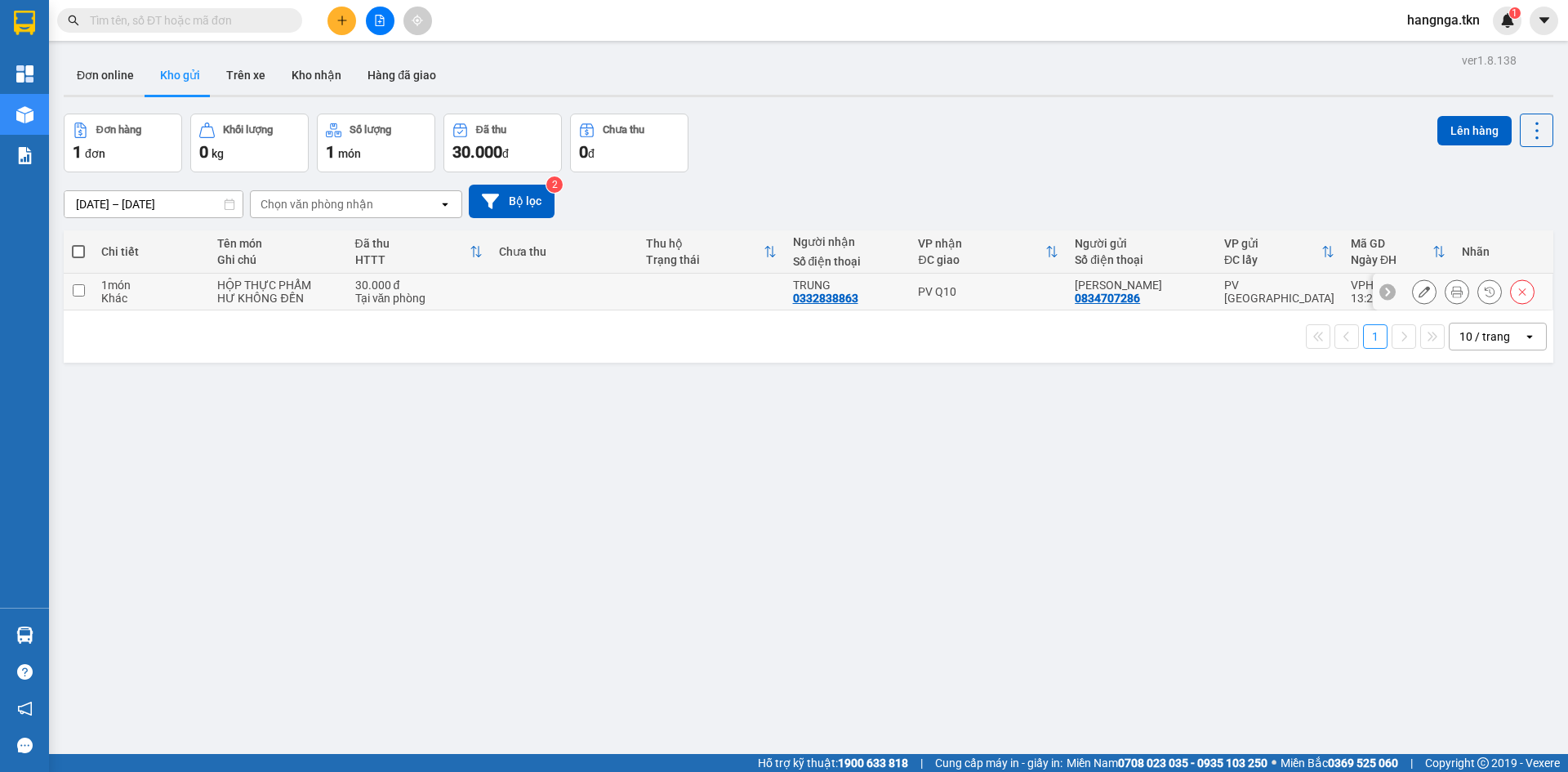
click at [318, 300] on div "HƯ KHÔNG ĐỀN" at bounding box center [277, 297] width 121 height 13
checkbox input "true"
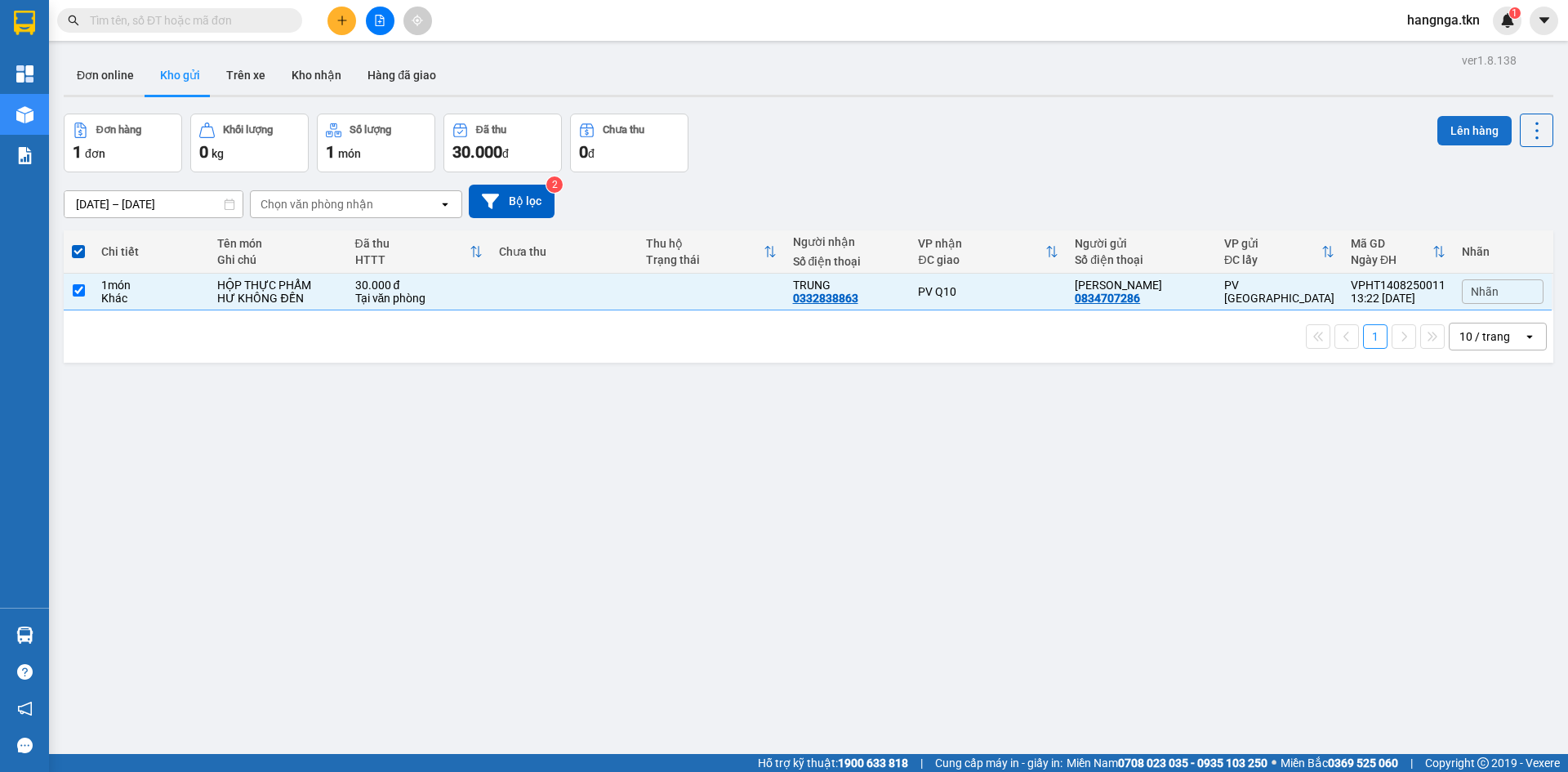
click at [1442, 131] on button "Lên hàng" at bounding box center [1474, 131] width 74 height 30
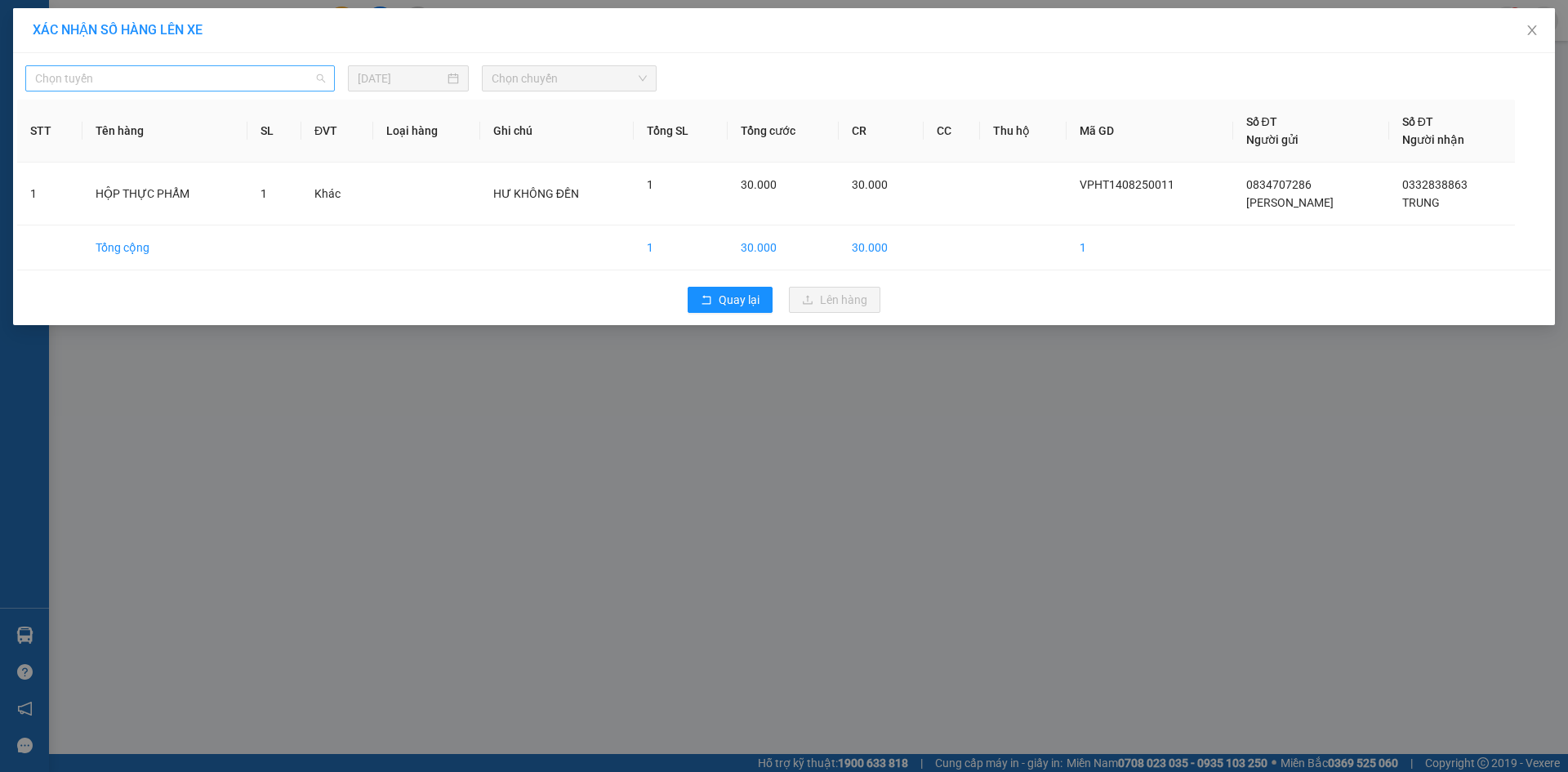
click at [245, 76] on span "Chọn tuyến" at bounding box center [179, 78] width 290 height 25
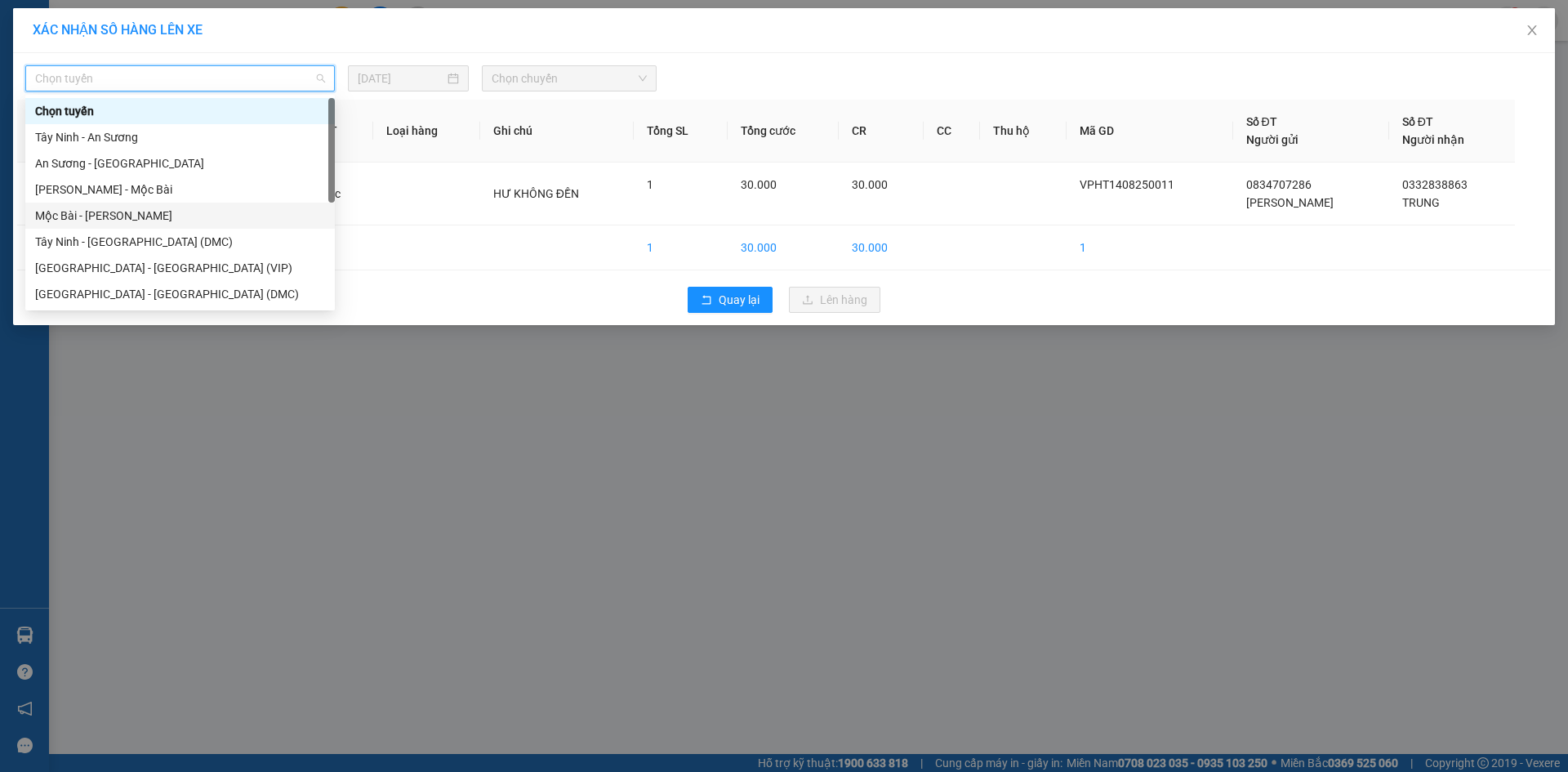
scroll to position [26, 0]
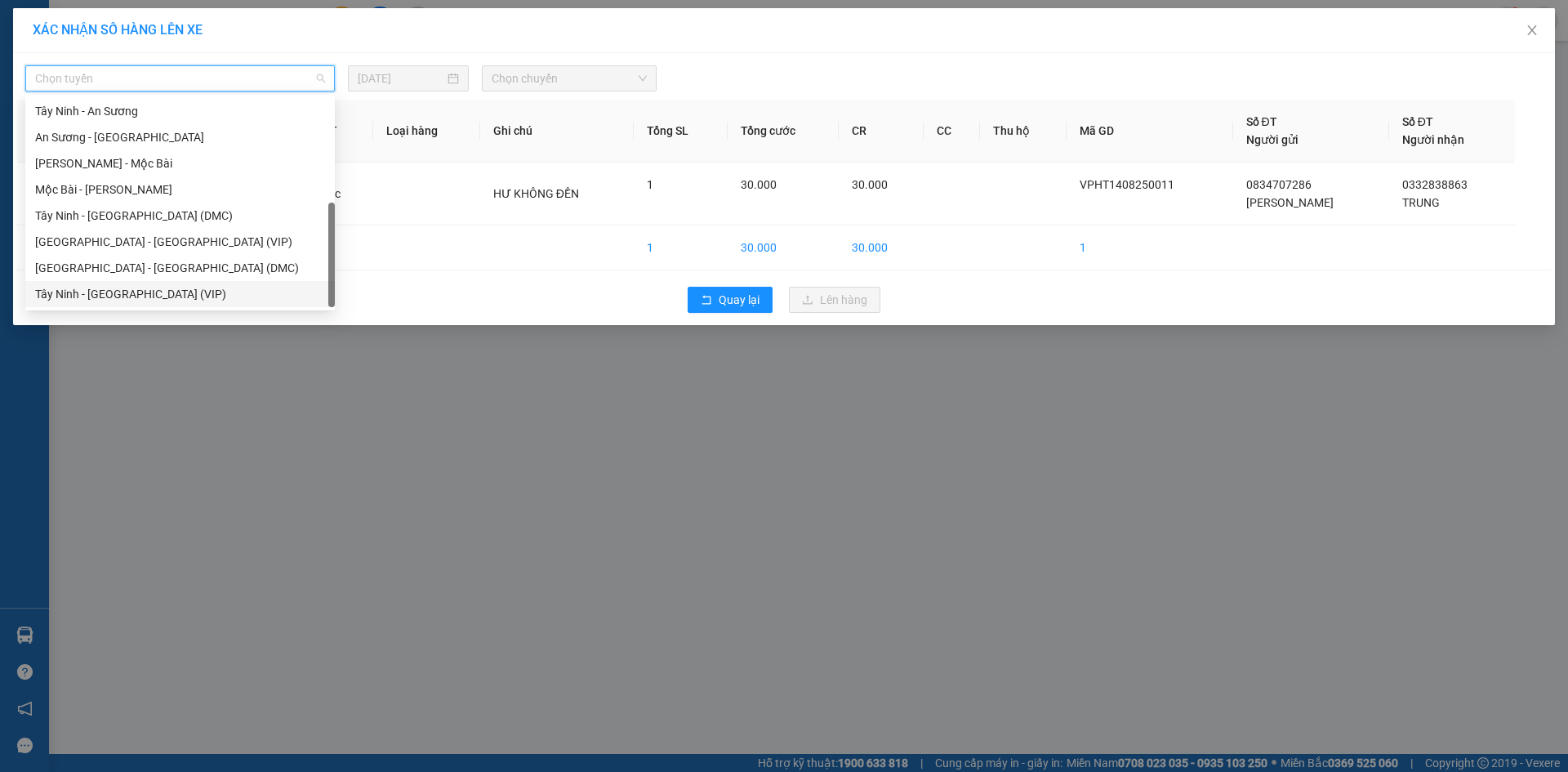
click at [268, 283] on div "Tây Ninh - [GEOGRAPHIC_DATA] (VIP)" at bounding box center [180, 294] width 309 height 26
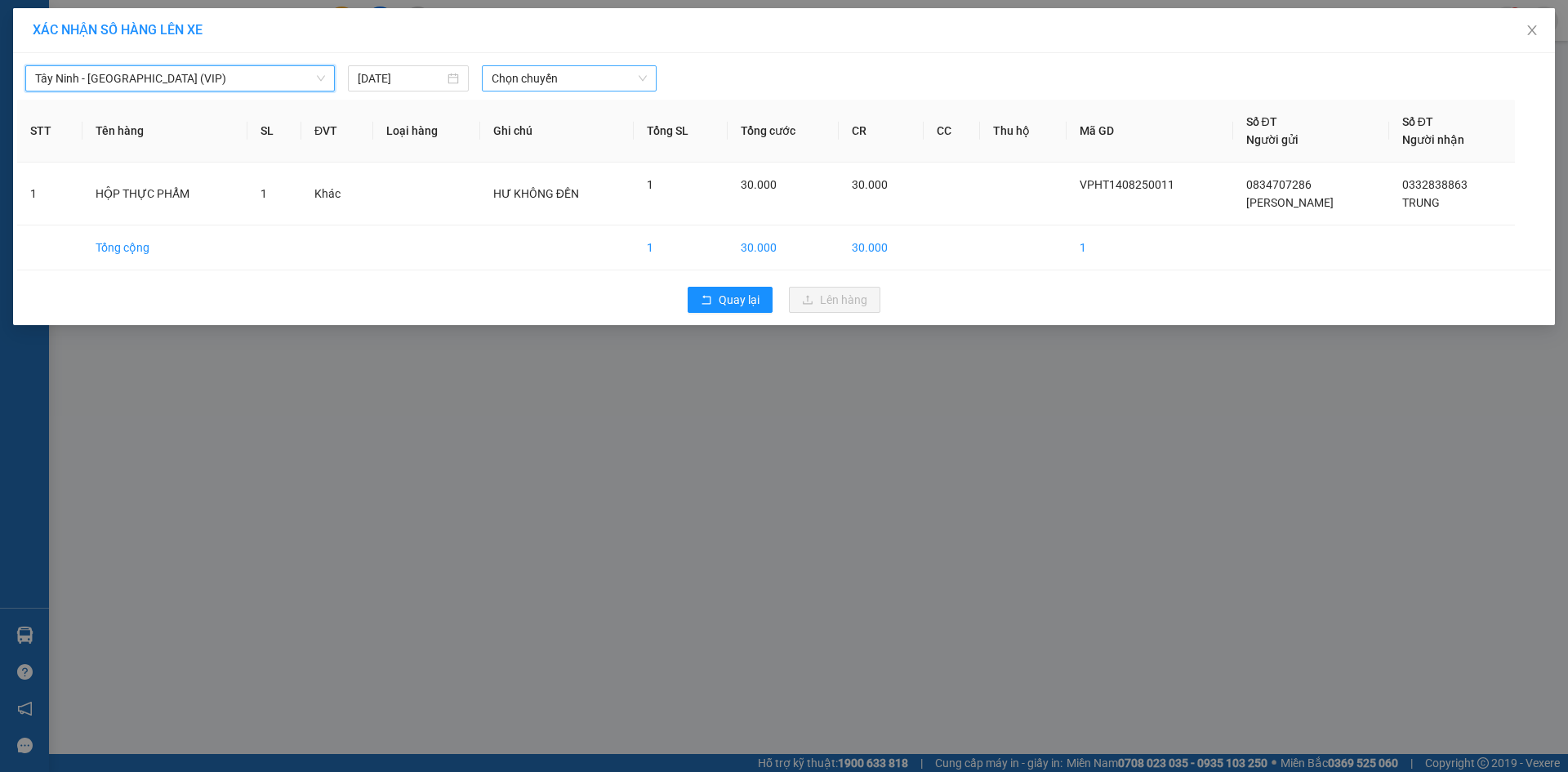
click at [552, 77] on span "Chọn chuyến" at bounding box center [569, 78] width 156 height 25
type input "7745"
click at [555, 110] on div "13:20 - 50E-077.45" at bounding box center [555, 111] width 128 height 18
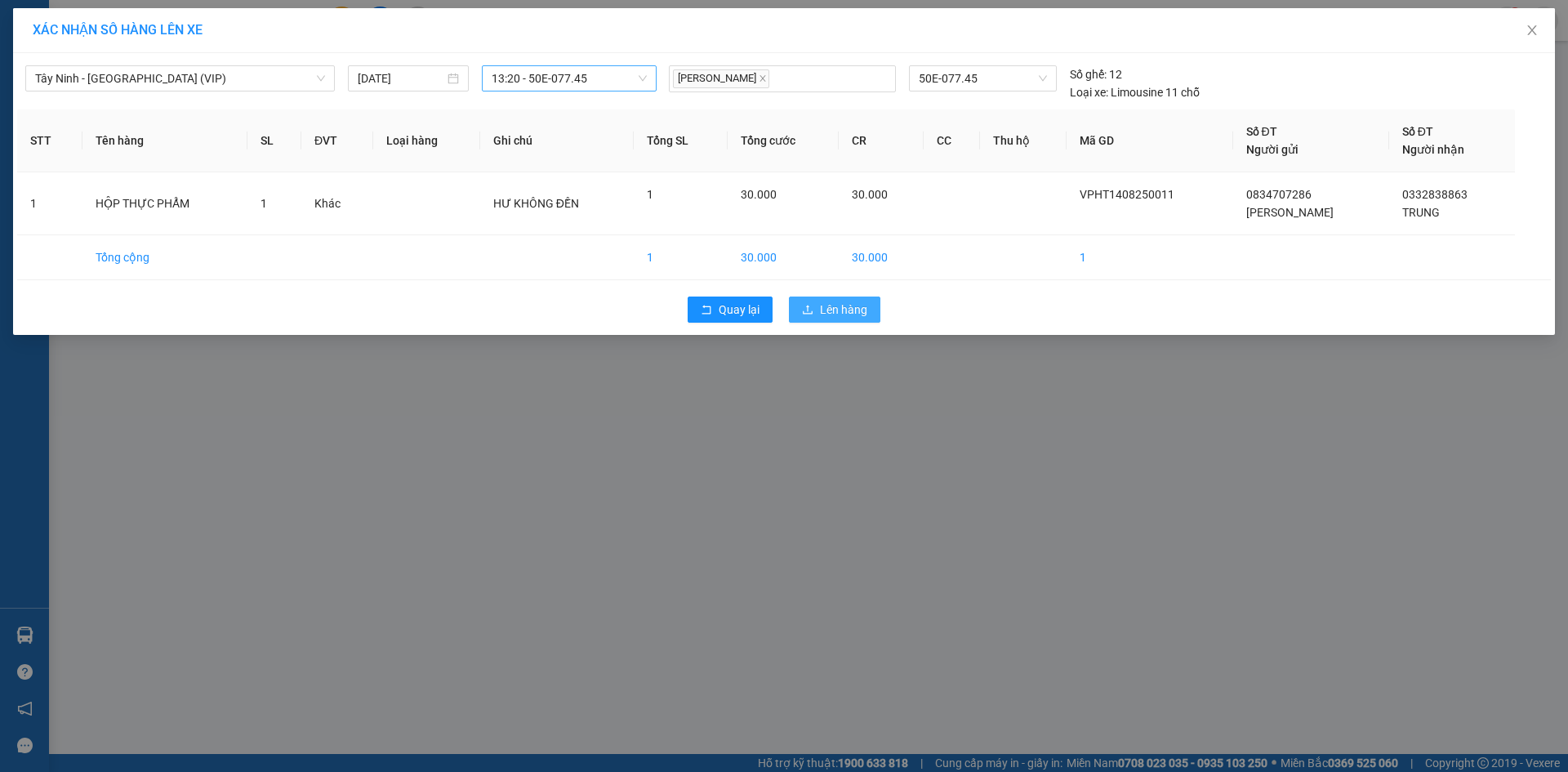
click at [839, 309] on span "Lên hàng" at bounding box center [844, 309] width 48 height 18
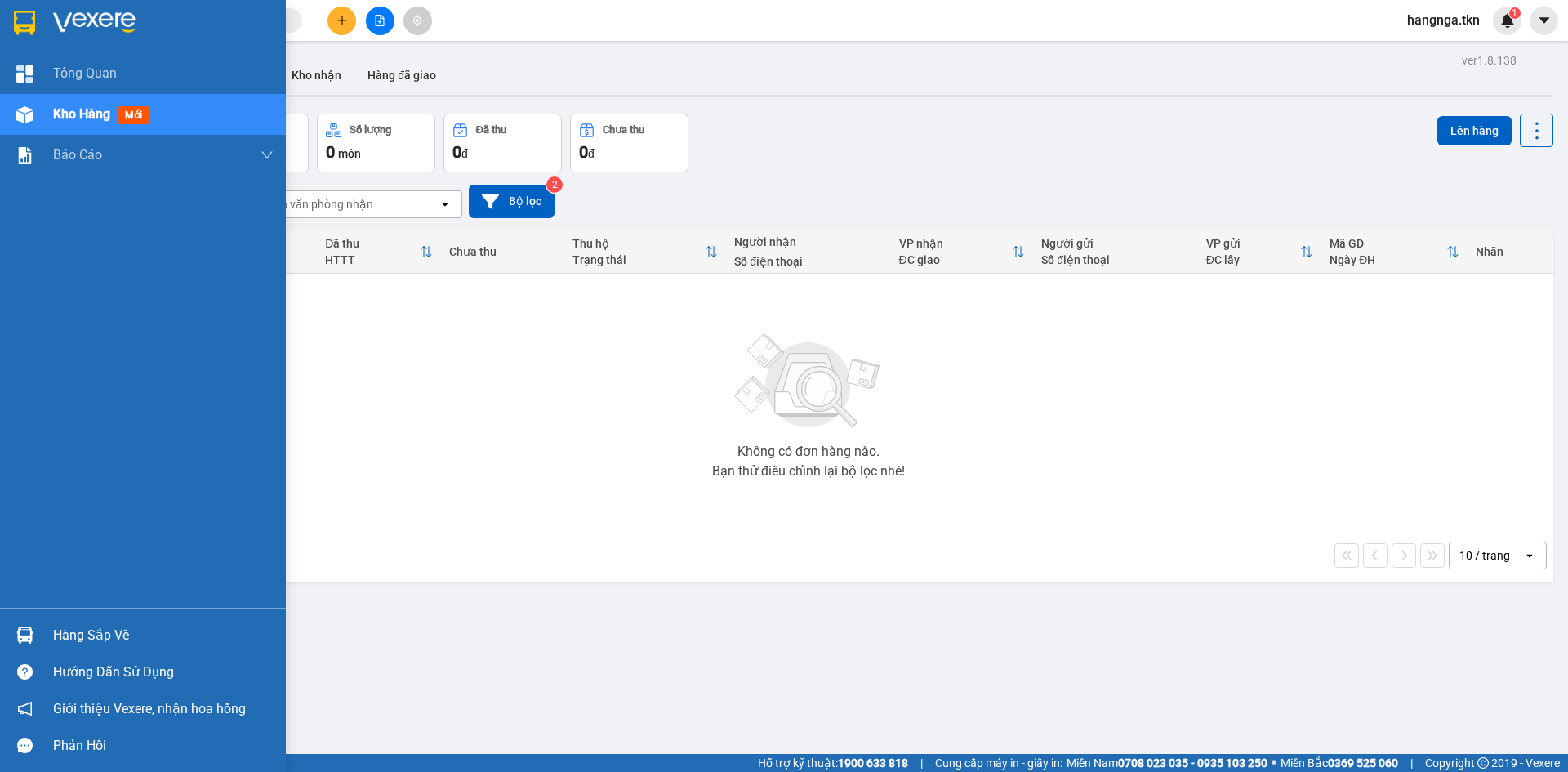
click at [122, 638] on div "Hàng sắp về" at bounding box center [163, 635] width 221 height 25
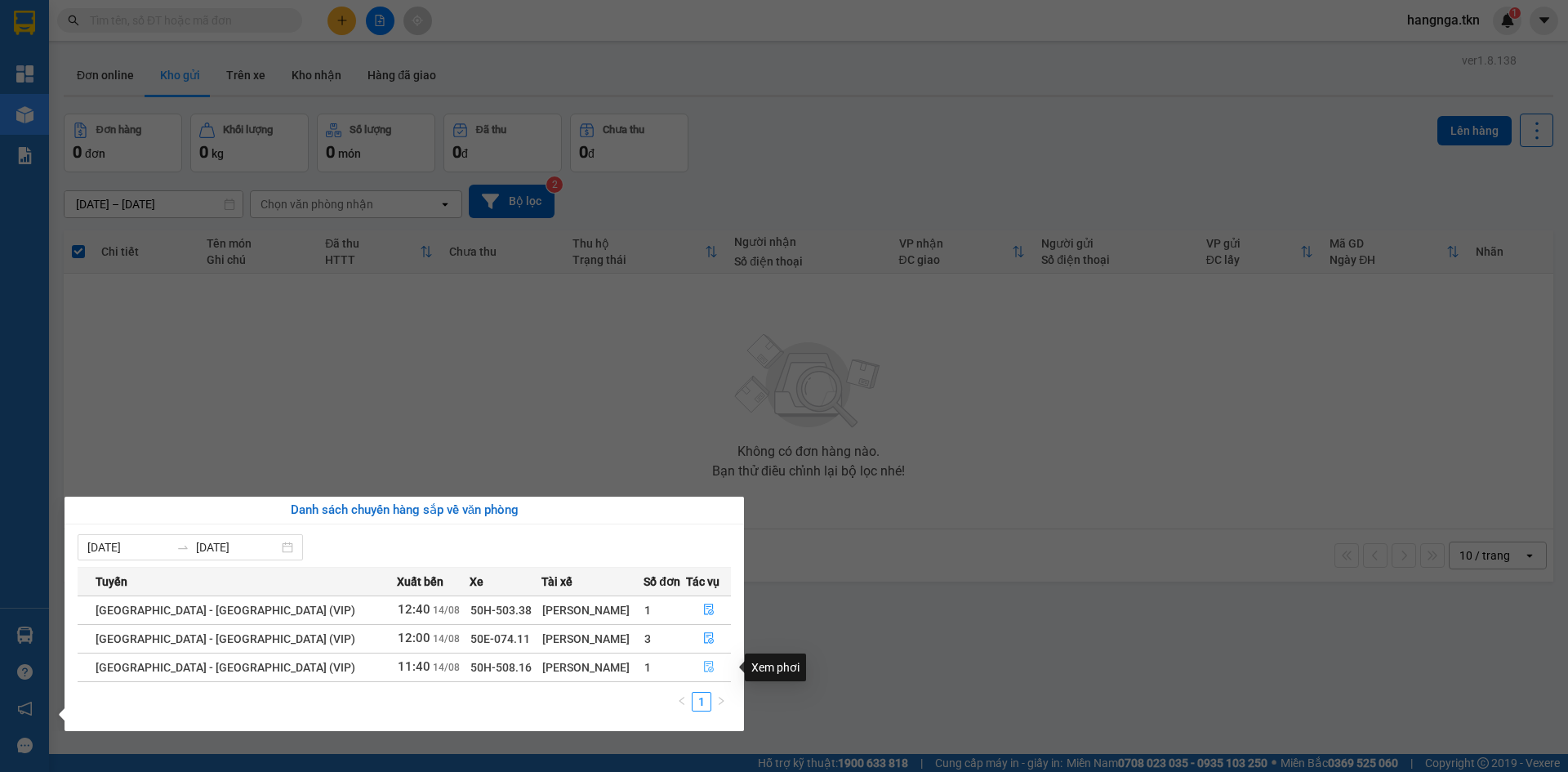
click at [705, 669] on icon "file-done" at bounding box center [709, 667] width 12 height 12
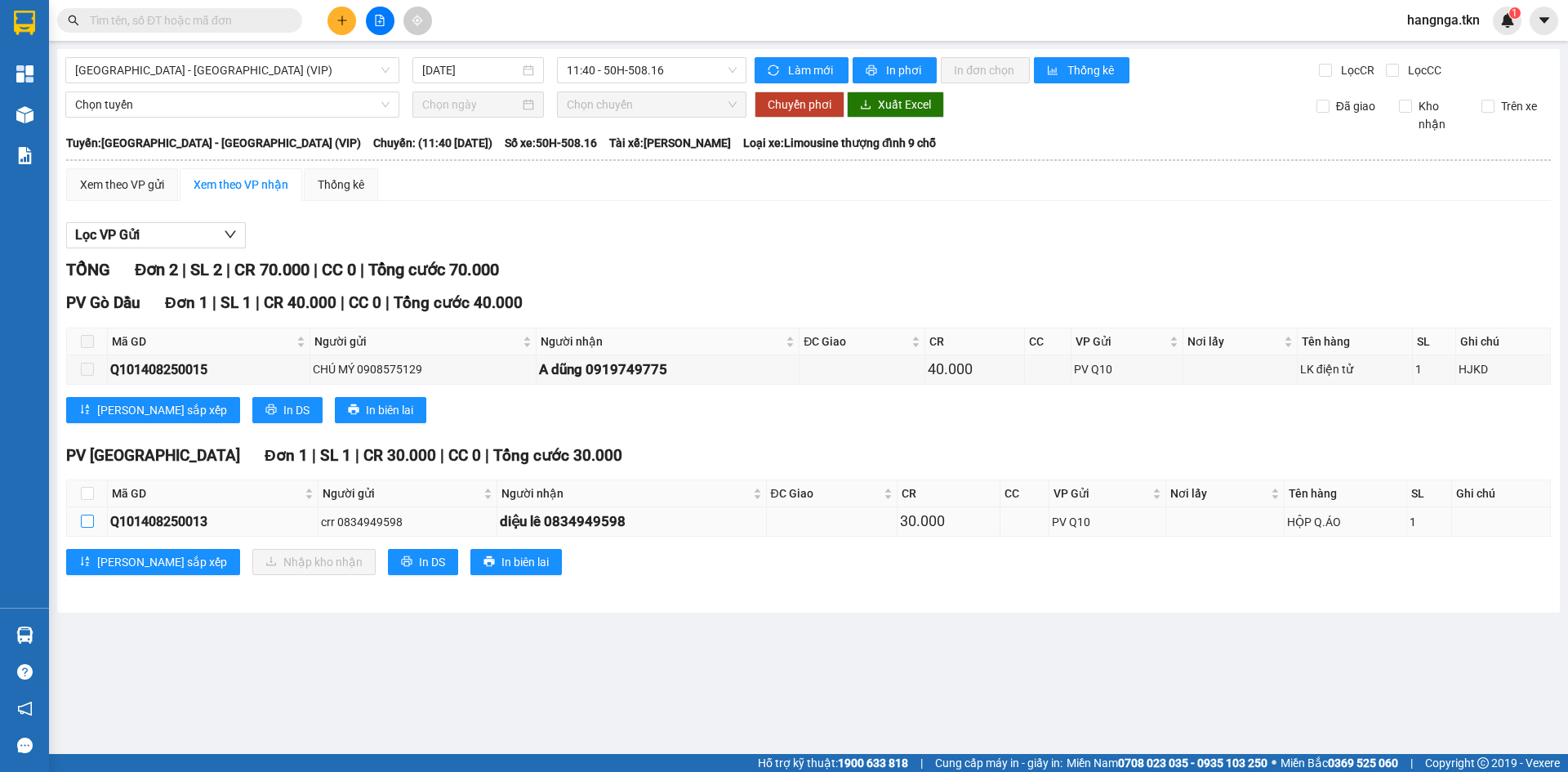
click at [86, 523] on input "checkbox" at bounding box center [87, 520] width 13 height 13
checkbox input "true"
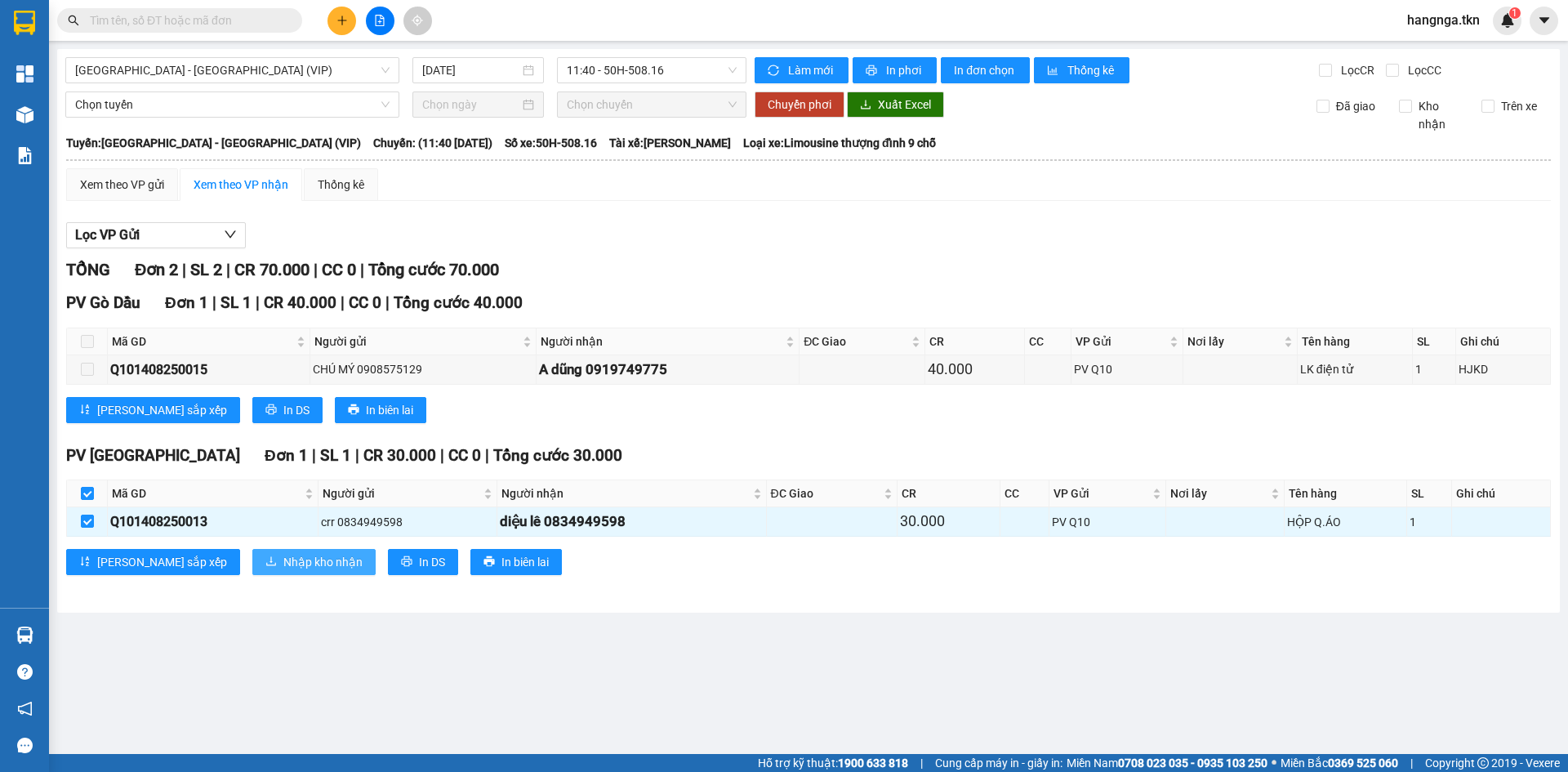
click at [261, 575] on button "Nhập kho nhận" at bounding box center [314, 562] width 123 height 26
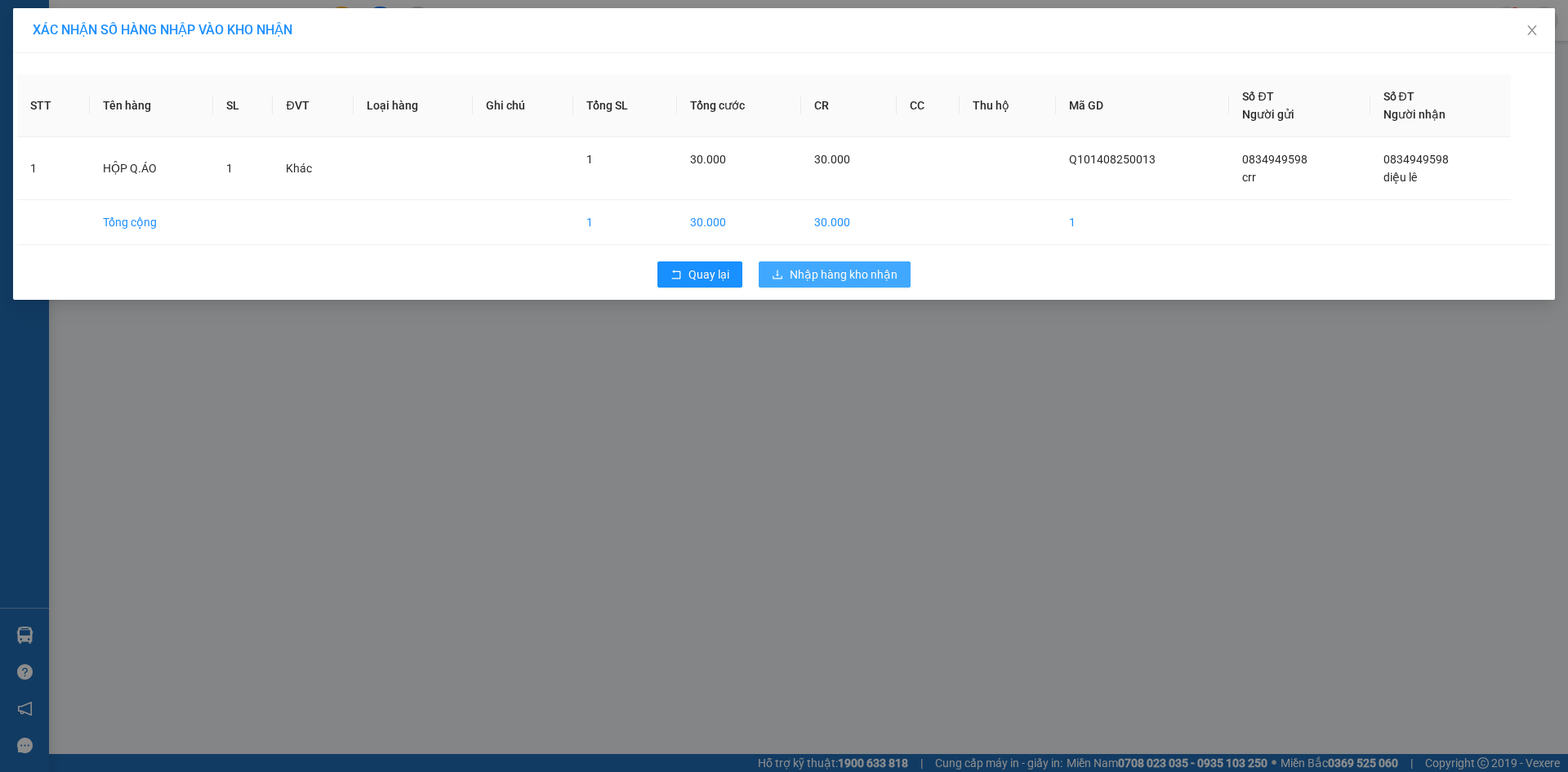
click at [854, 277] on span "Nhập hàng kho nhận" at bounding box center [843, 275] width 108 height 18
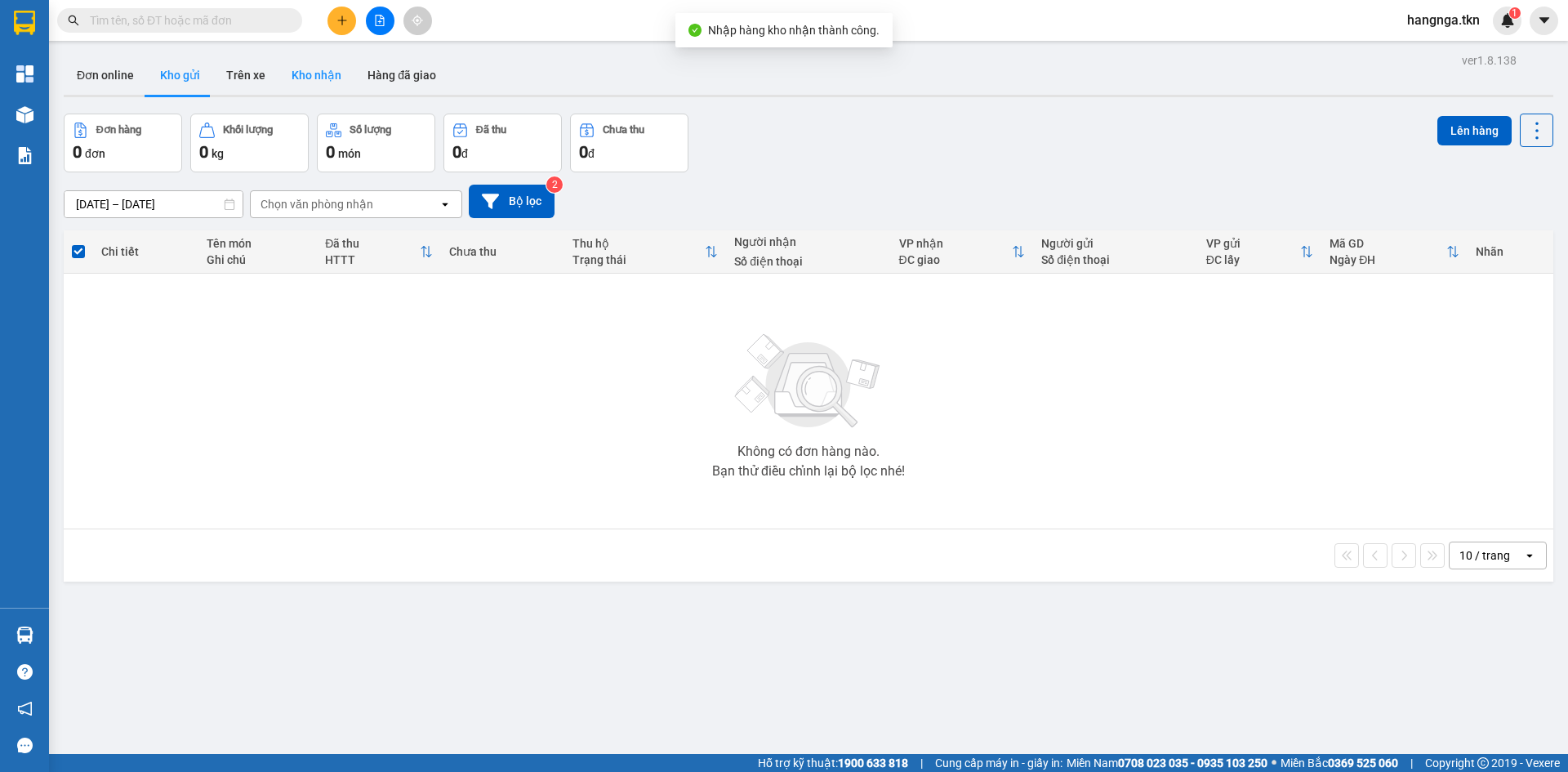
click at [324, 77] on button "Kho nhận" at bounding box center [316, 75] width 76 height 40
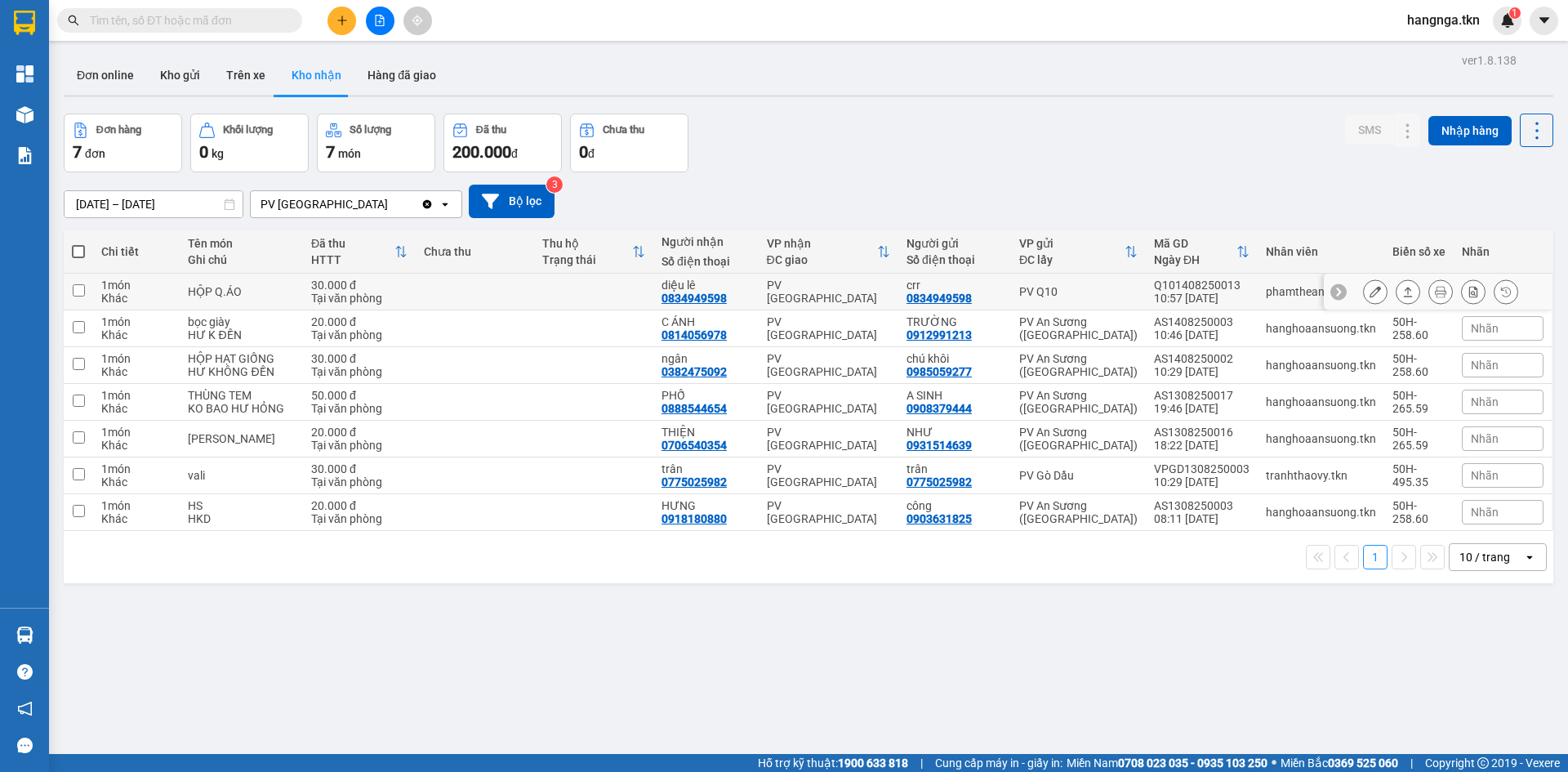
click at [80, 289] on input "checkbox" at bounding box center [78, 290] width 12 height 12
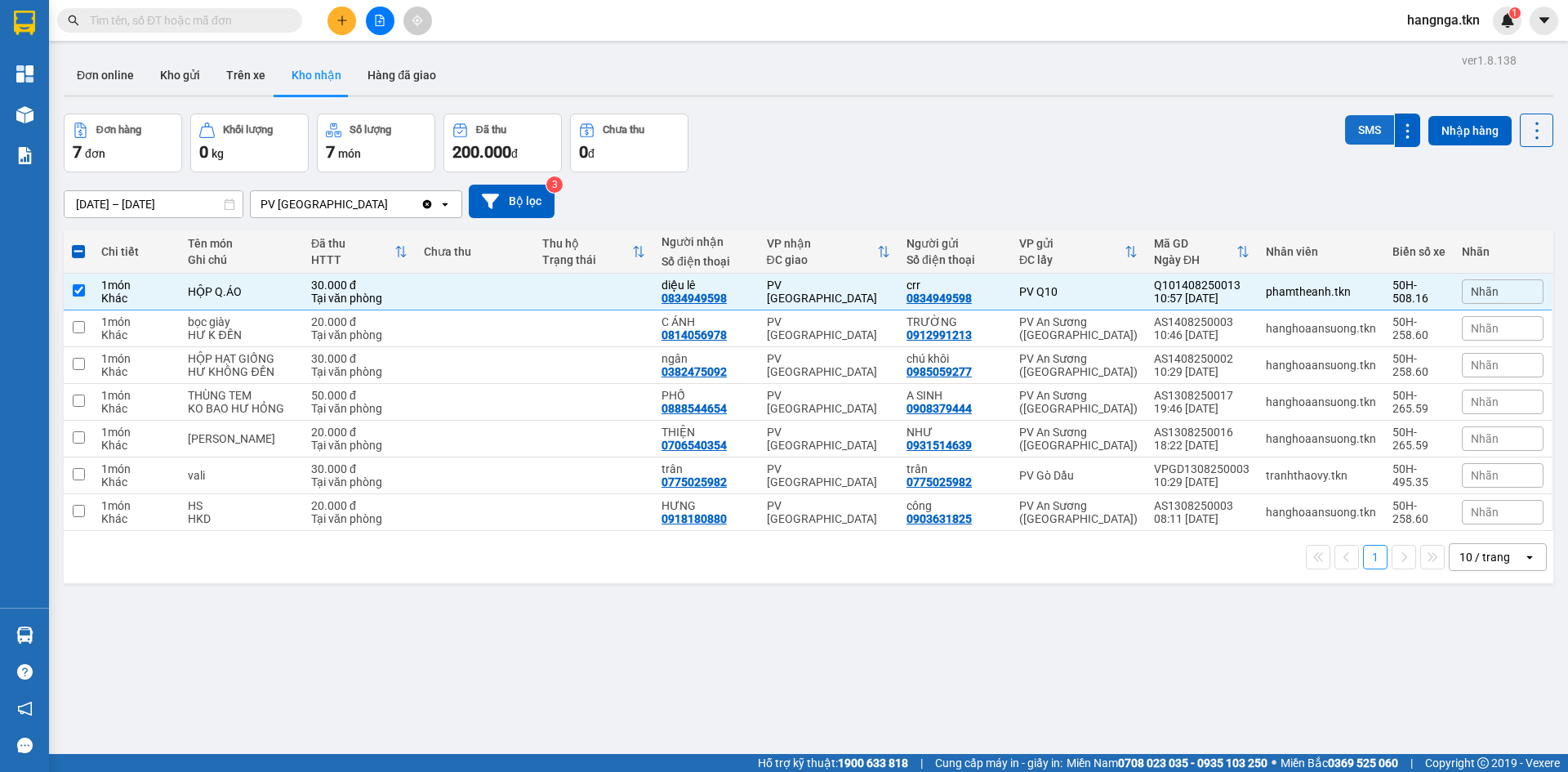
click at [1351, 129] on button "SMS" at bounding box center [1369, 130] width 49 height 30
click at [86, 289] on td at bounding box center [78, 291] width 30 height 37
checkbox input "false"
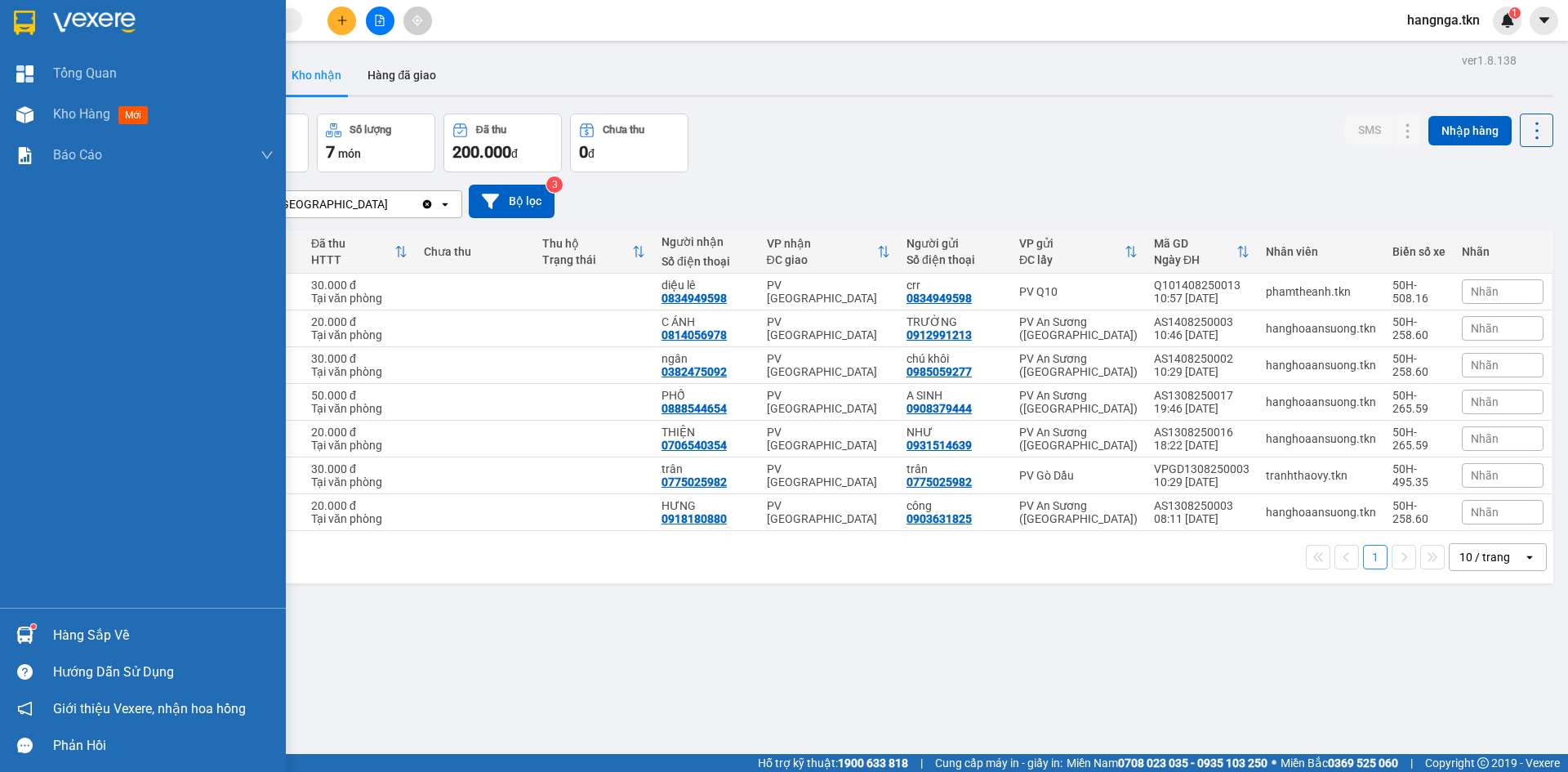
click at [114, 631] on div "Hàng sắp về" at bounding box center [163, 635] width 221 height 25
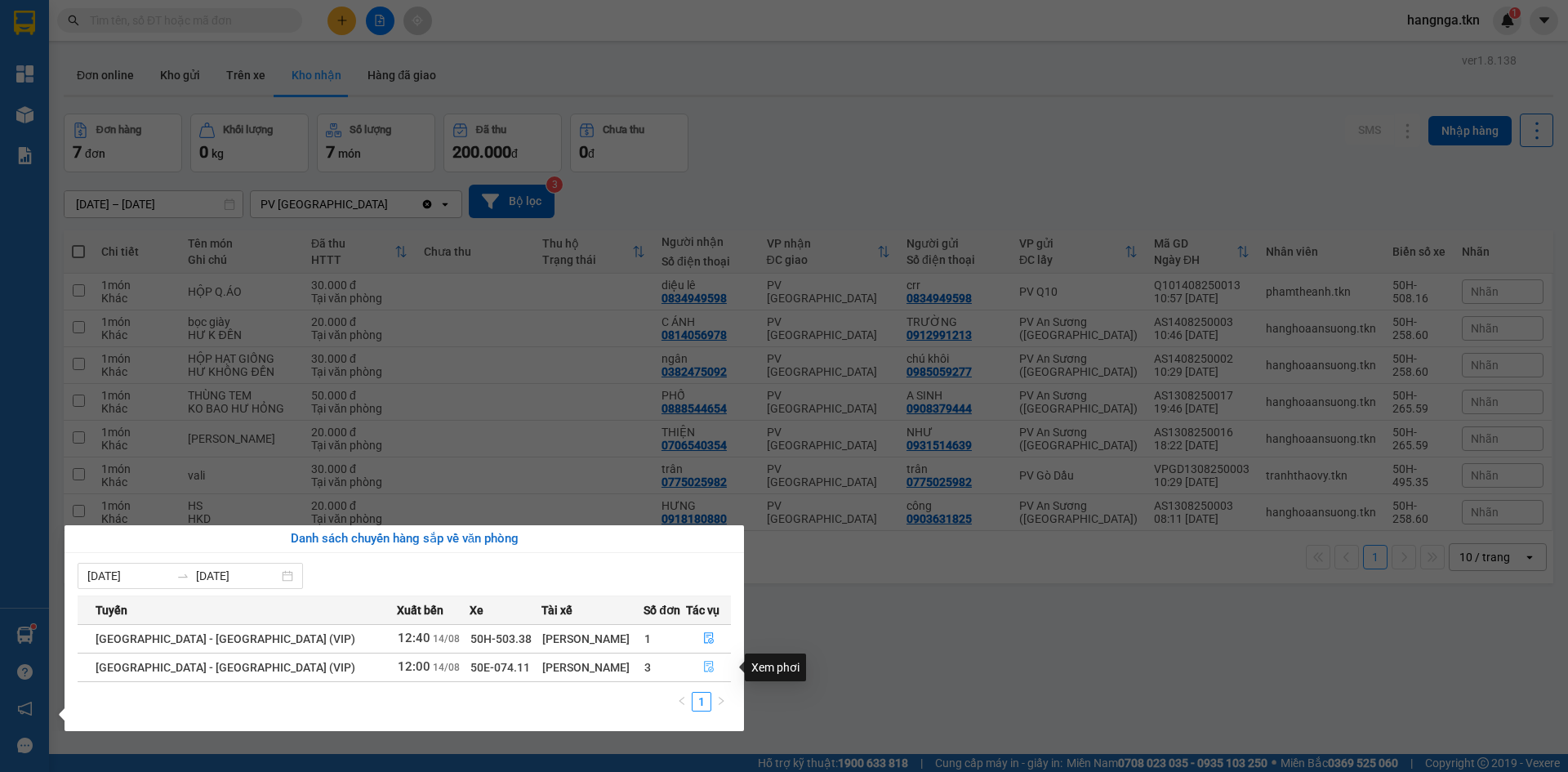
click at [703, 673] on icon "file-done" at bounding box center [709, 667] width 12 height 12
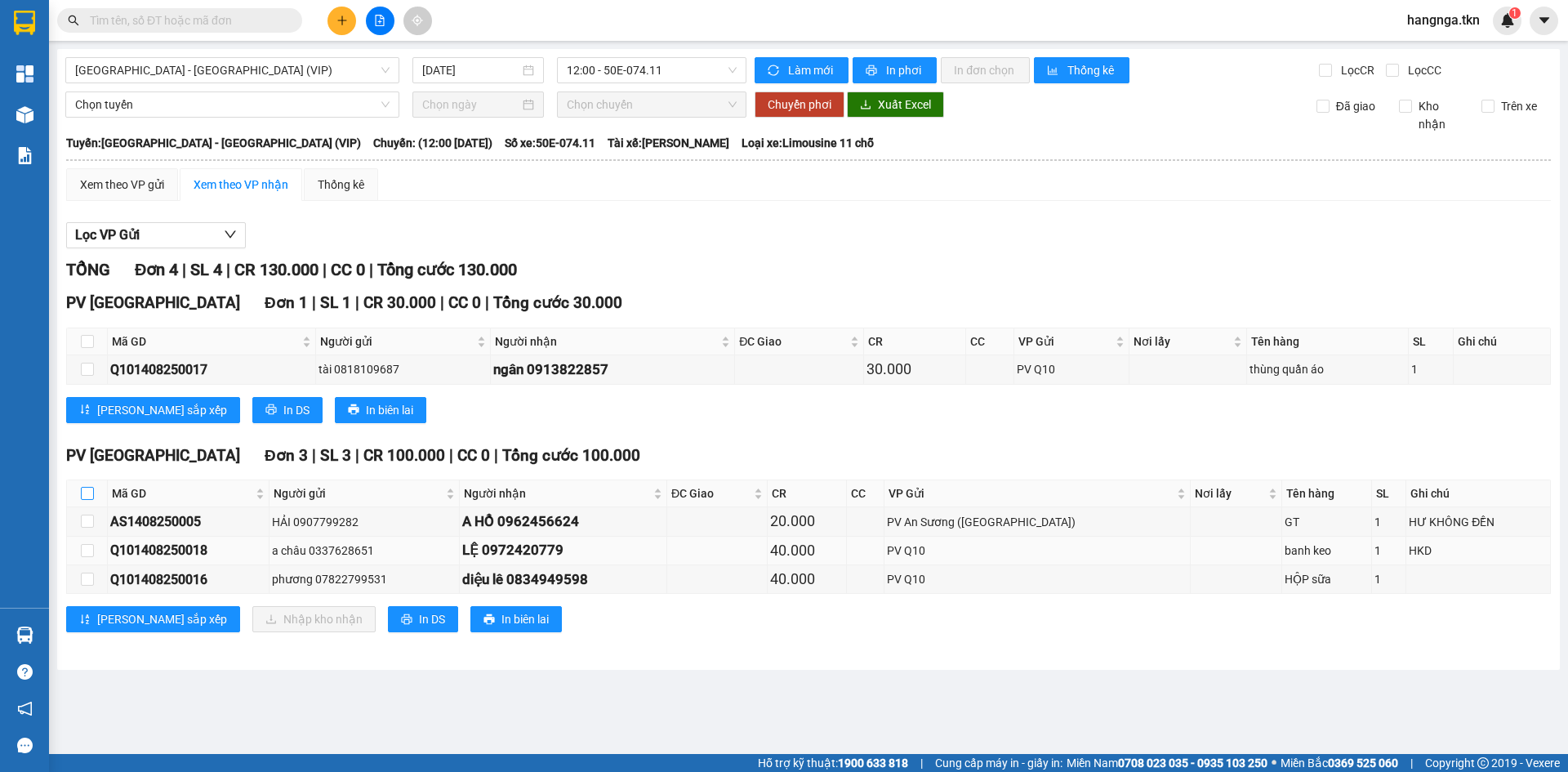
drag, startPoint x: 91, startPoint y: 490, endPoint x: 125, endPoint y: 537, distance: 58.0
click at [91, 491] on input "checkbox" at bounding box center [87, 493] width 13 height 13
checkbox input "true"
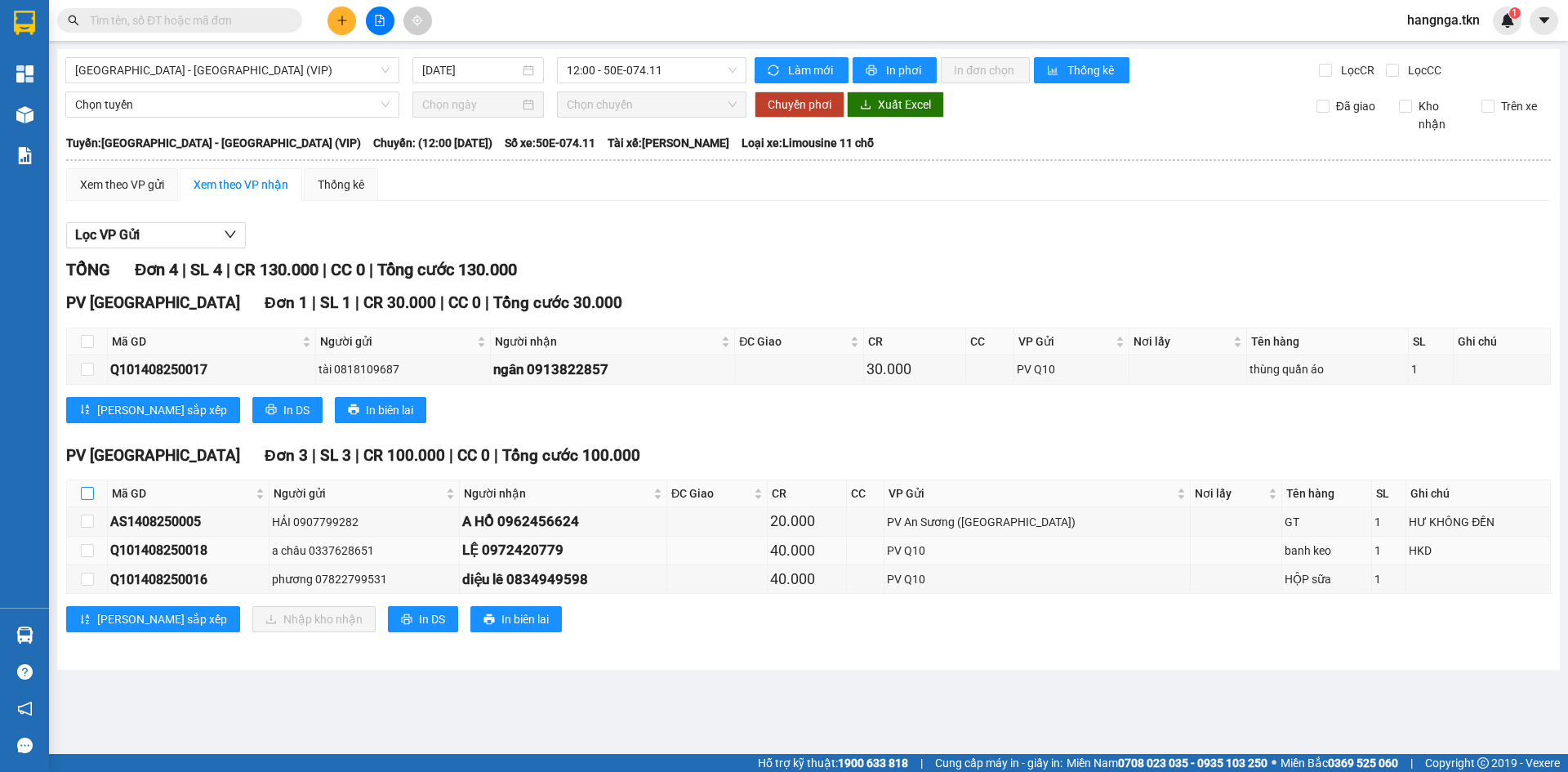
checkbox input "true"
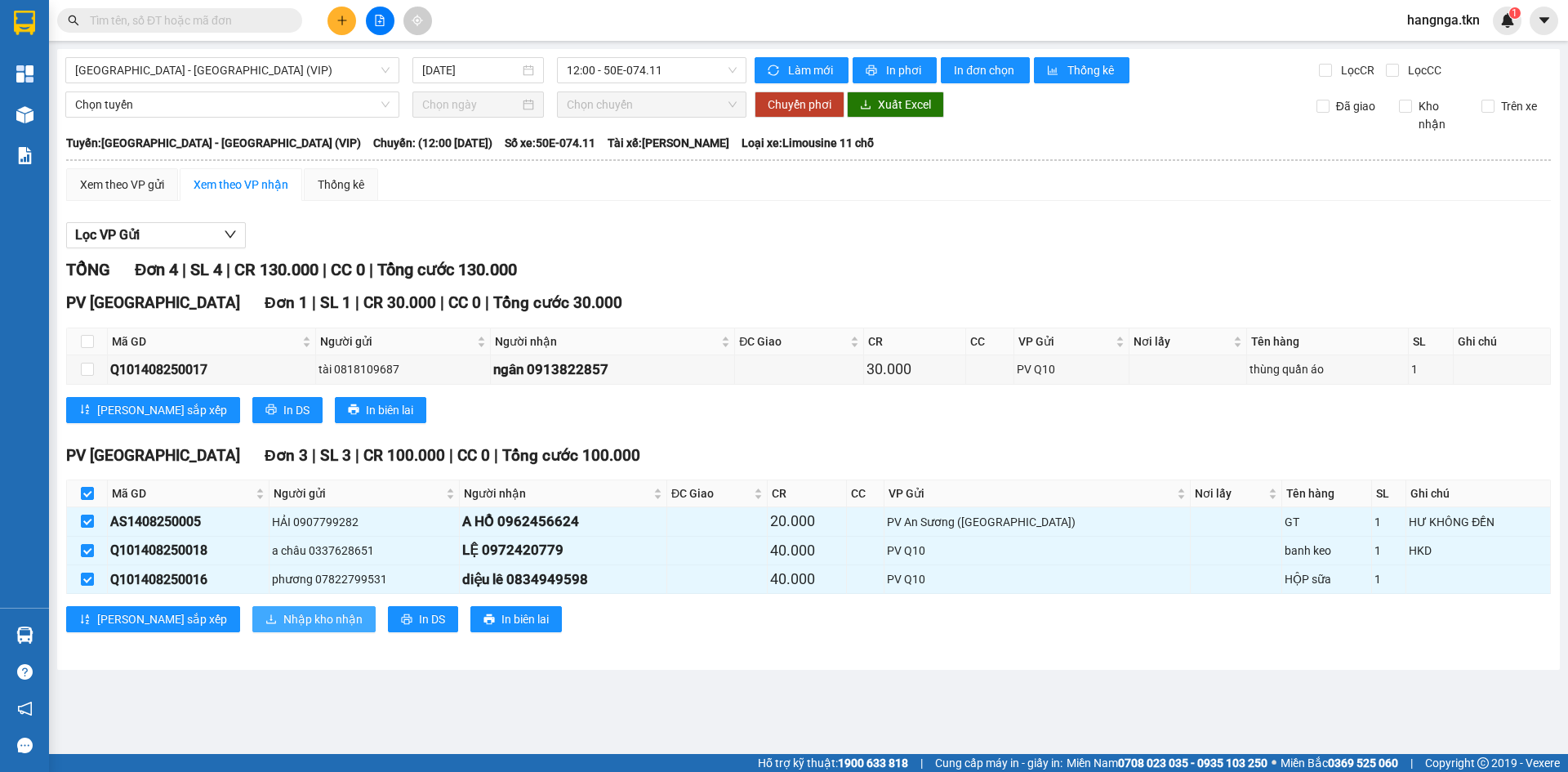
click at [283, 618] on span "Nhập kho nhận" at bounding box center [323, 619] width 79 height 18
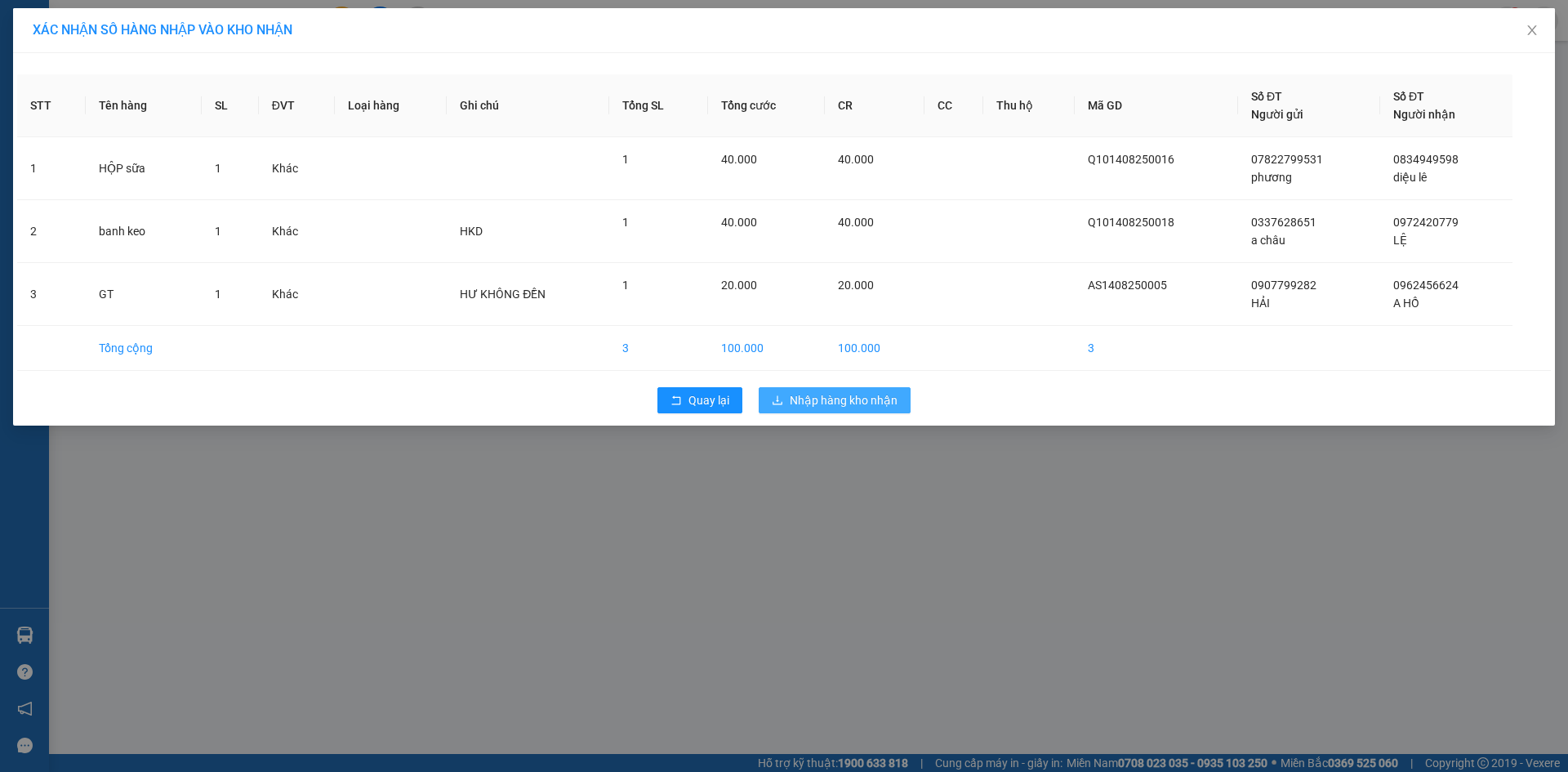
click at [823, 400] on span "Nhập hàng kho nhận" at bounding box center [843, 400] width 108 height 18
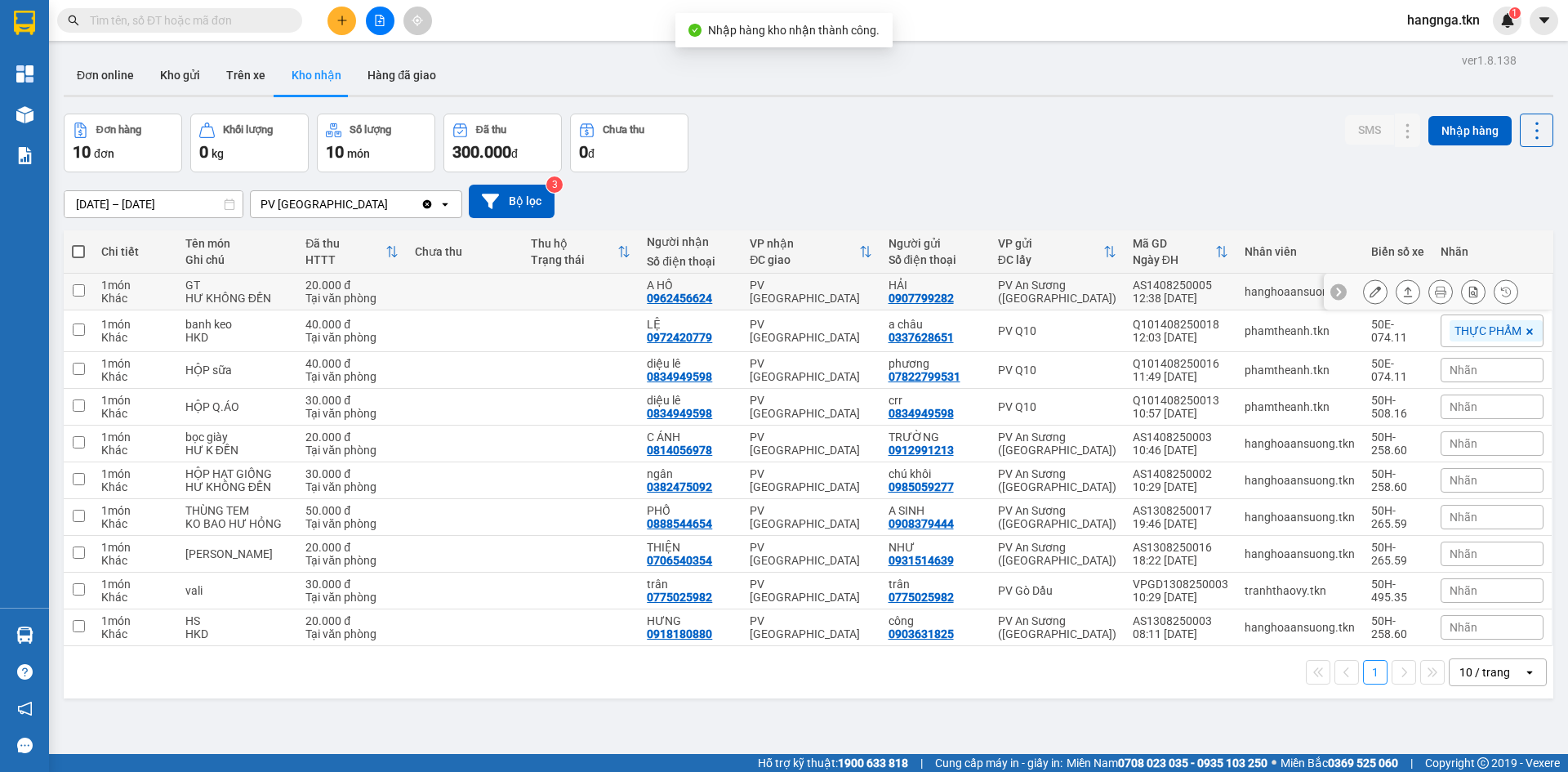
drag, startPoint x: 200, startPoint y: 280, endPoint x: 195, endPoint y: 316, distance: 36.3
click at [200, 289] on div "GT" at bounding box center [237, 284] width 104 height 13
checkbox input "true"
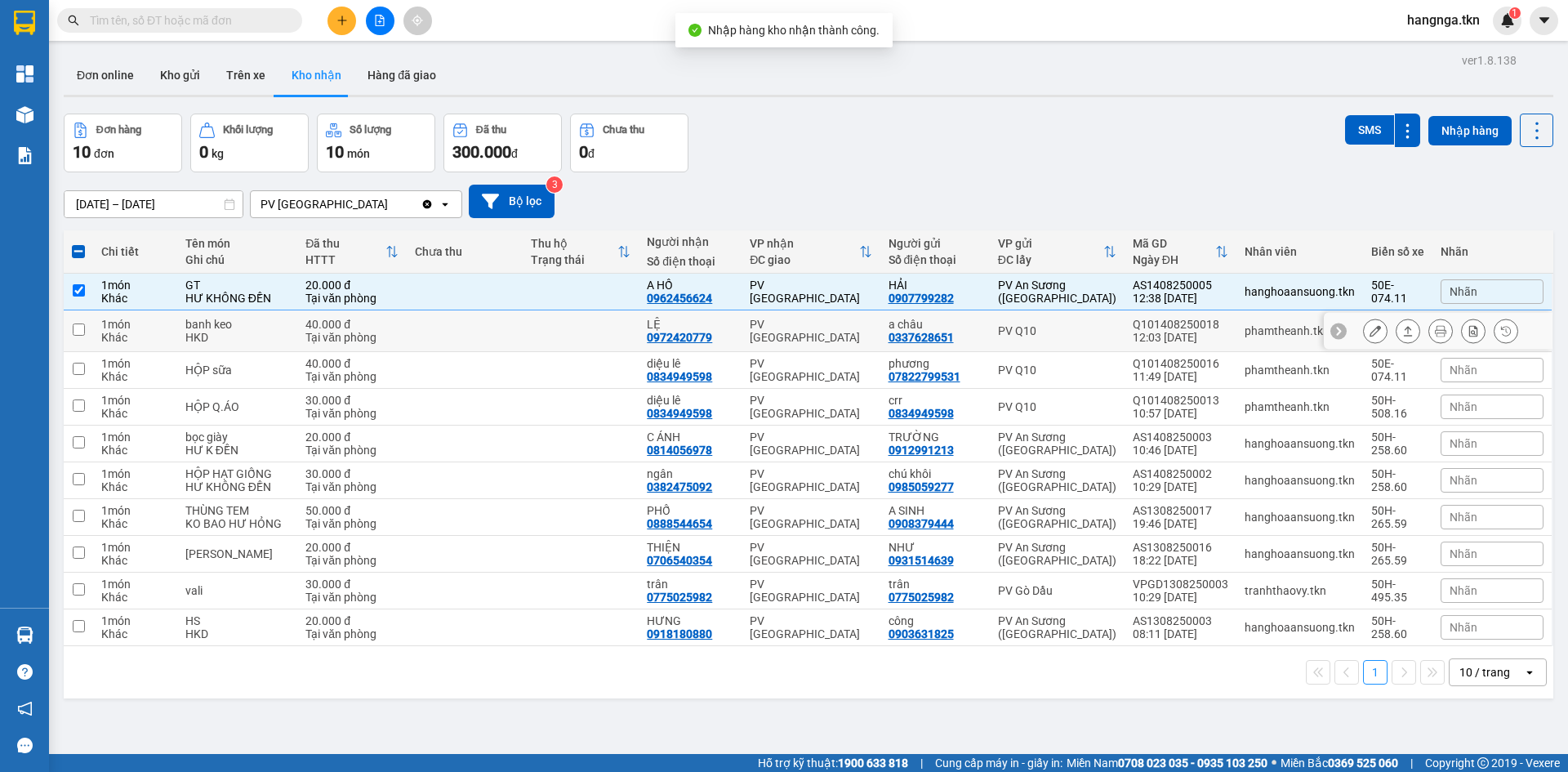
click at [196, 332] on div "HKD" at bounding box center [237, 337] width 104 height 13
checkbox input "true"
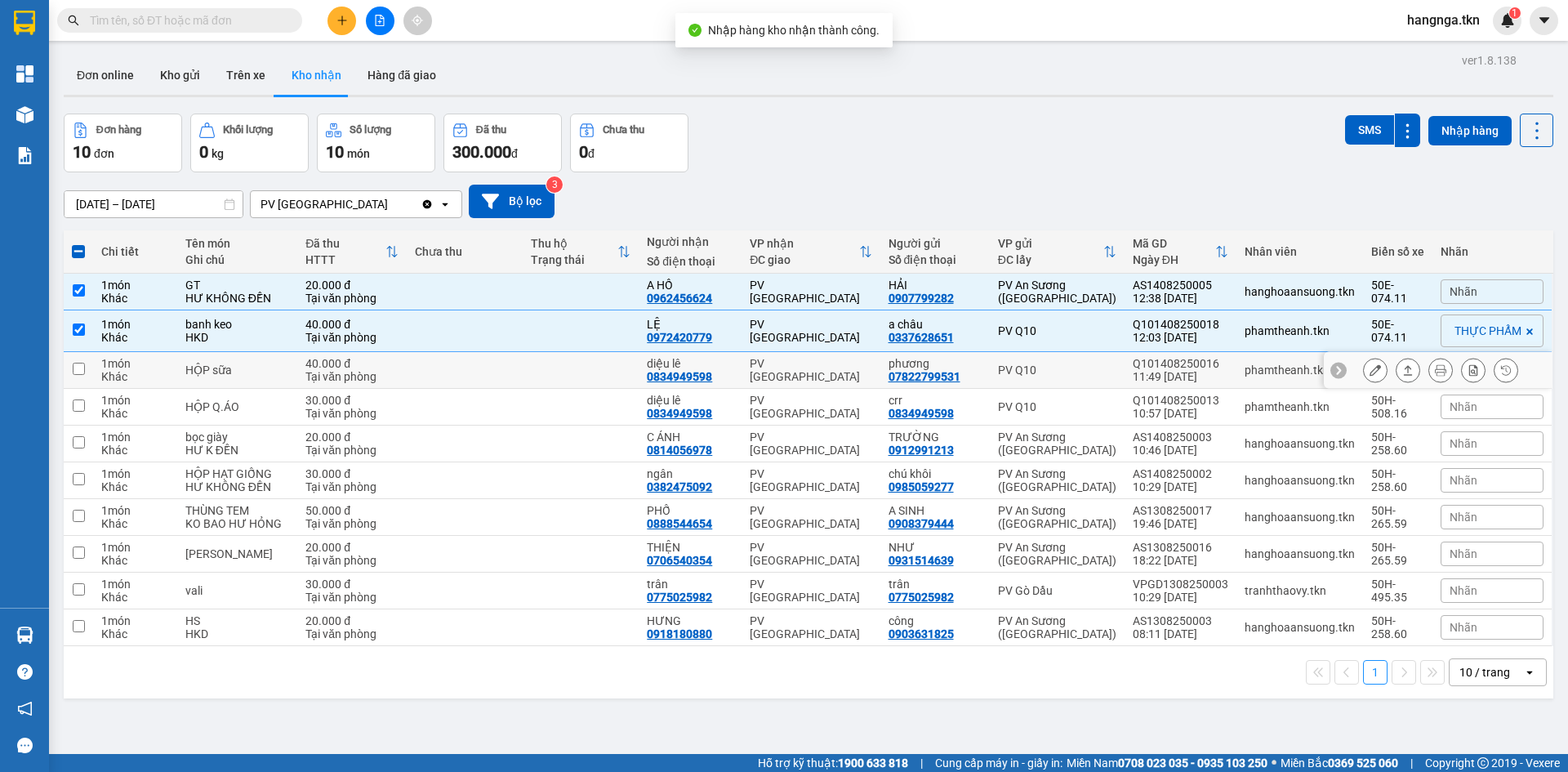
click at [194, 375] on div "HỘP sữa" at bounding box center [237, 370] width 104 height 13
checkbox input "true"
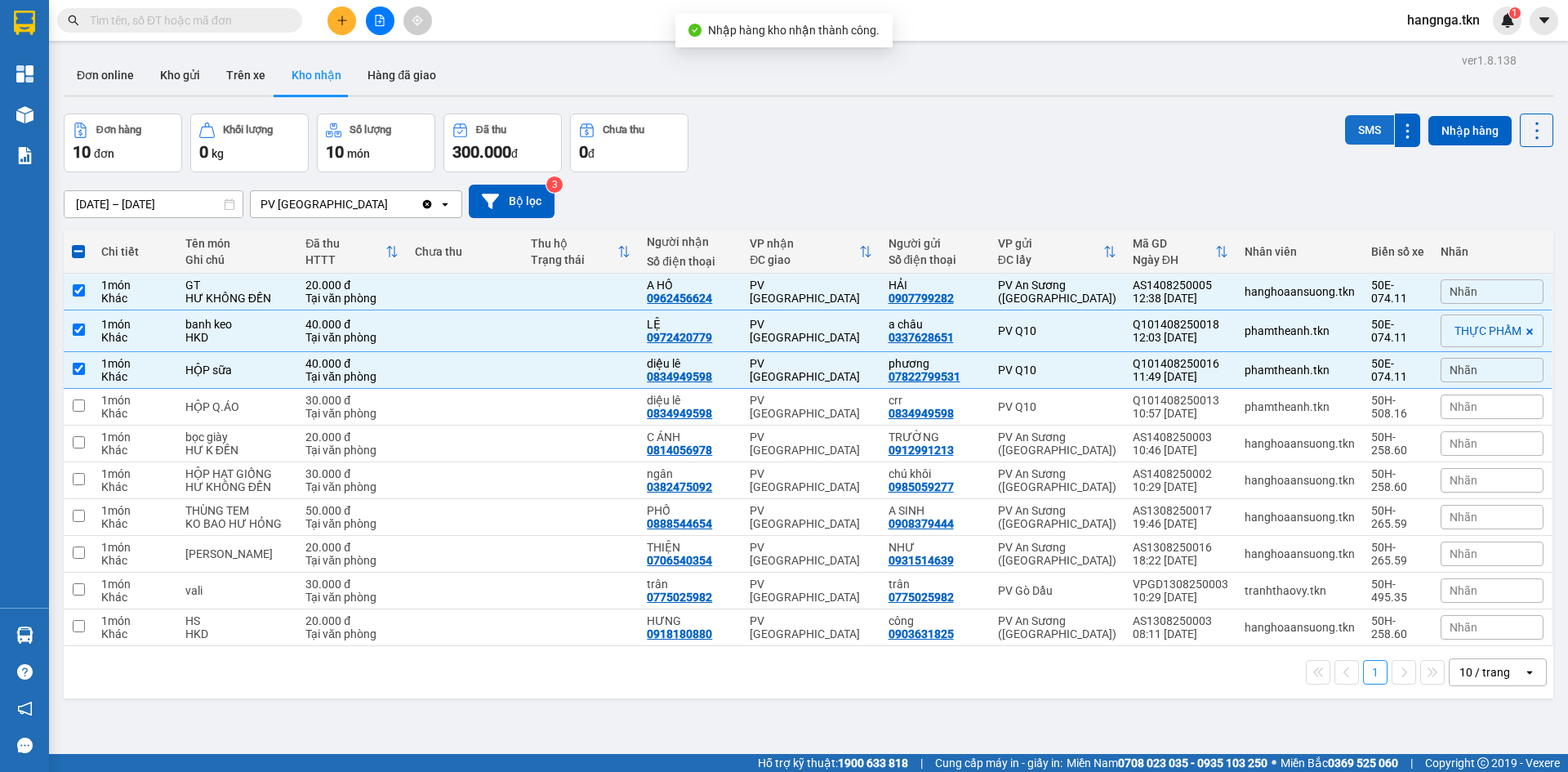
click at [1345, 130] on button "SMS" at bounding box center [1369, 130] width 49 height 30
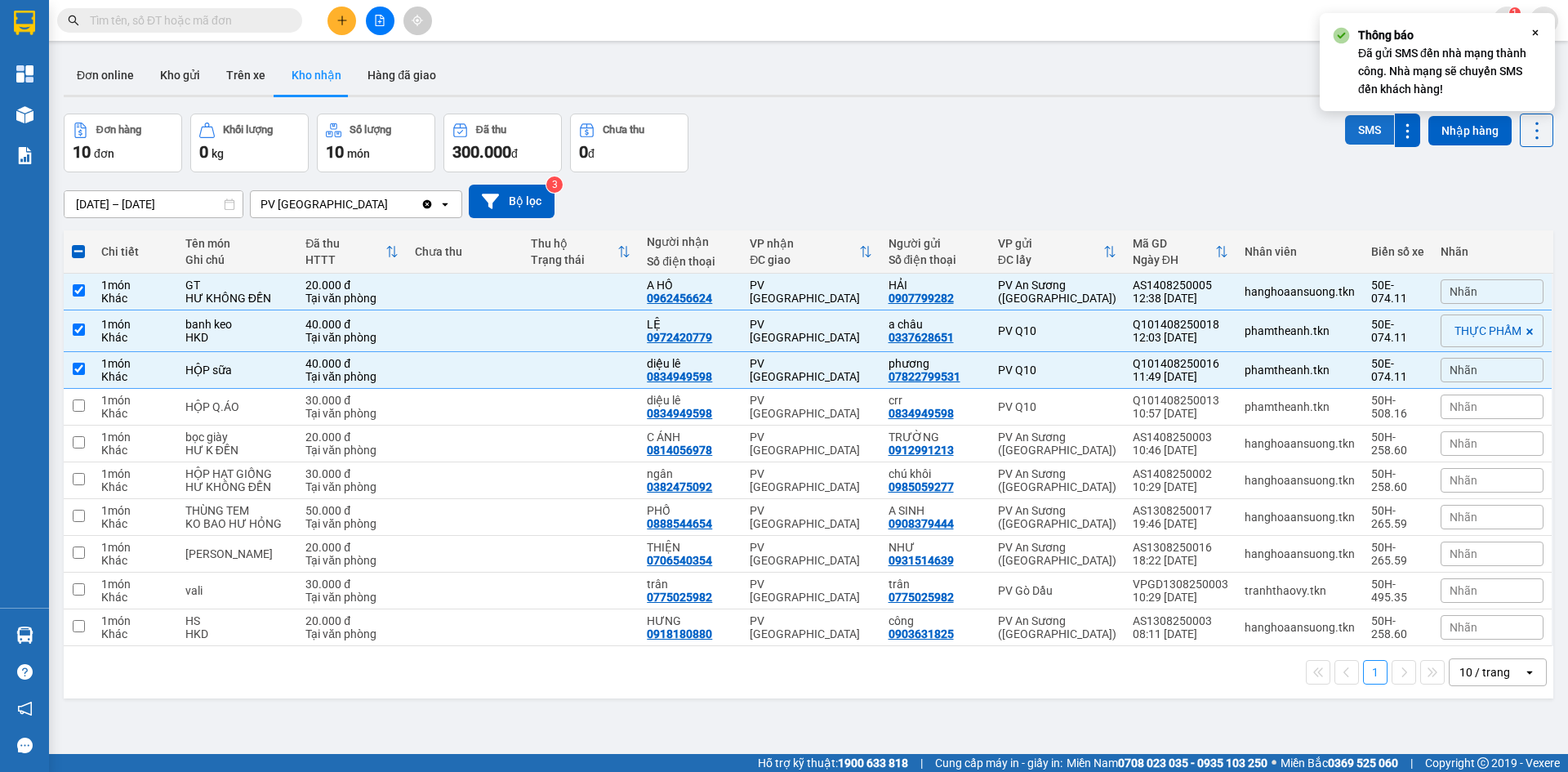
click at [1351, 132] on button "SMS" at bounding box center [1369, 130] width 49 height 30
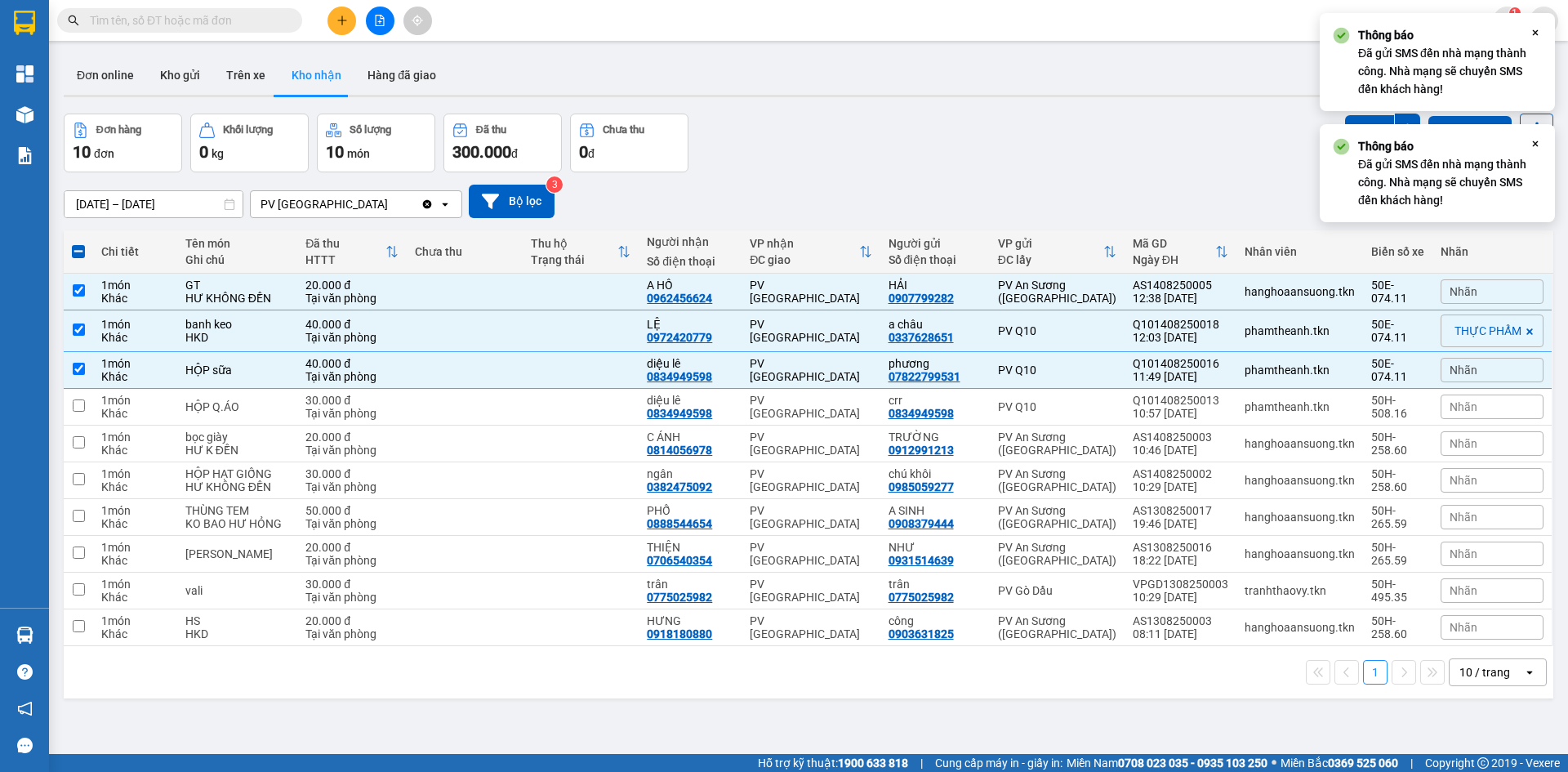
click at [1538, 138] on icon "Close" at bounding box center [1534, 144] width 13 height 13
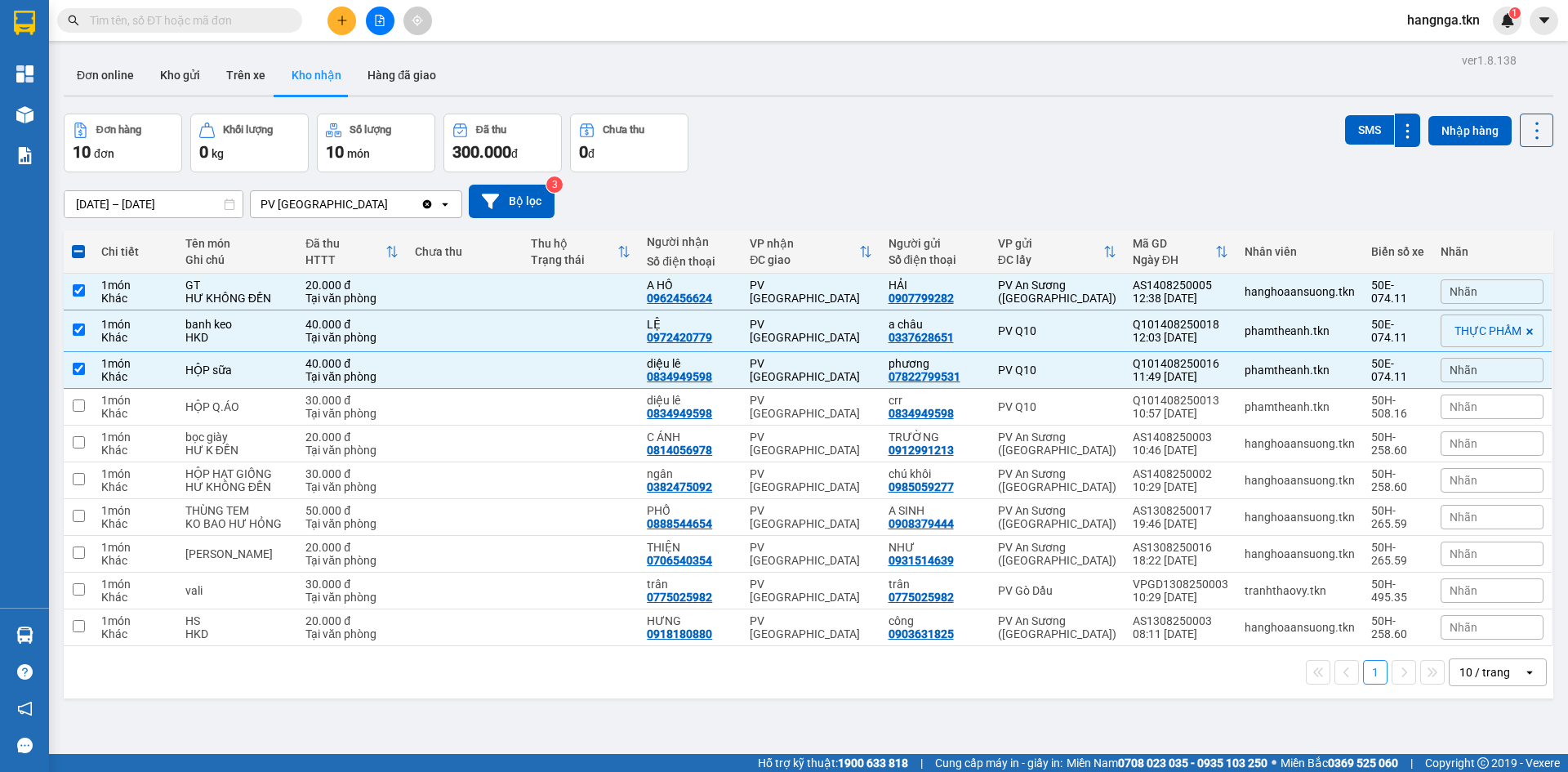
drag, startPoint x: 943, startPoint y: 184, endPoint x: 491, endPoint y: 229, distance: 454.2
click at [940, 184] on div "[DATE] – [DATE] Press the down arrow key to interact with the calendar and sele…" at bounding box center [808, 201] width 1490 height 34
click at [1345, 131] on button "SMS" at bounding box center [1369, 130] width 49 height 30
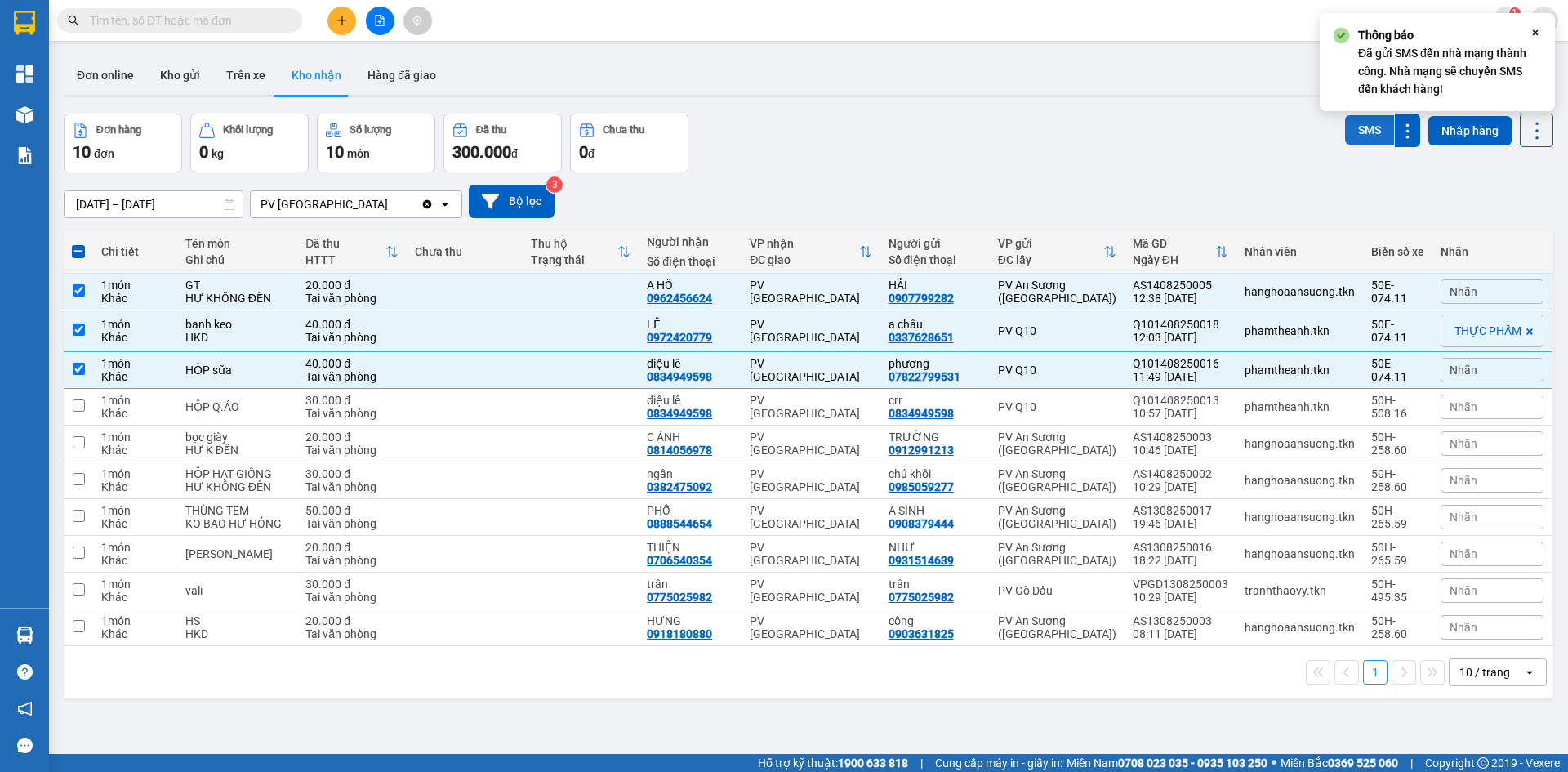
click at [1356, 129] on button "SMS" at bounding box center [1369, 130] width 49 height 30
